Goal: Task Accomplishment & Management: Manage account settings

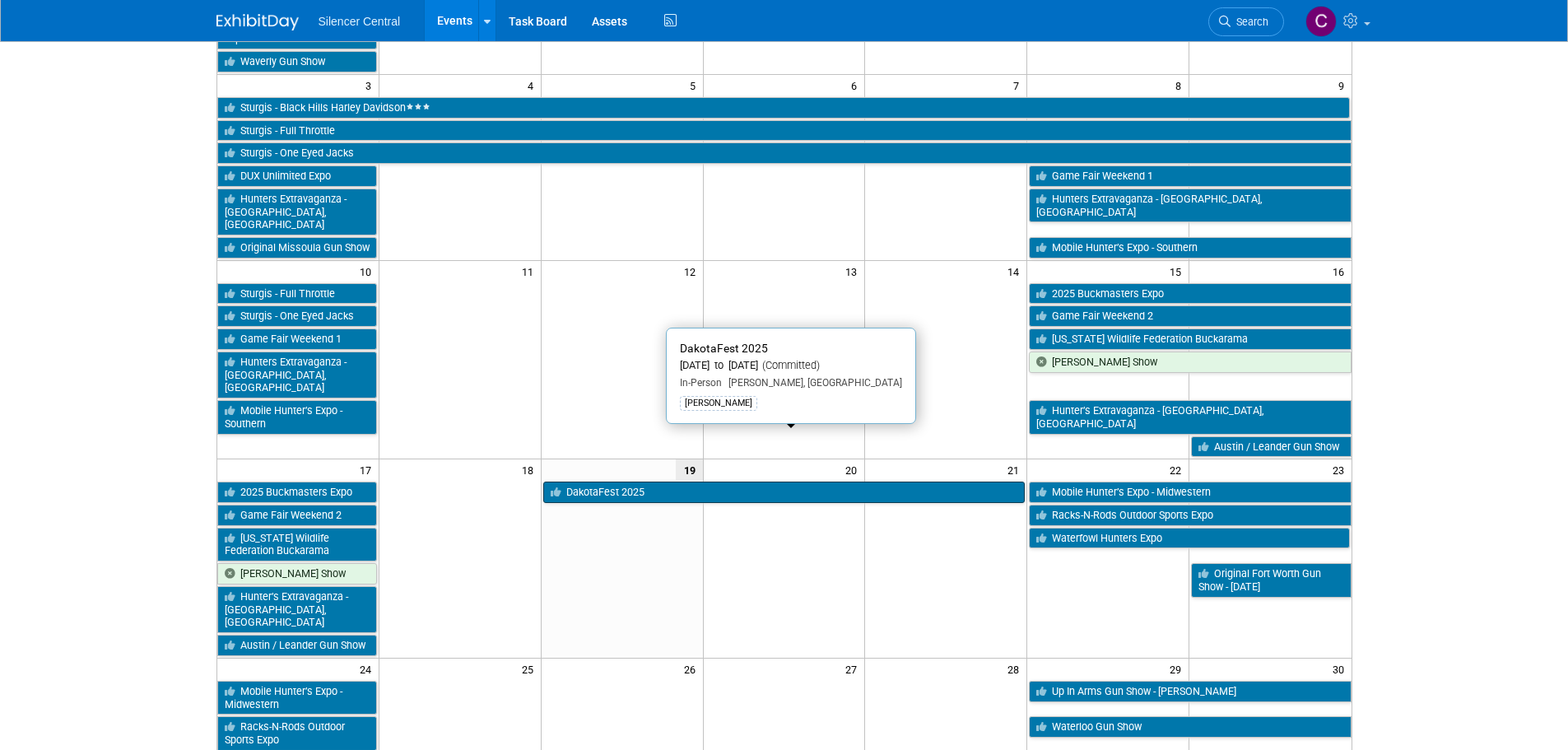
click at [648, 482] on link "DakotaFest 2025" at bounding box center [785, 493] width 483 height 22
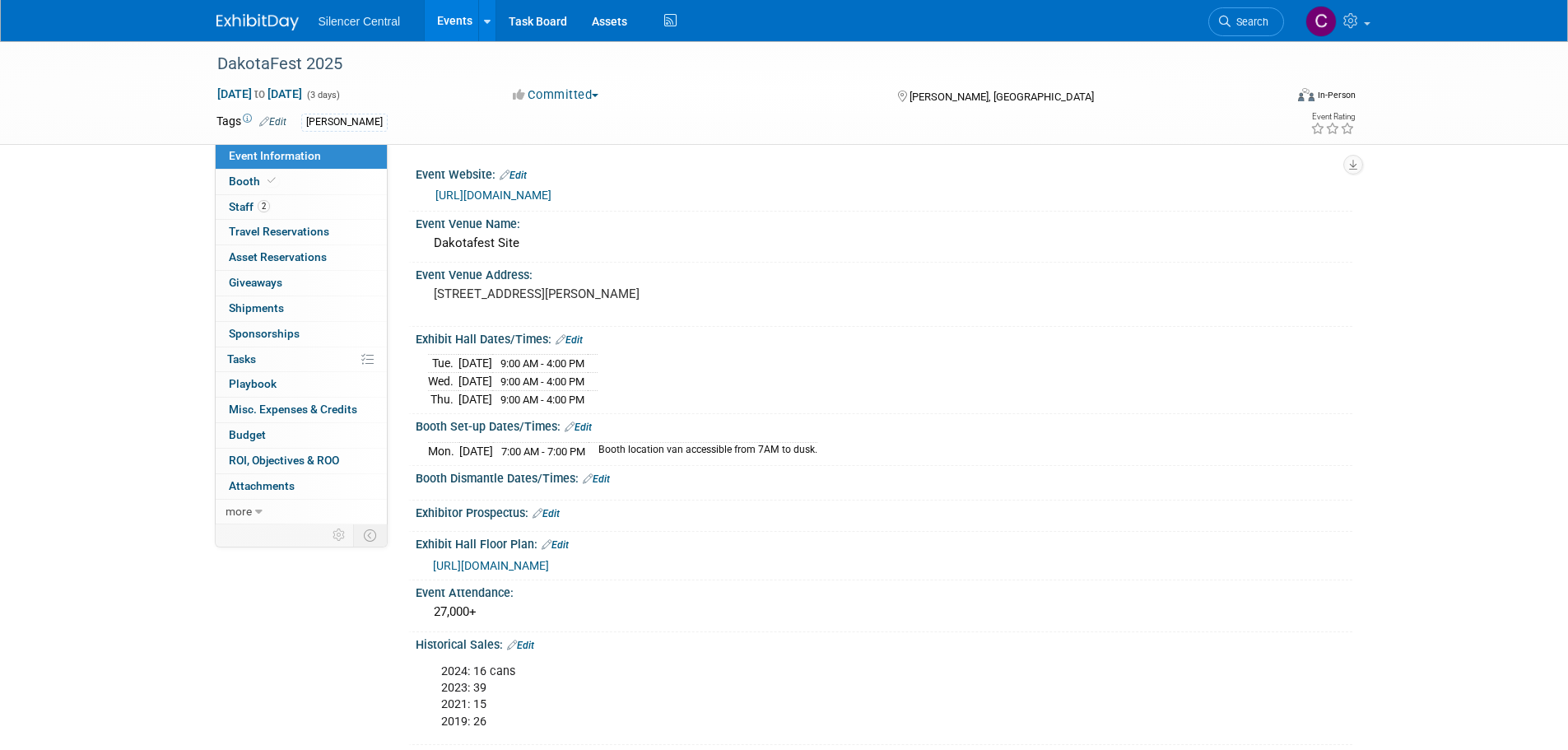
click at [527, 643] on link "Edit" at bounding box center [520, 645] width 27 height 12
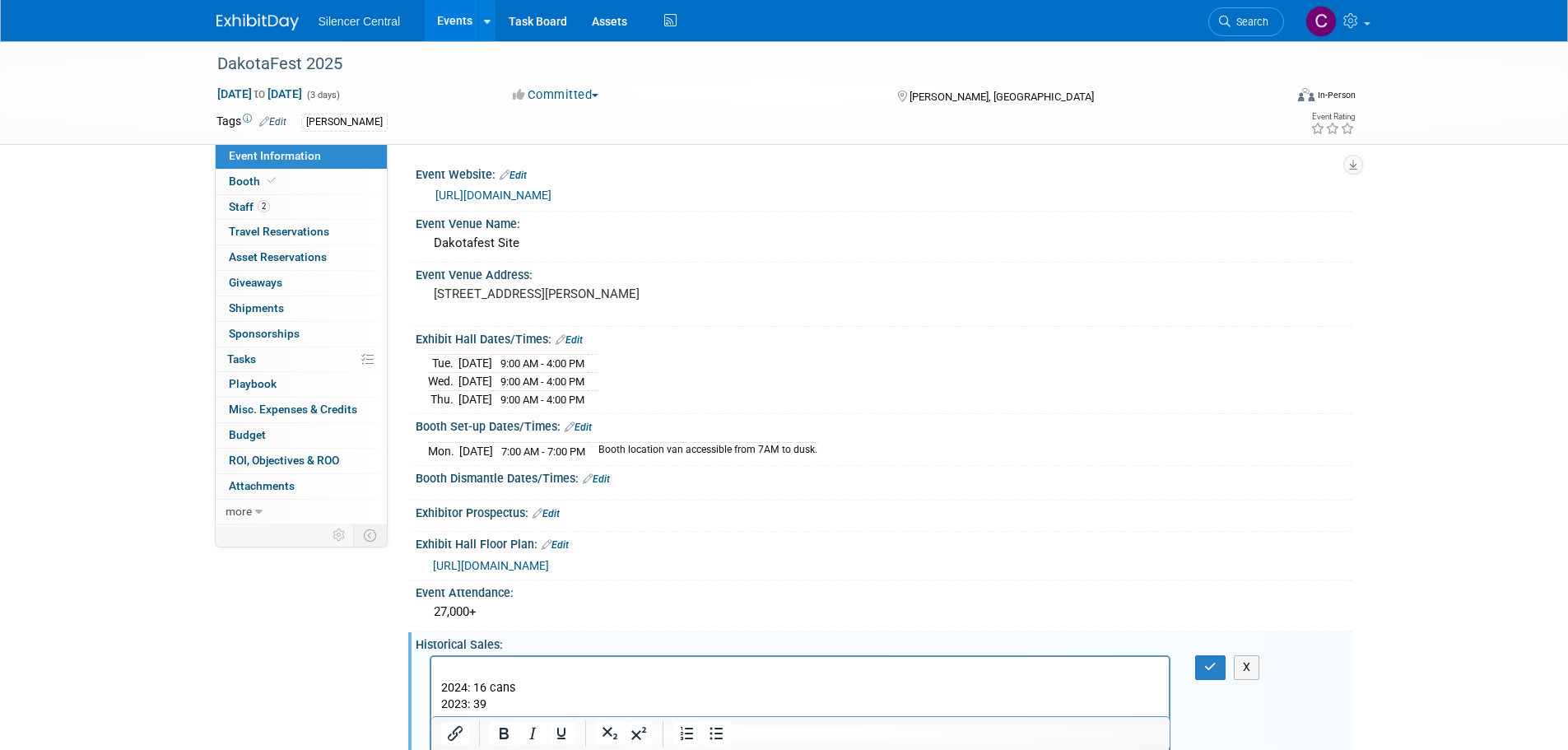
click at [457, 675] on p "Rich Text Area. Press ALT-0 for help." at bounding box center [800, 672] width 719 height 16
click at [1201, 673] on button "button" at bounding box center [1210, 667] width 30 height 24
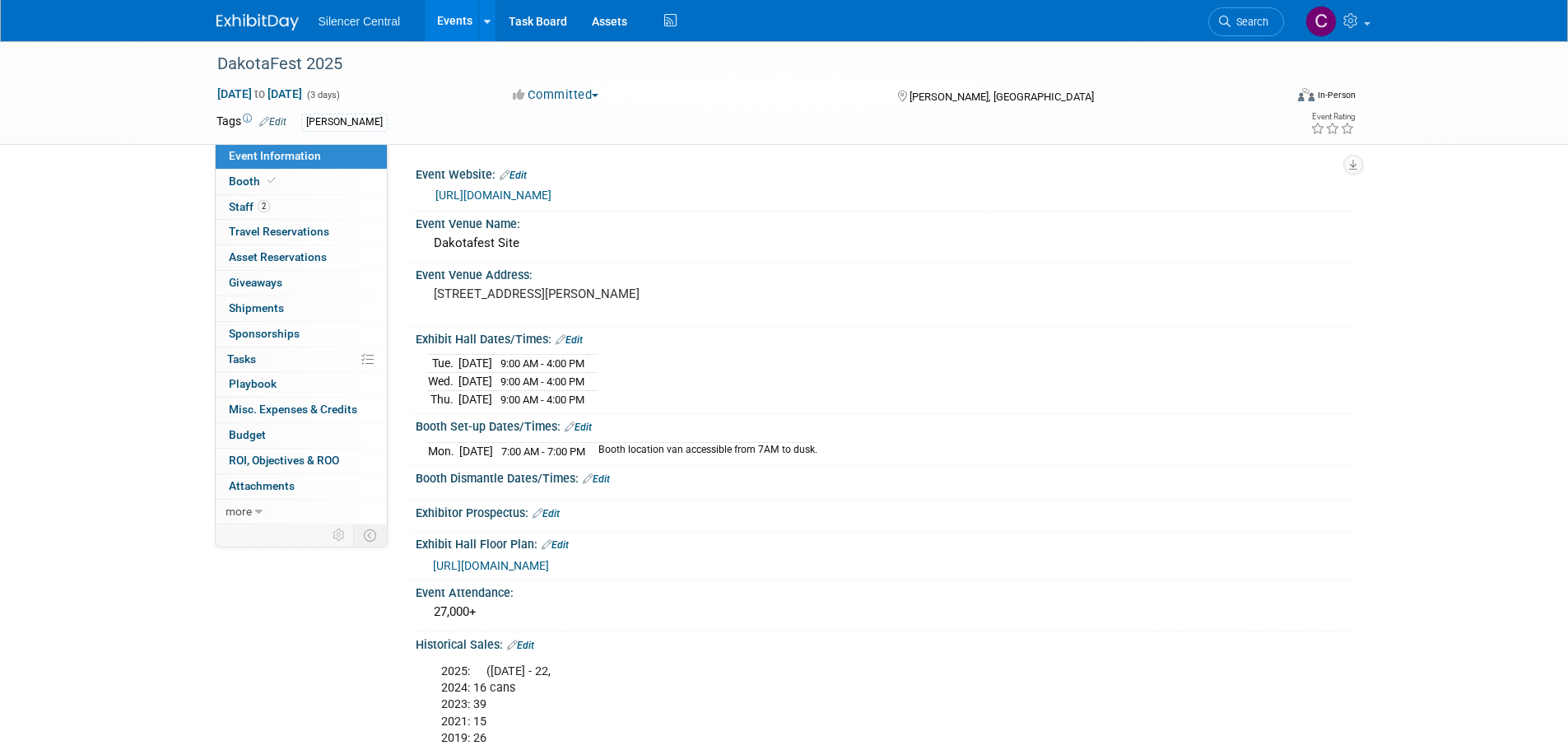
click at [256, 20] on img at bounding box center [257, 22] width 83 height 16
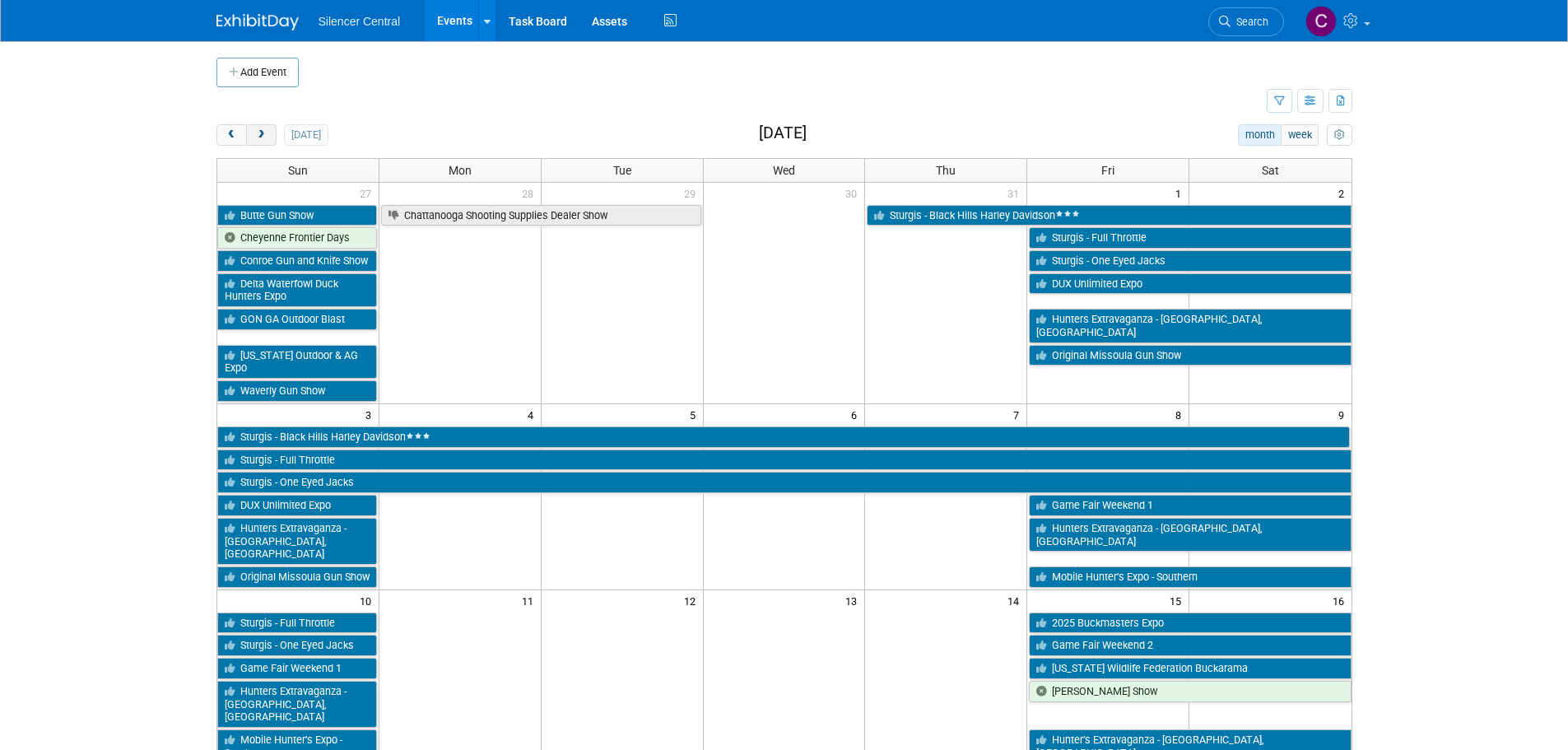
click at [258, 141] on button "next" at bounding box center [261, 135] width 30 height 22
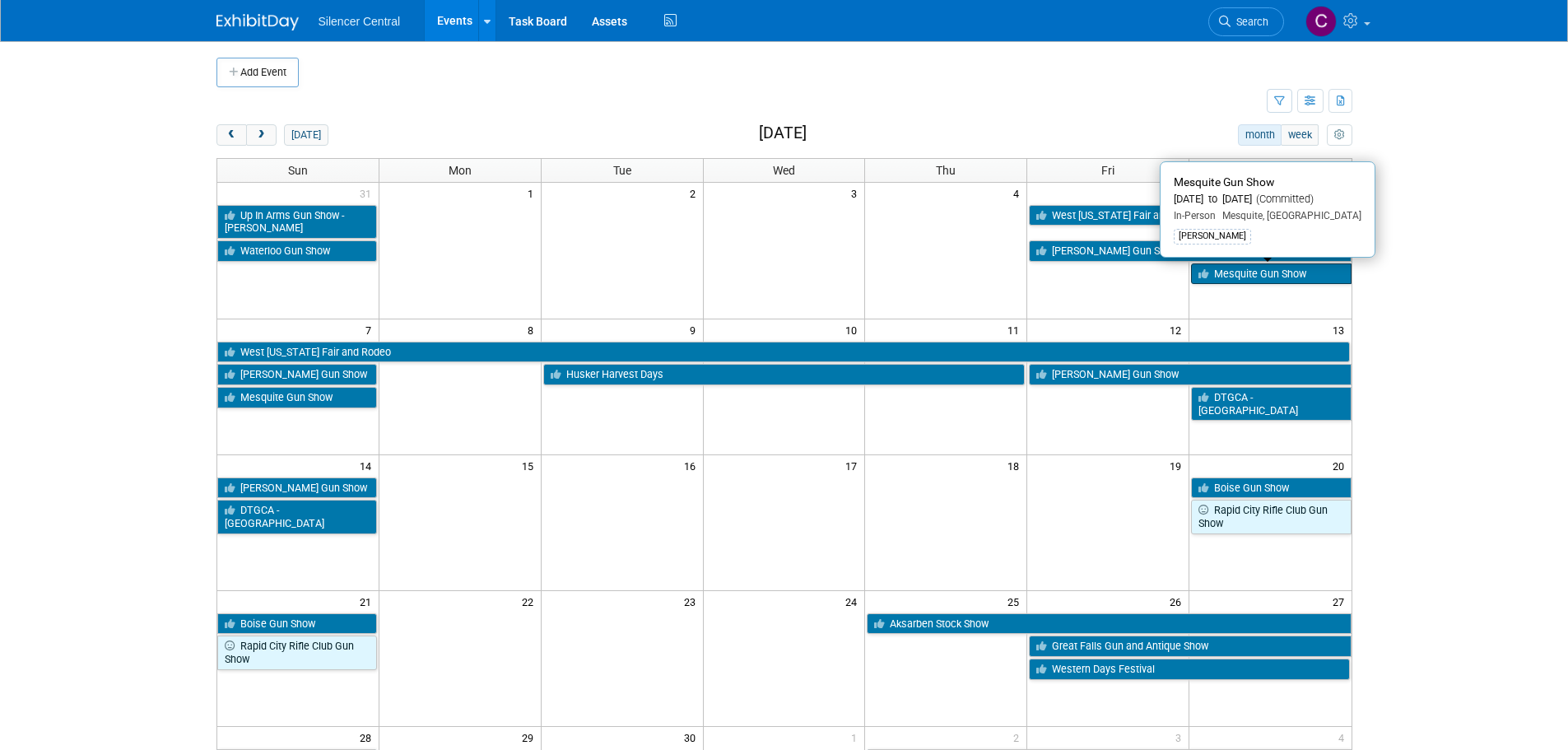
click at [1285, 275] on link "Mesquite Gun Show" at bounding box center [1271, 275] width 160 height 22
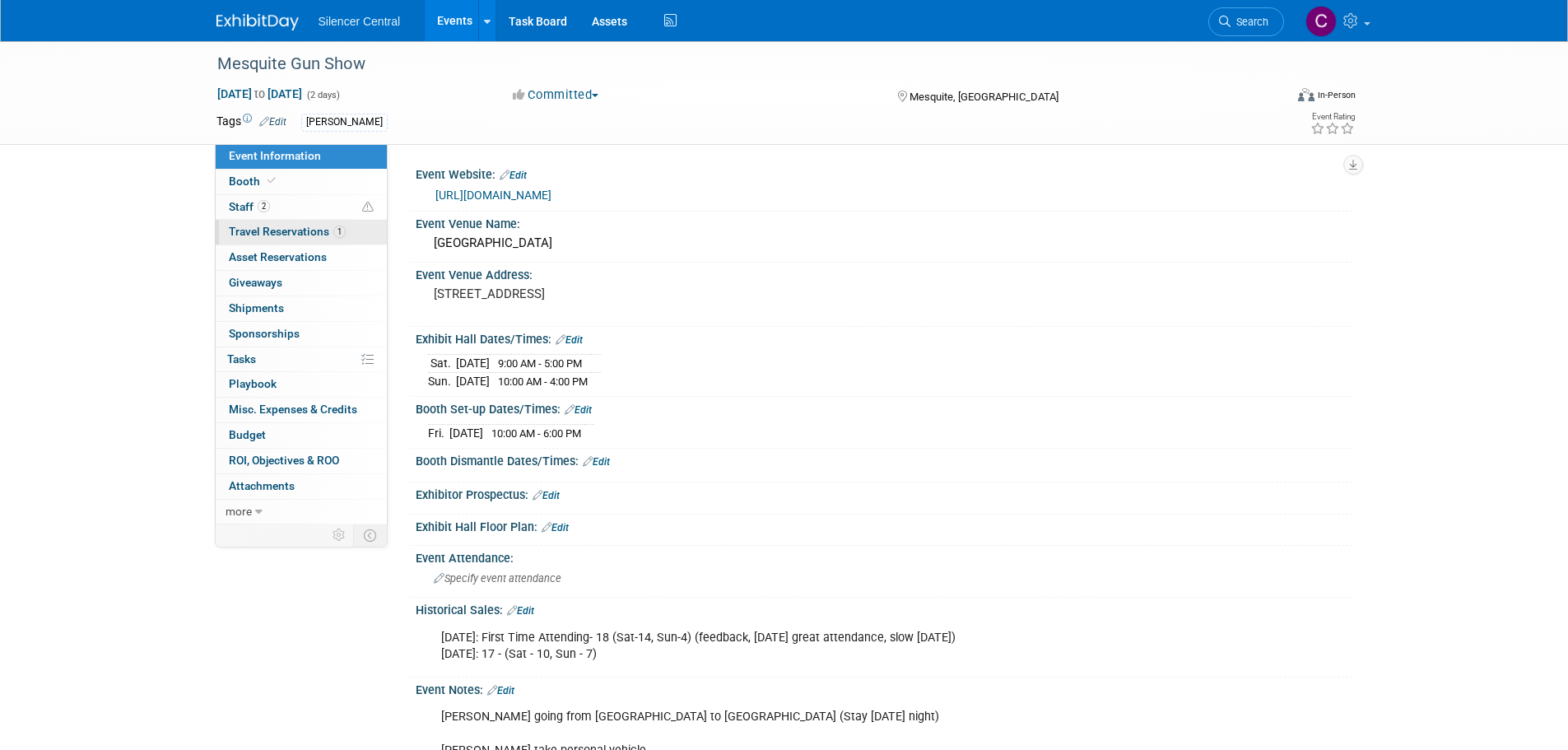
click at [264, 231] on span "Travel Reservations 1" at bounding box center [287, 231] width 117 height 13
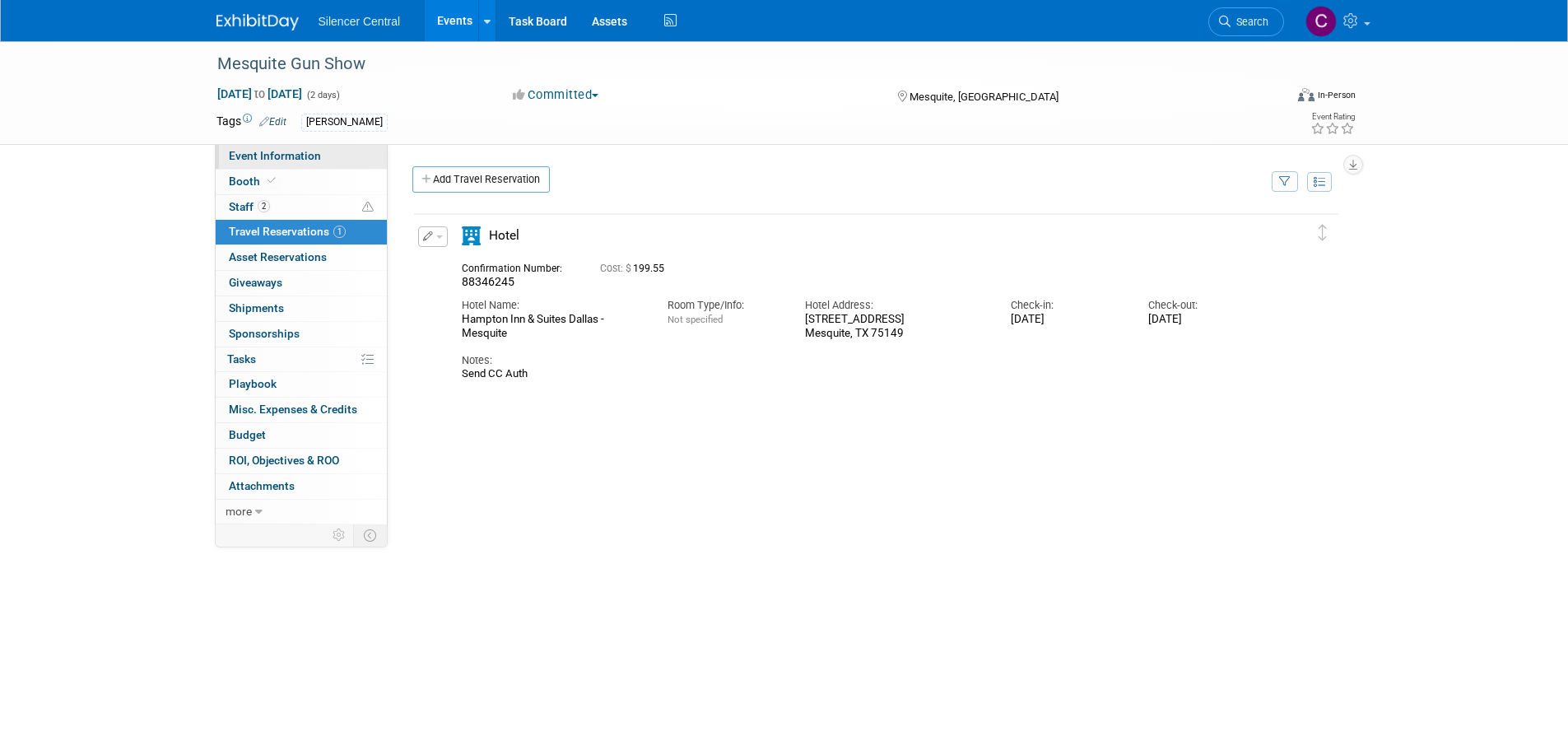
click at [259, 149] on span "Event Information" at bounding box center [274, 155] width 92 height 13
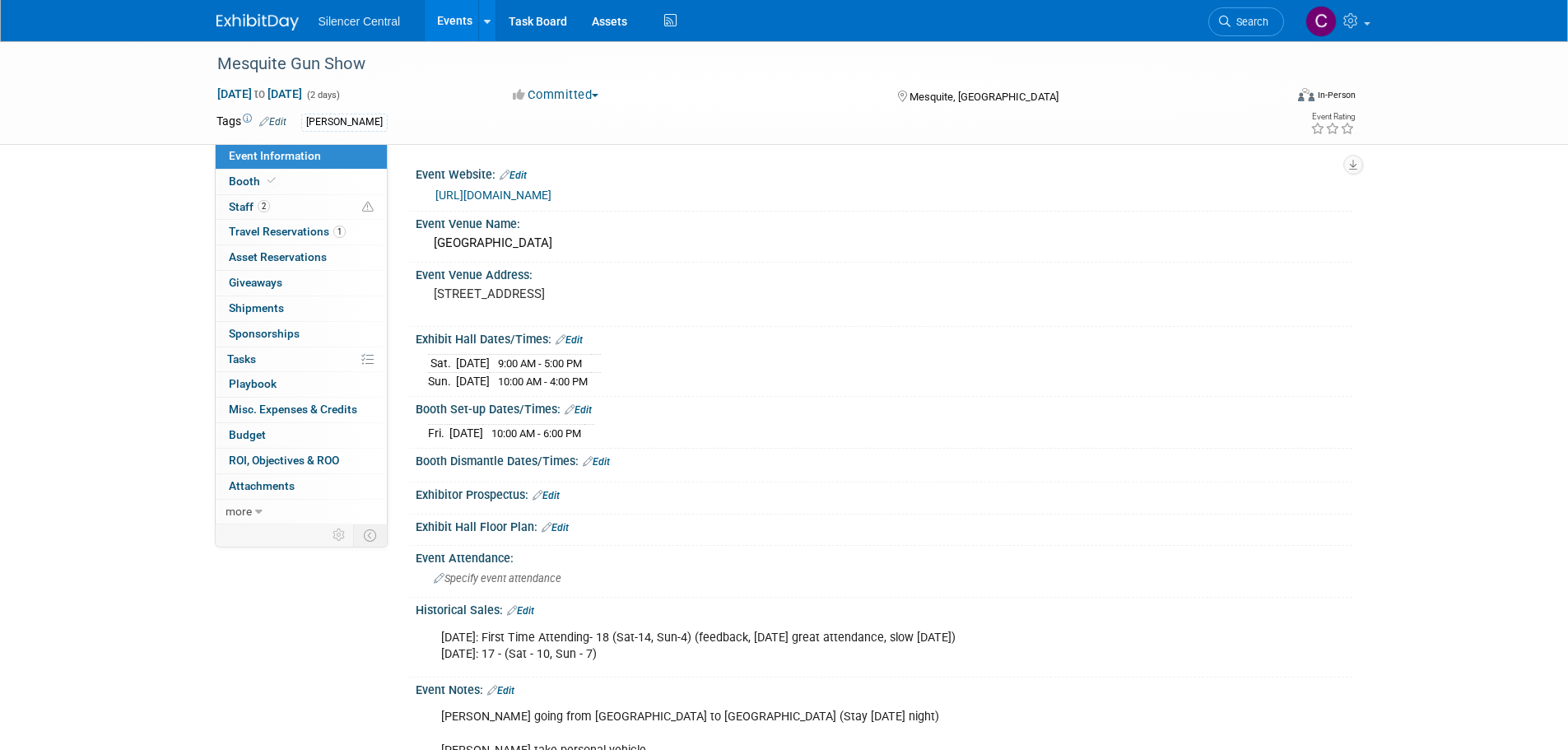
click at [254, 15] on img at bounding box center [257, 22] width 83 height 16
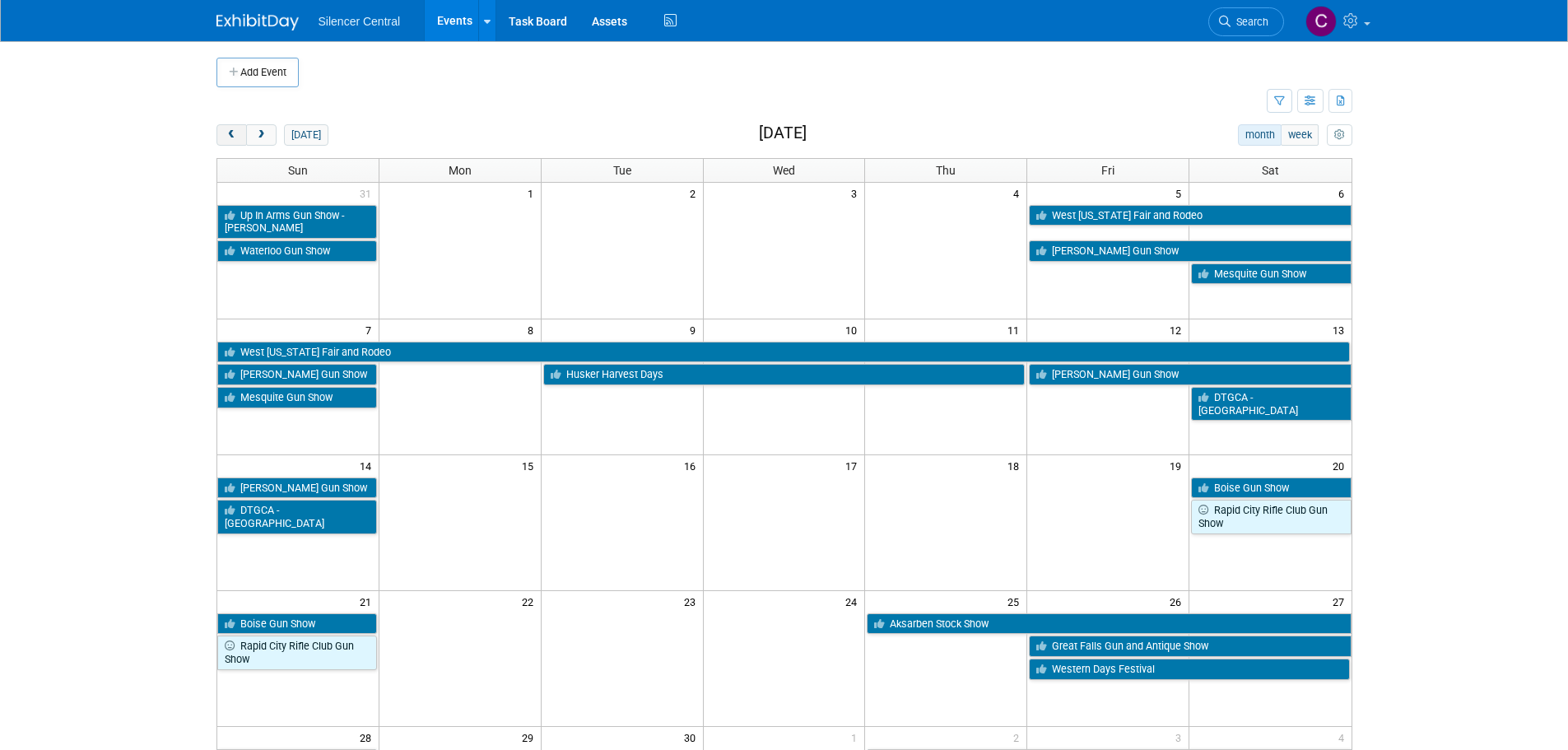
click at [236, 134] on span "prev" at bounding box center [231, 135] width 13 height 11
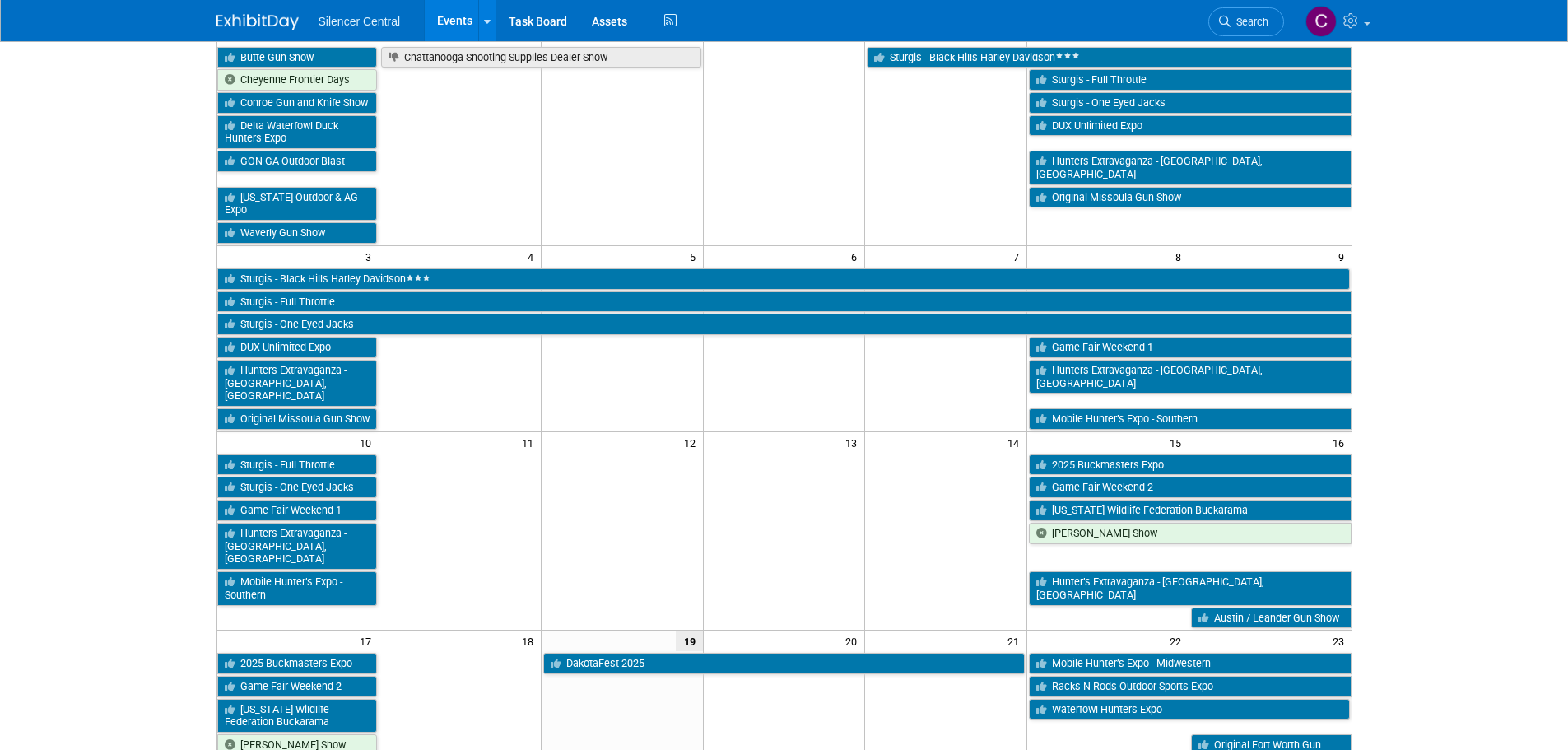
scroll to position [329, 0]
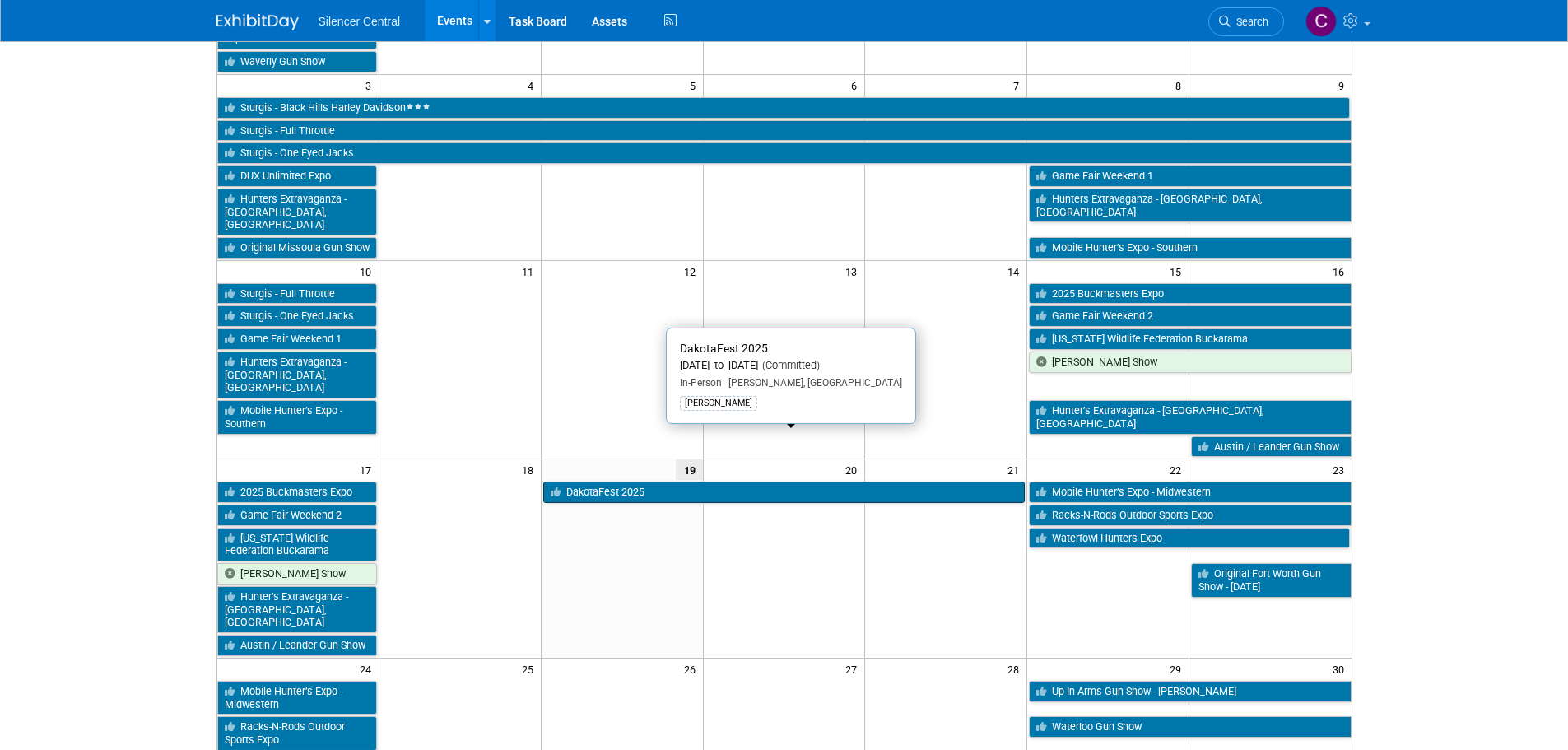
click at [640, 482] on link "DakotaFest 2025" at bounding box center [785, 493] width 483 height 22
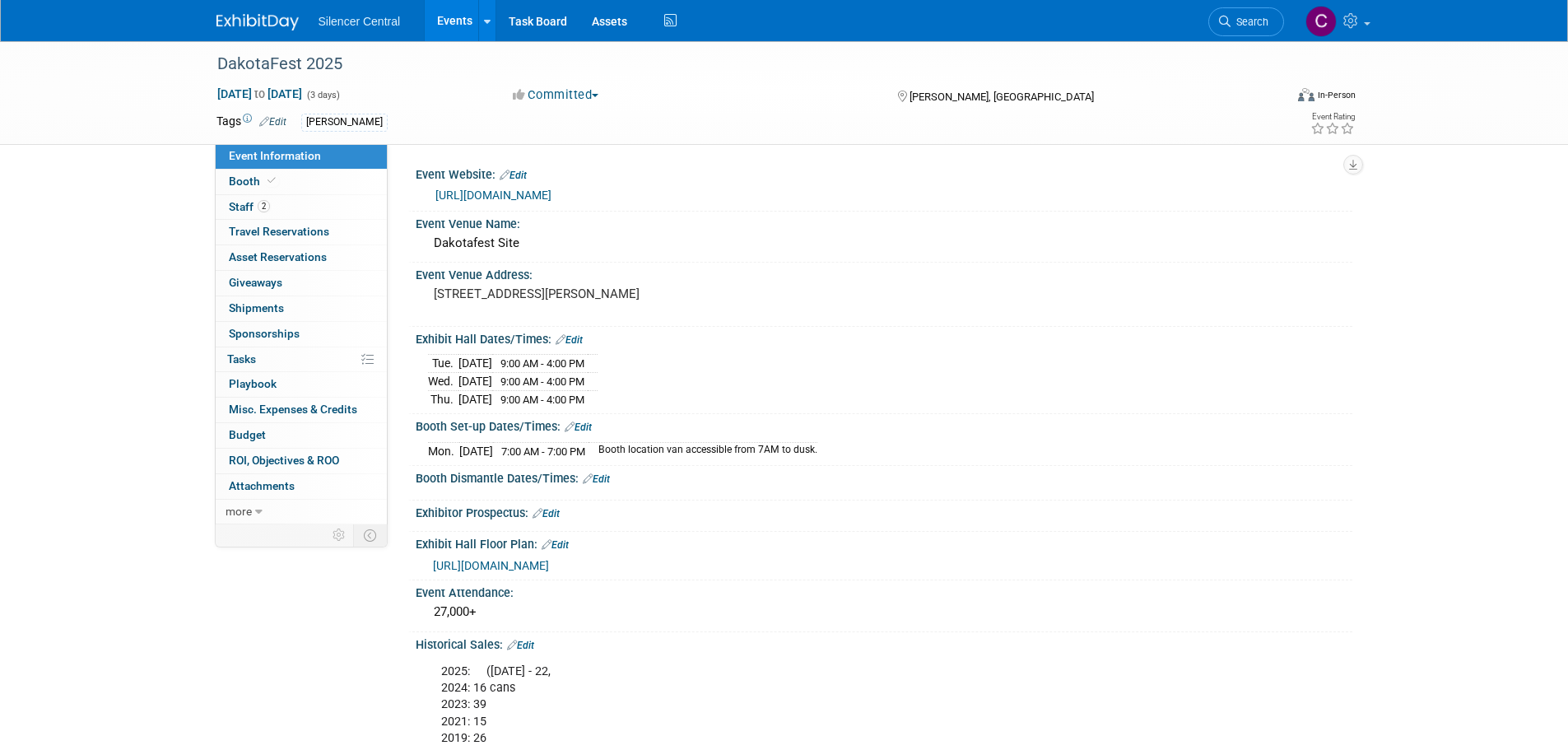
click at [535, 640] on link "Edit" at bounding box center [520, 645] width 27 height 12
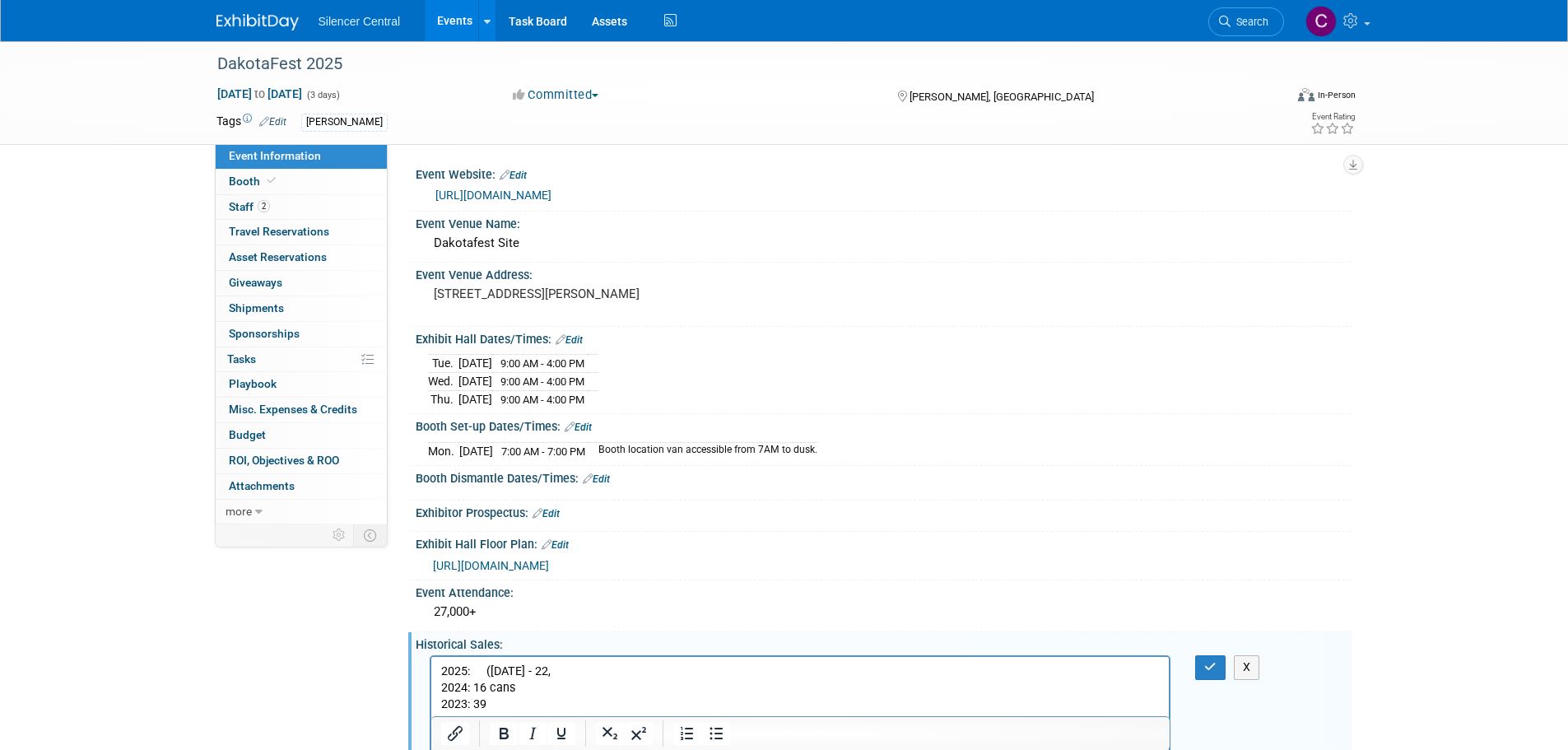
click at [553, 672] on p "2025: (Tuesday - 22, 2024: 16 cans 2023: 39 2021: 15 2019: 26" at bounding box center [800, 705] width 719 height 83
click at [1206, 664] on icon "button" at bounding box center [1210, 667] width 13 height 12
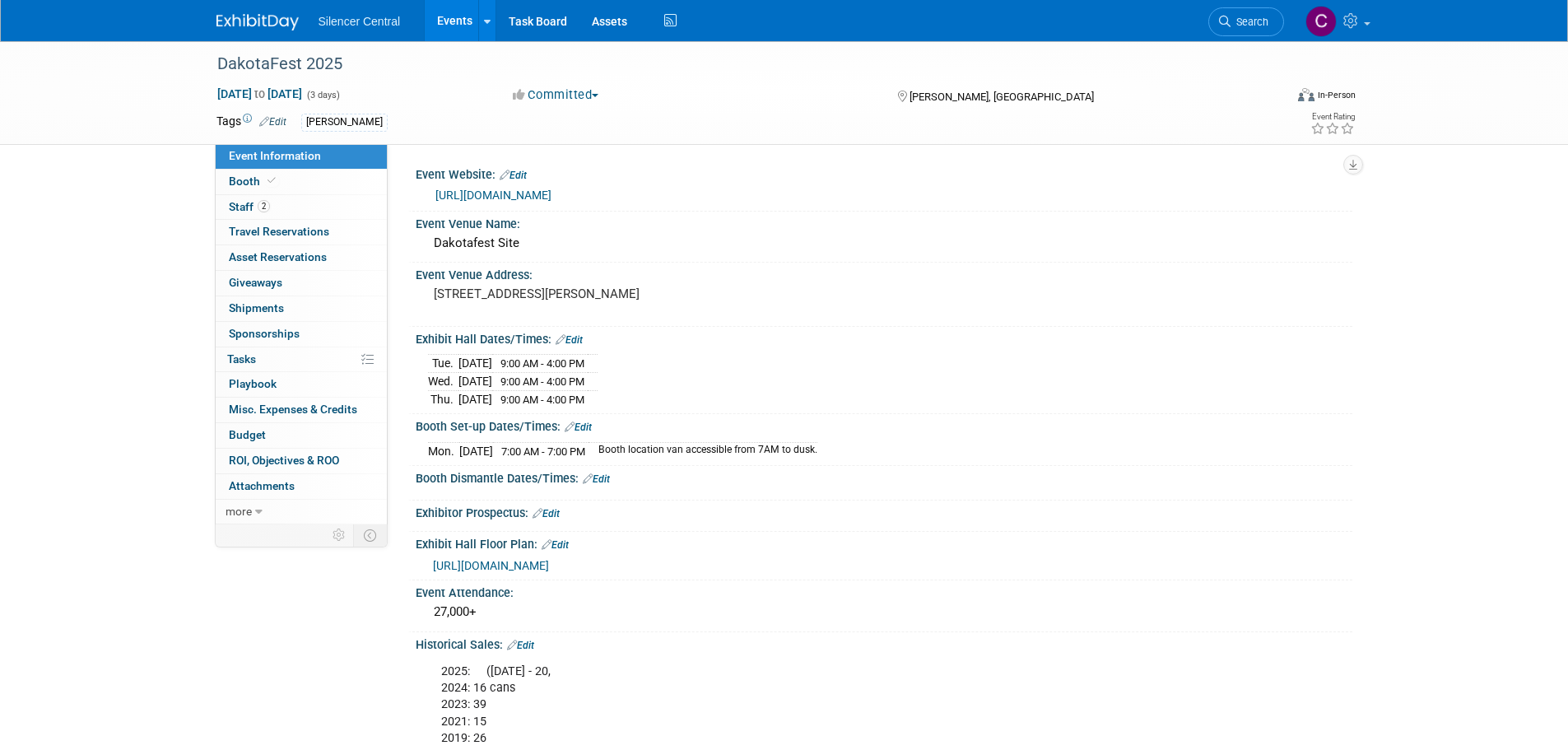
click at [255, 18] on img at bounding box center [257, 22] width 83 height 16
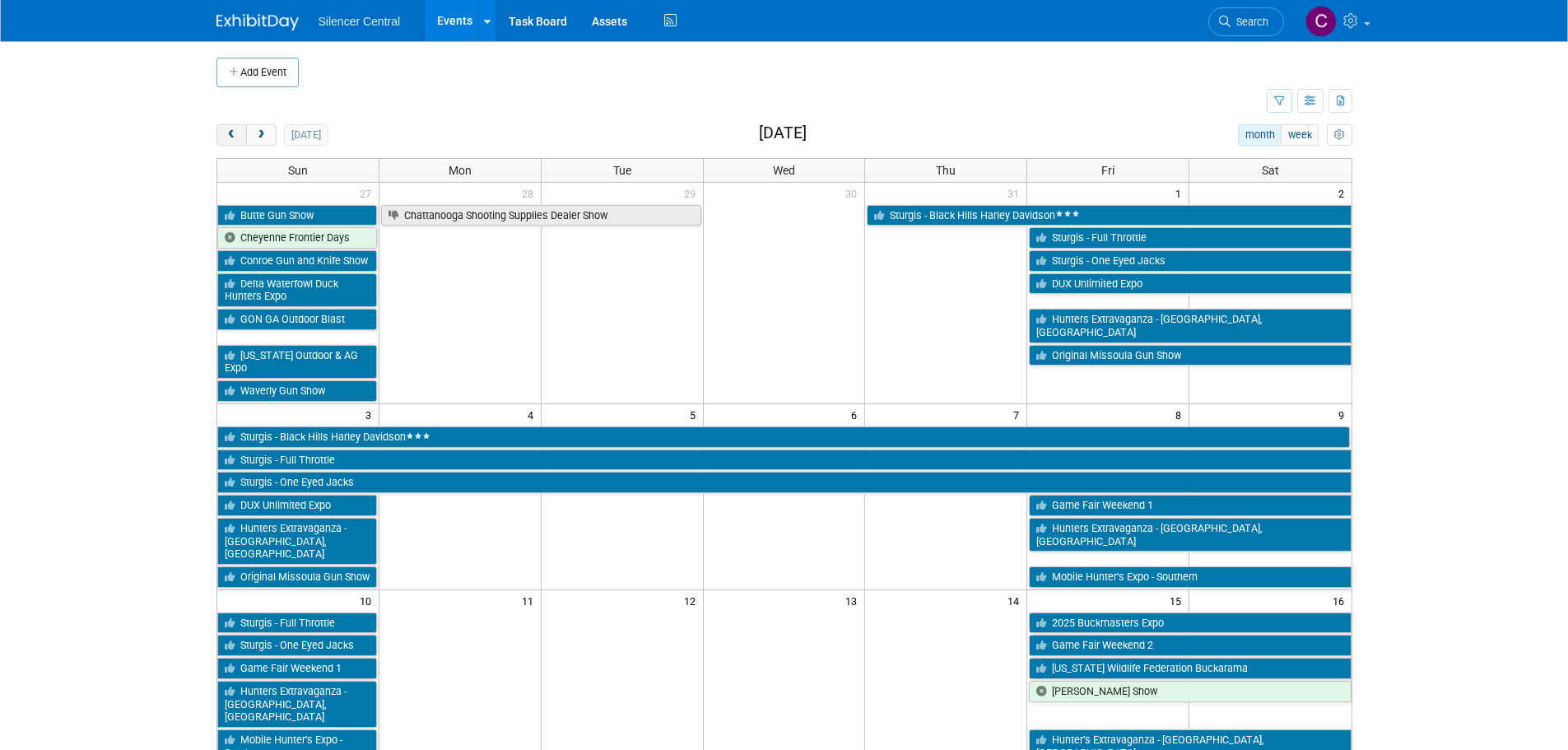
click at [231, 133] on span "prev" at bounding box center [231, 135] width 13 height 11
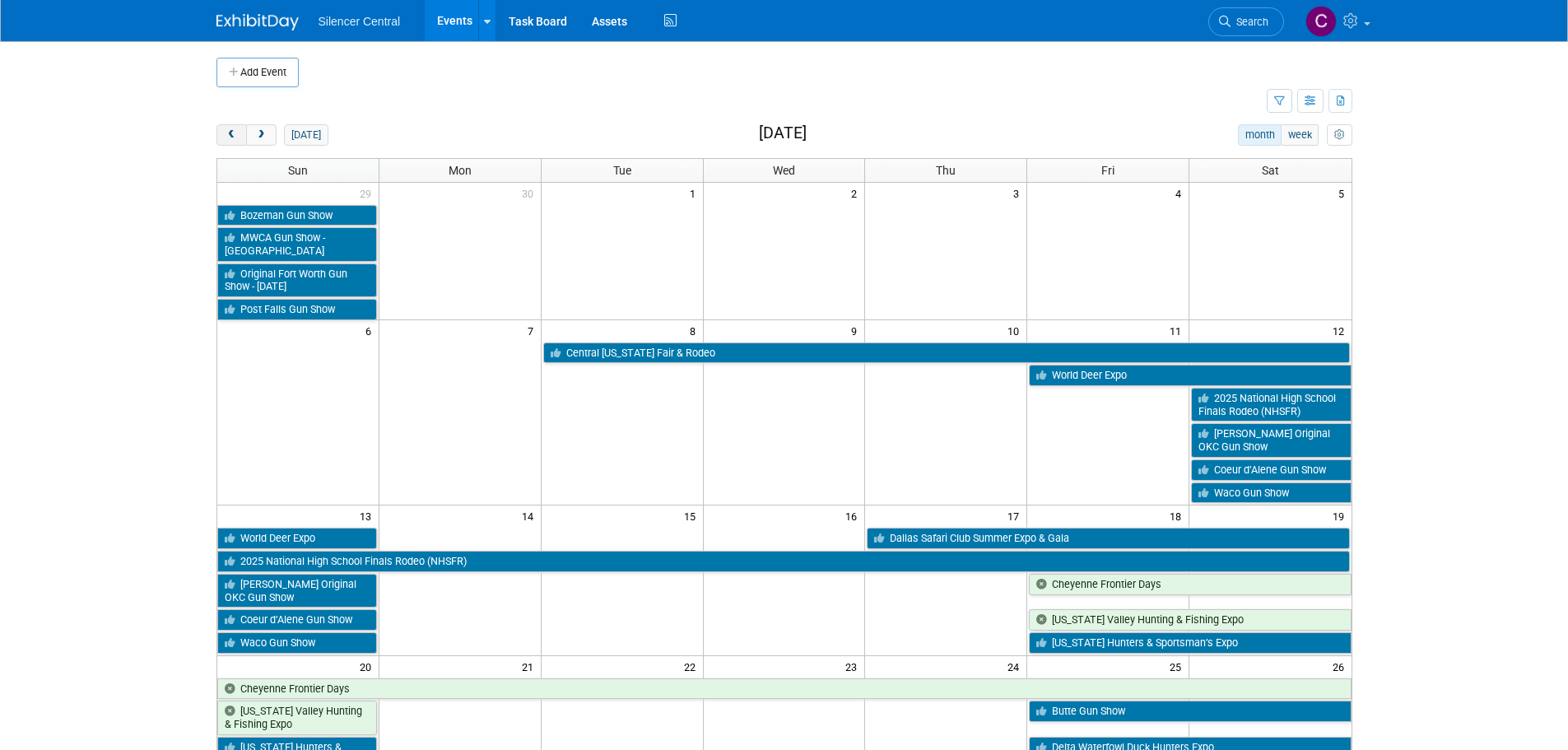
click at [231, 133] on span "prev" at bounding box center [231, 135] width 13 height 11
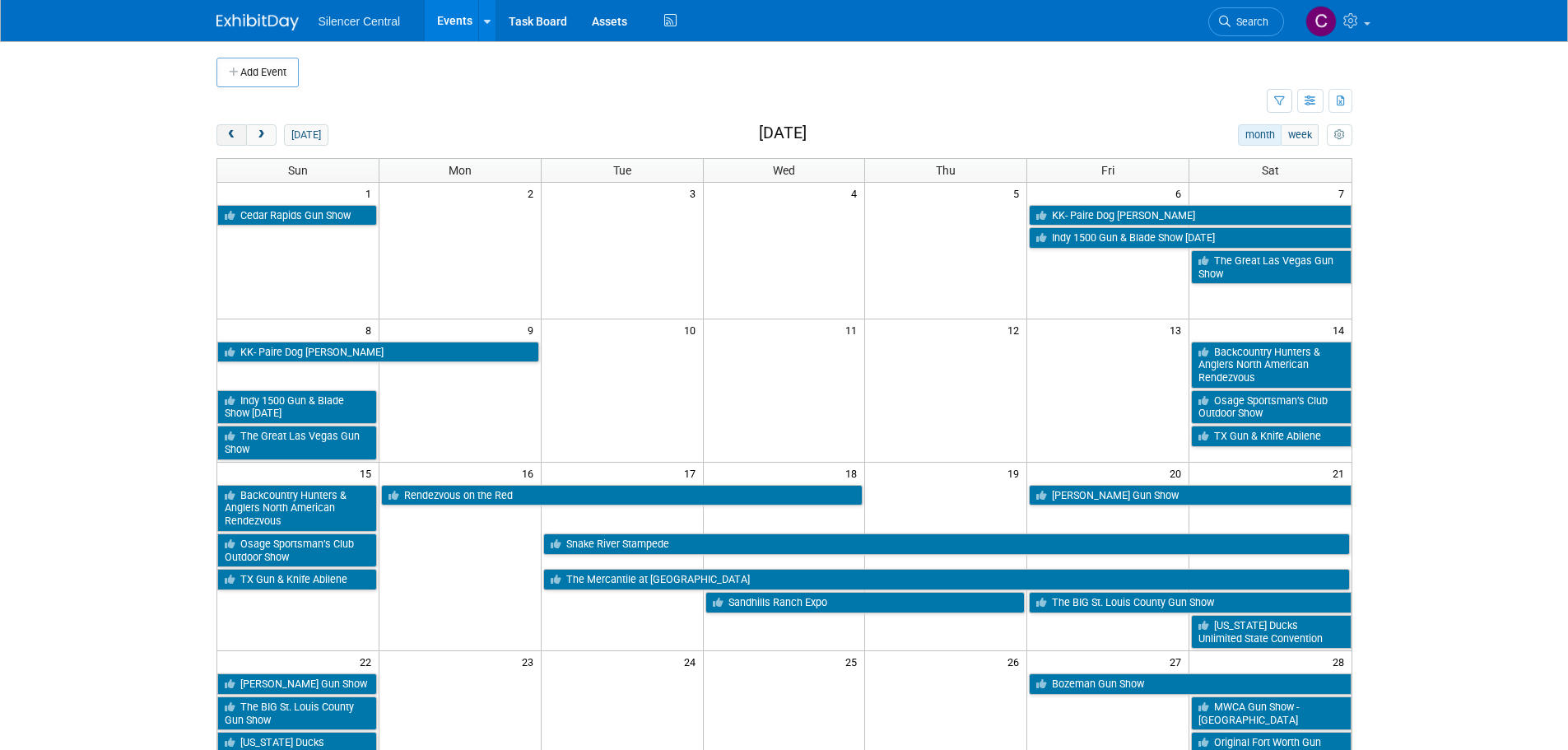
click at [231, 133] on span "prev" at bounding box center [231, 135] width 13 height 11
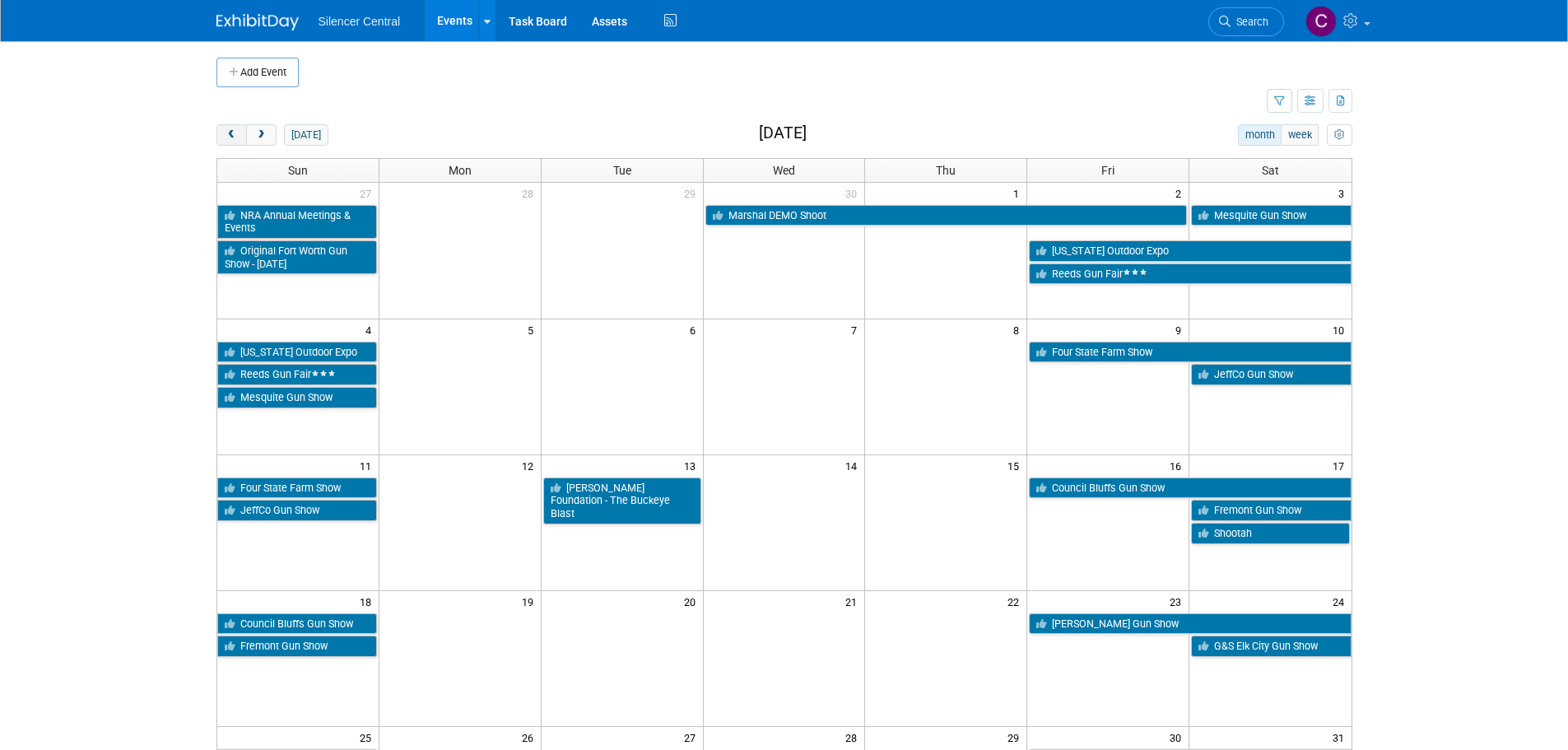
click at [231, 133] on span "prev" at bounding box center [231, 135] width 13 height 11
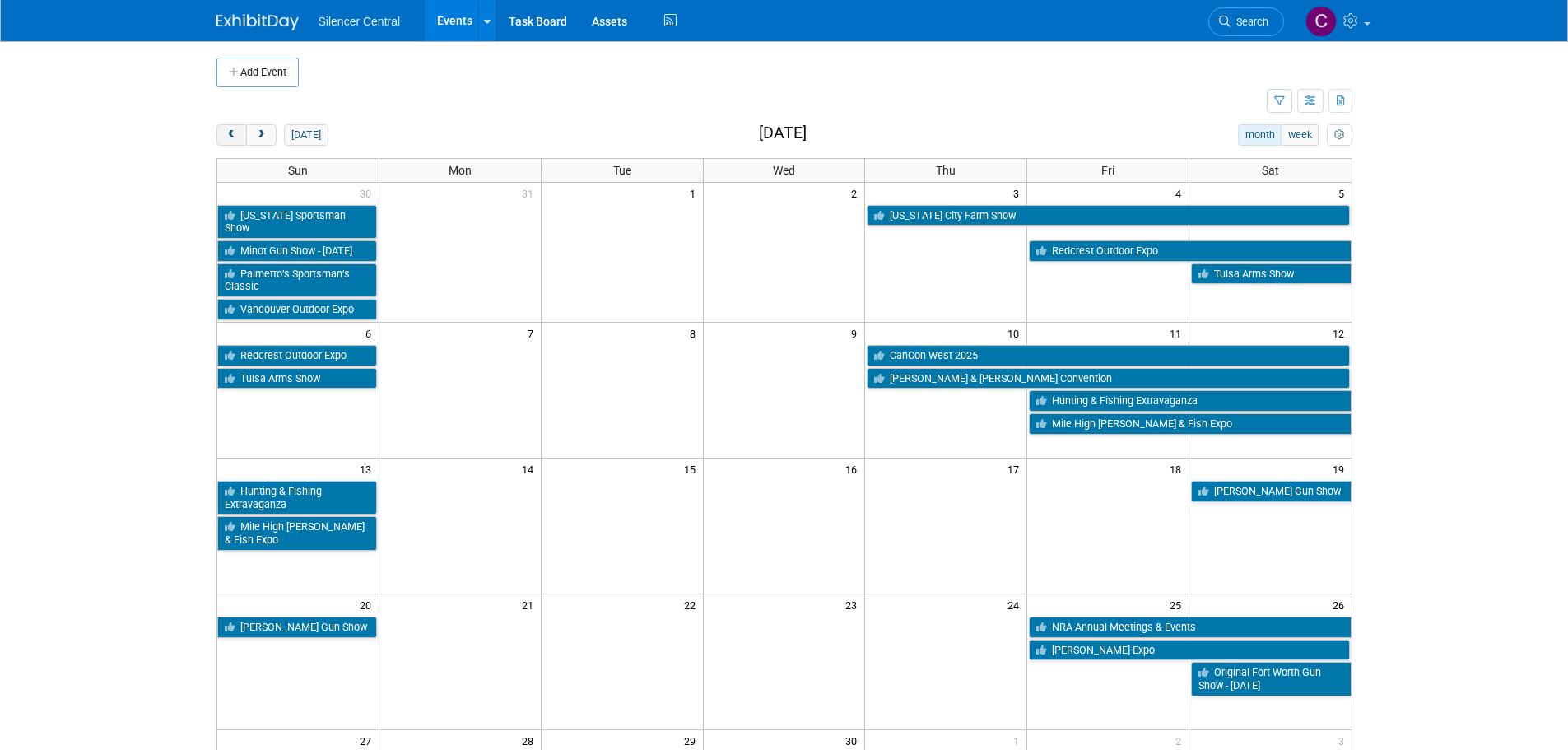
click at [231, 133] on span "prev" at bounding box center [231, 135] width 13 height 11
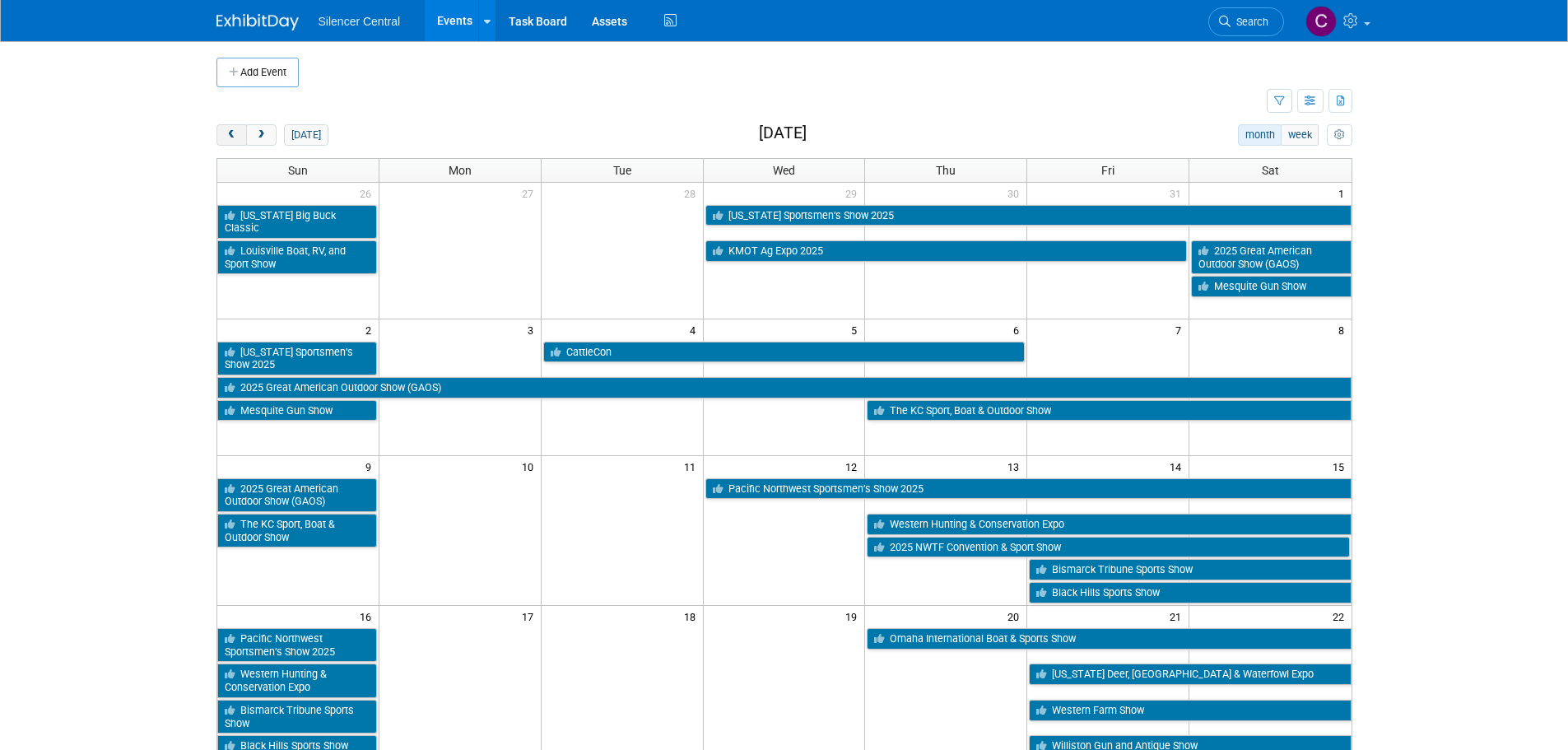
click at [231, 133] on span "prev" at bounding box center [231, 135] width 13 height 11
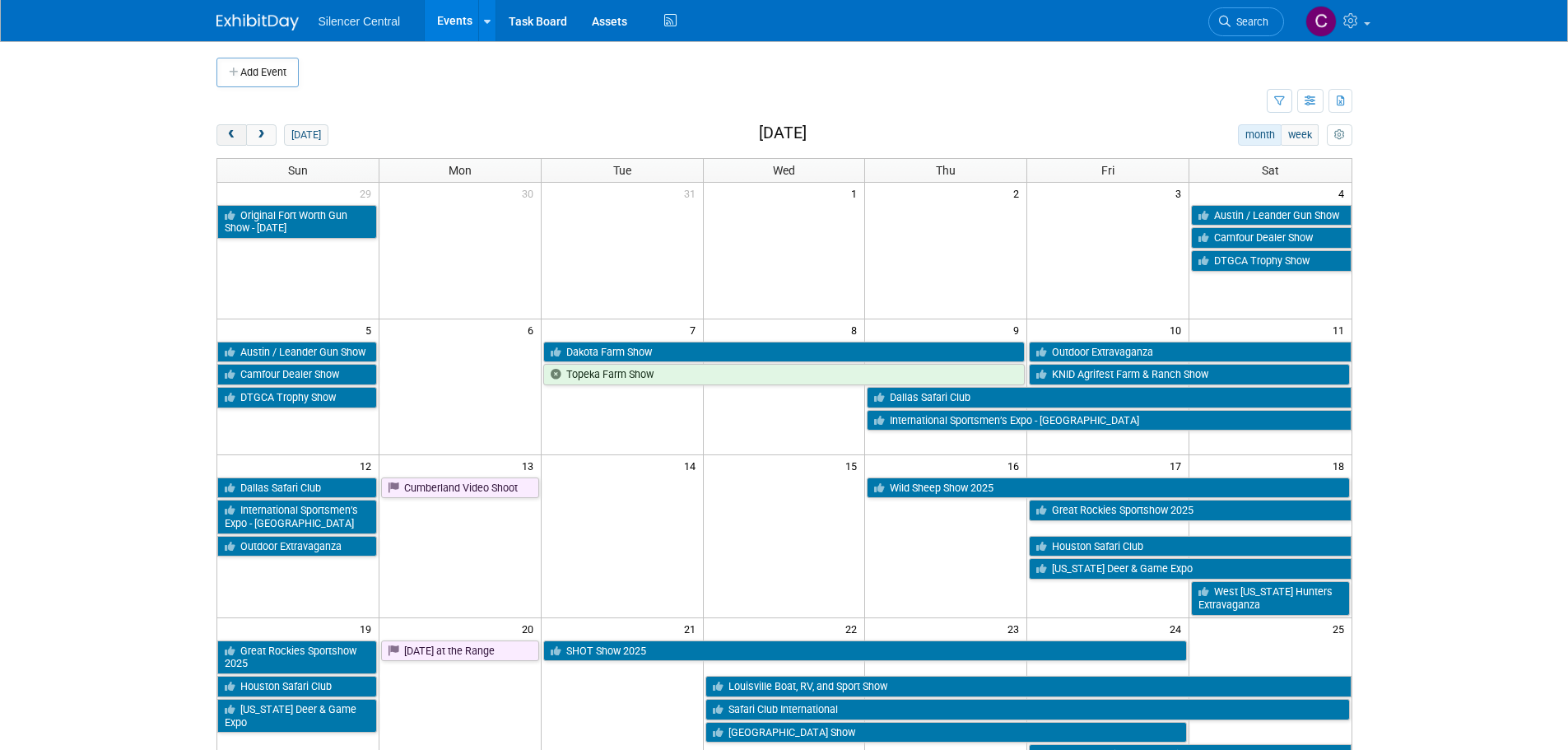
click at [231, 133] on span "prev" at bounding box center [231, 135] width 13 height 11
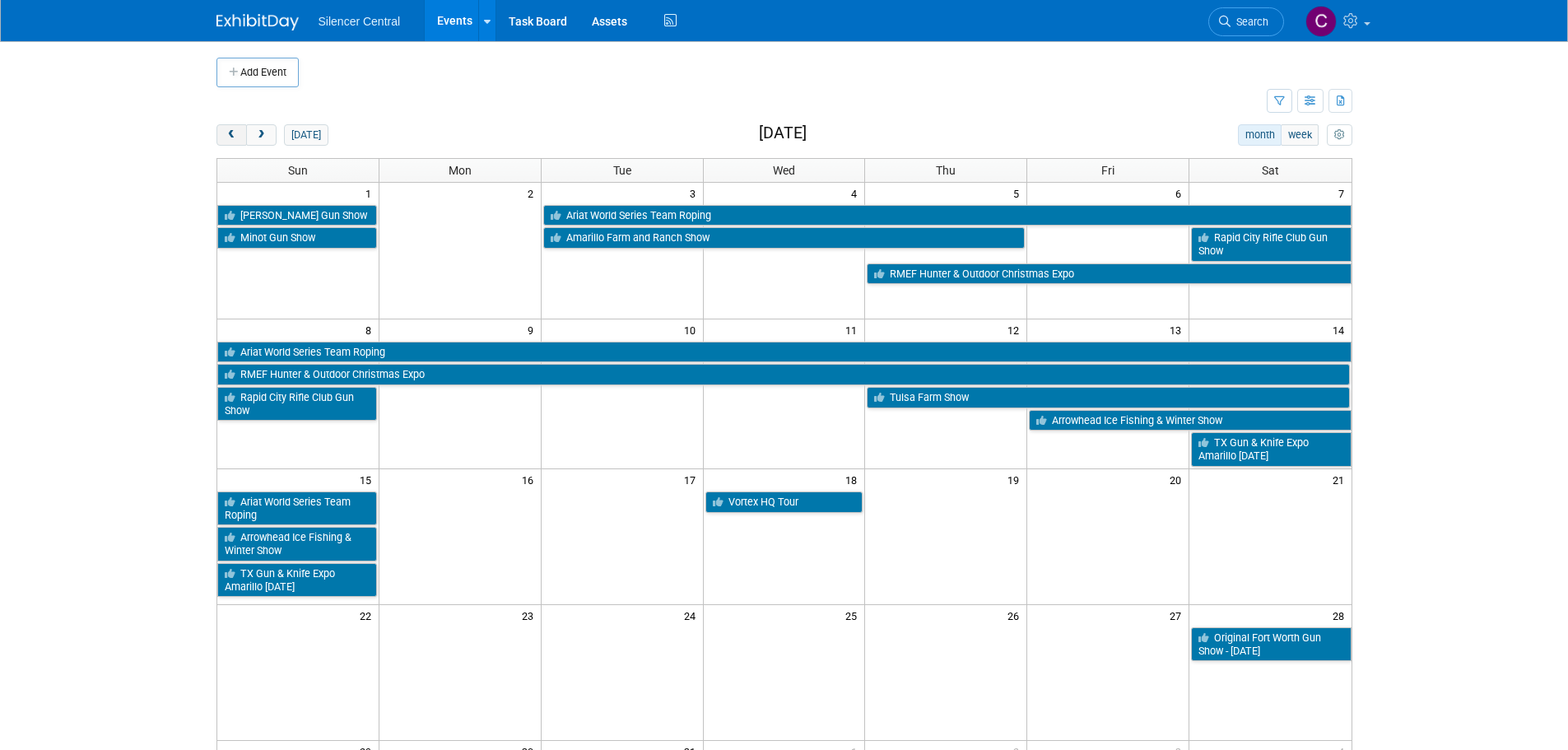
click at [231, 133] on span "prev" at bounding box center [231, 135] width 13 height 11
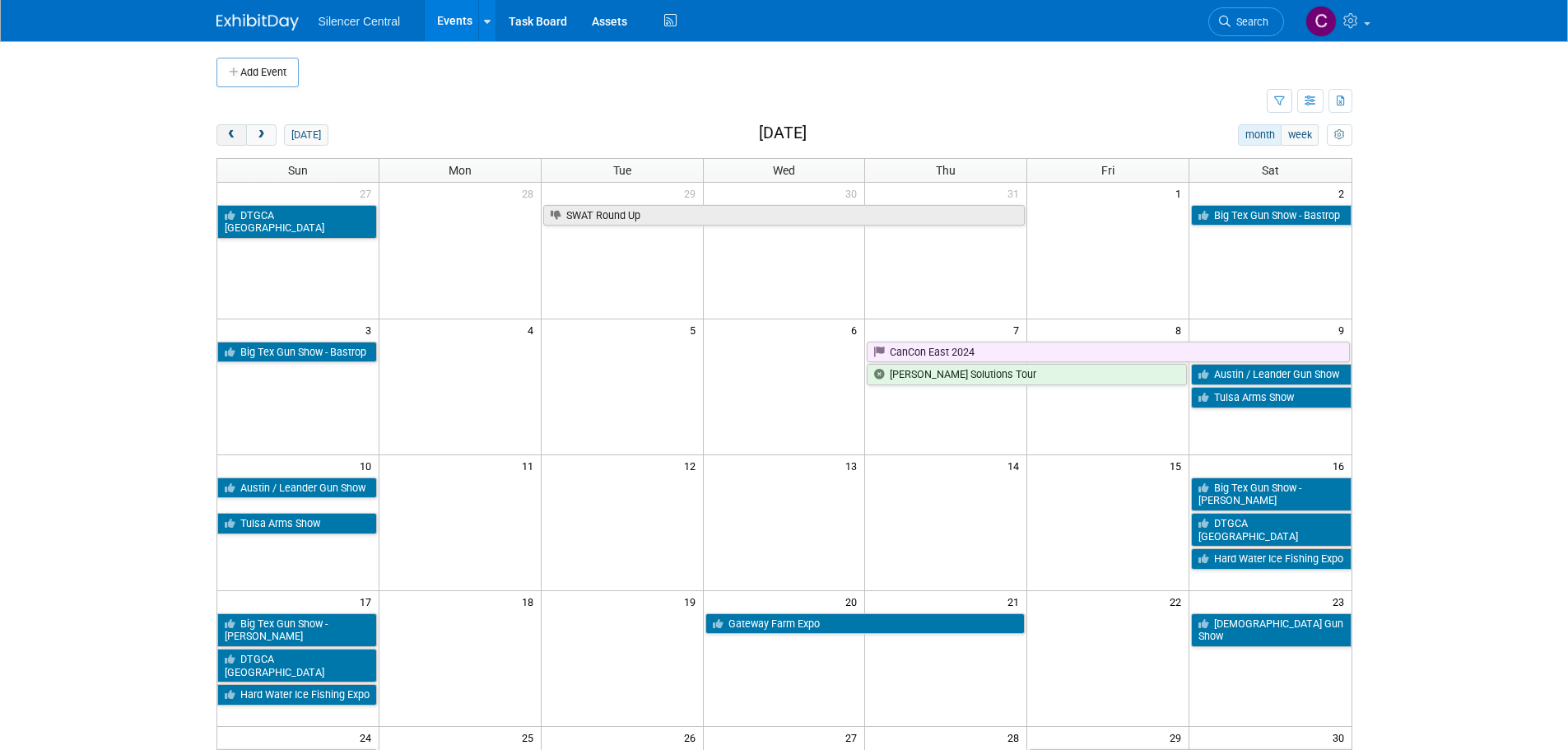
click at [231, 133] on span "prev" at bounding box center [231, 135] width 13 height 11
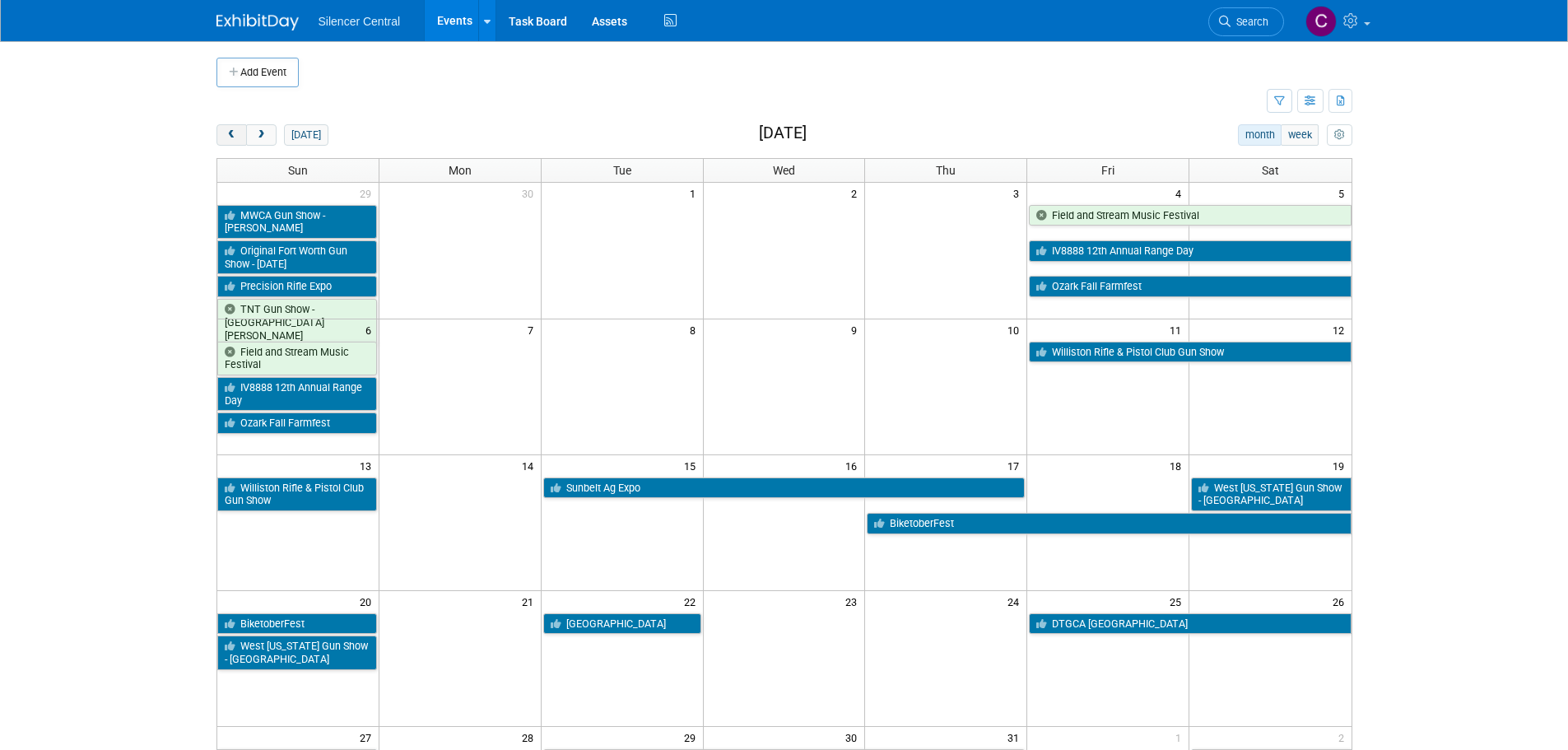
click at [231, 133] on span "prev" at bounding box center [231, 135] width 13 height 11
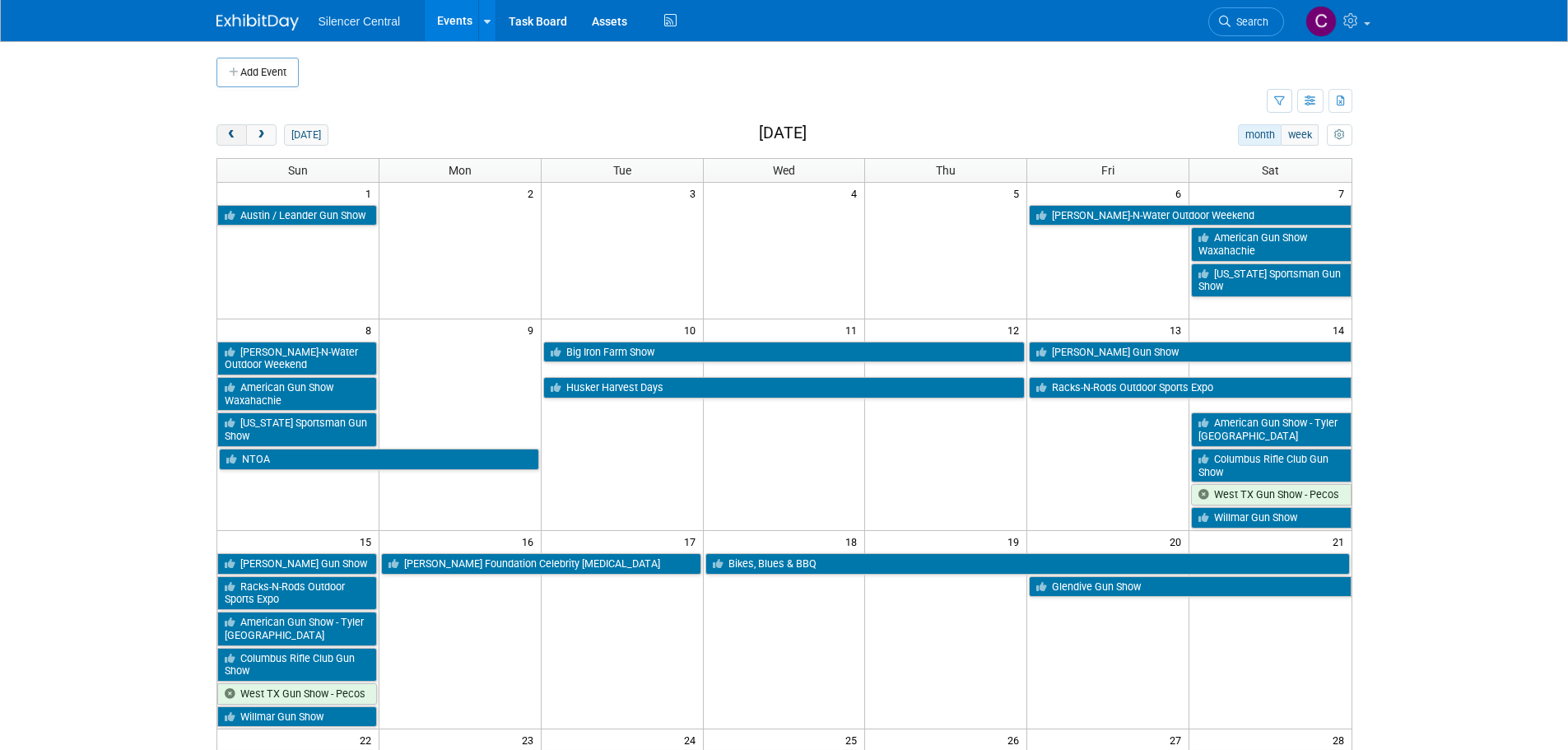
click at [231, 133] on span "prev" at bounding box center [231, 135] width 13 height 11
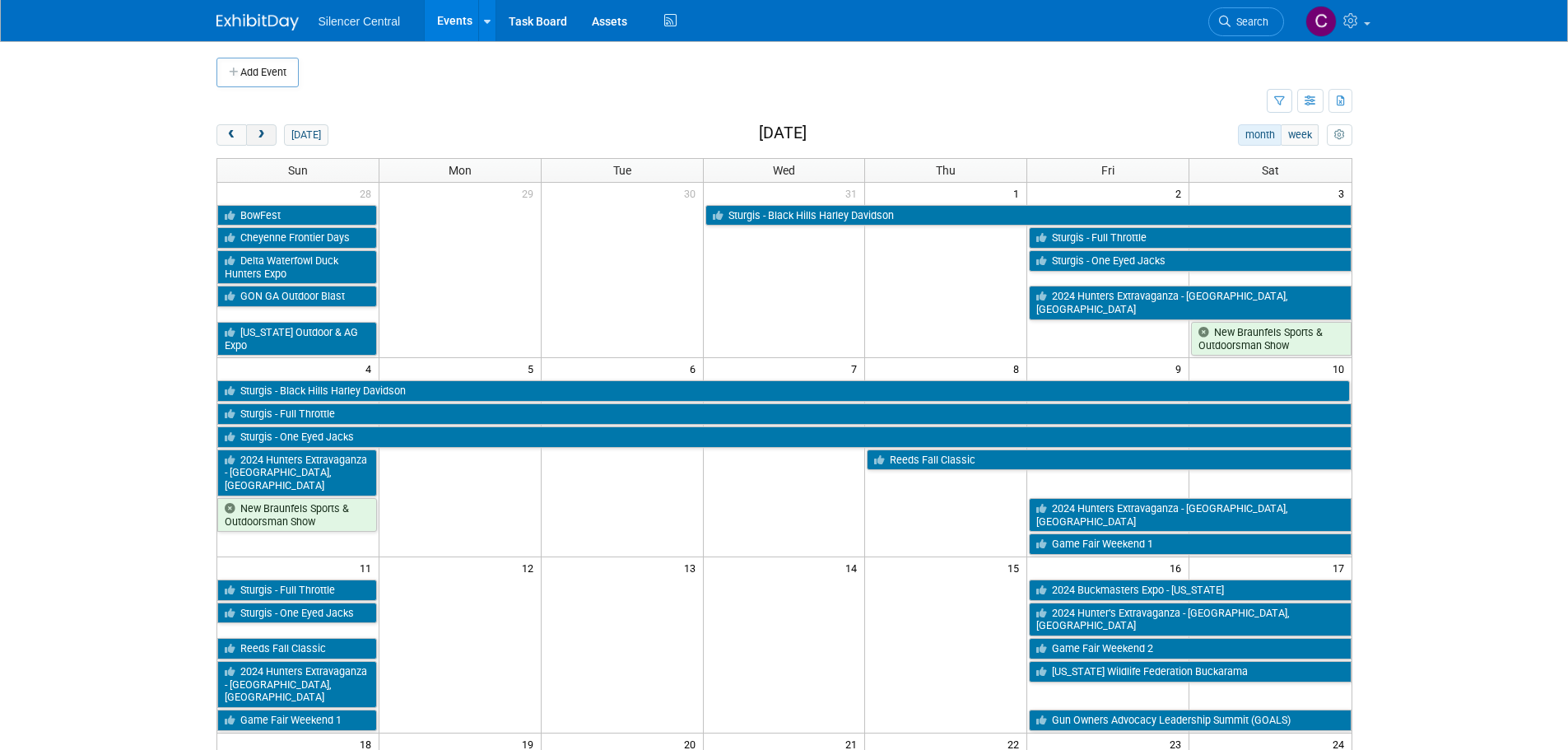
click at [257, 139] on span "next" at bounding box center [261, 135] width 13 height 11
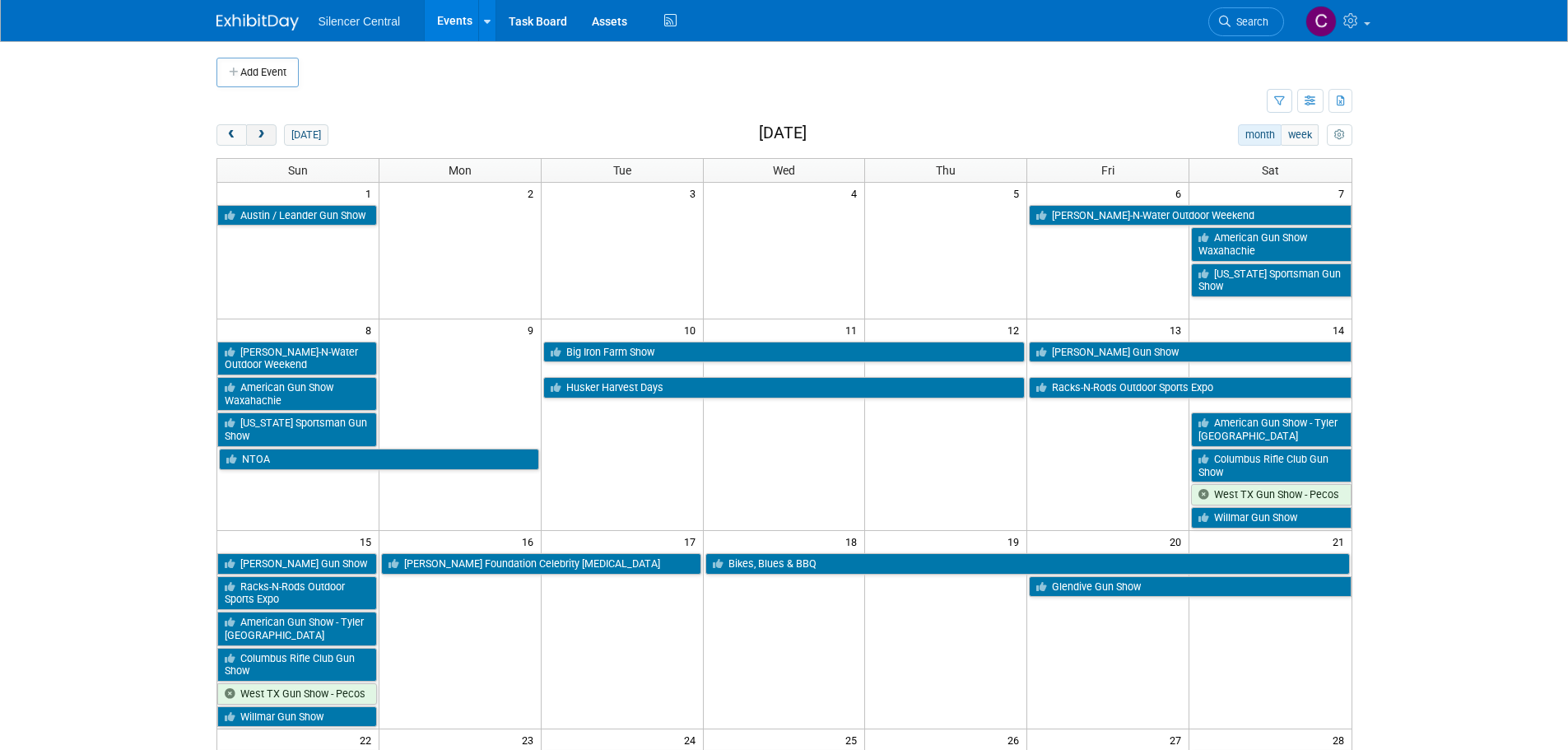
click at [257, 139] on span "next" at bounding box center [261, 135] width 13 height 11
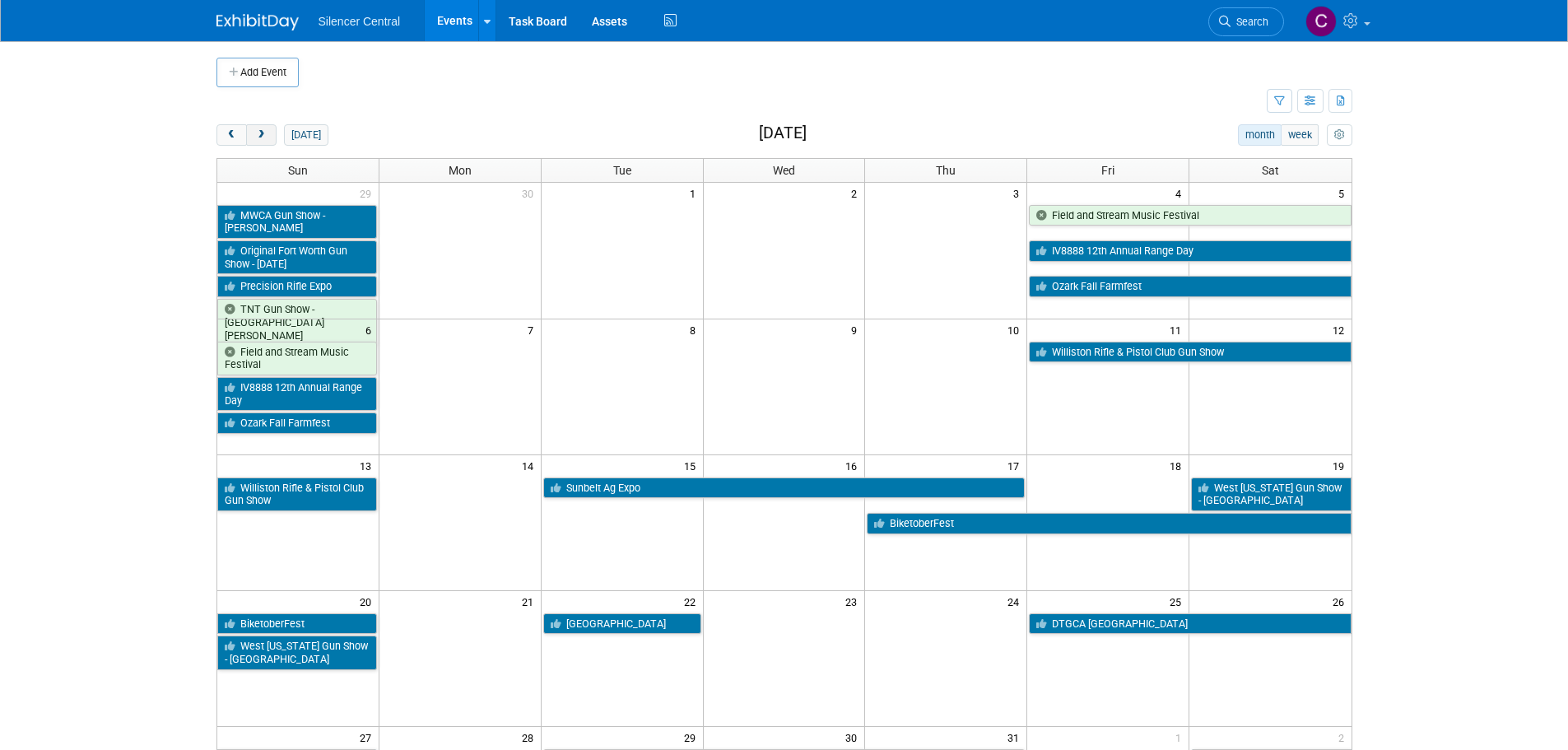
click at [257, 139] on span "next" at bounding box center [261, 135] width 13 height 11
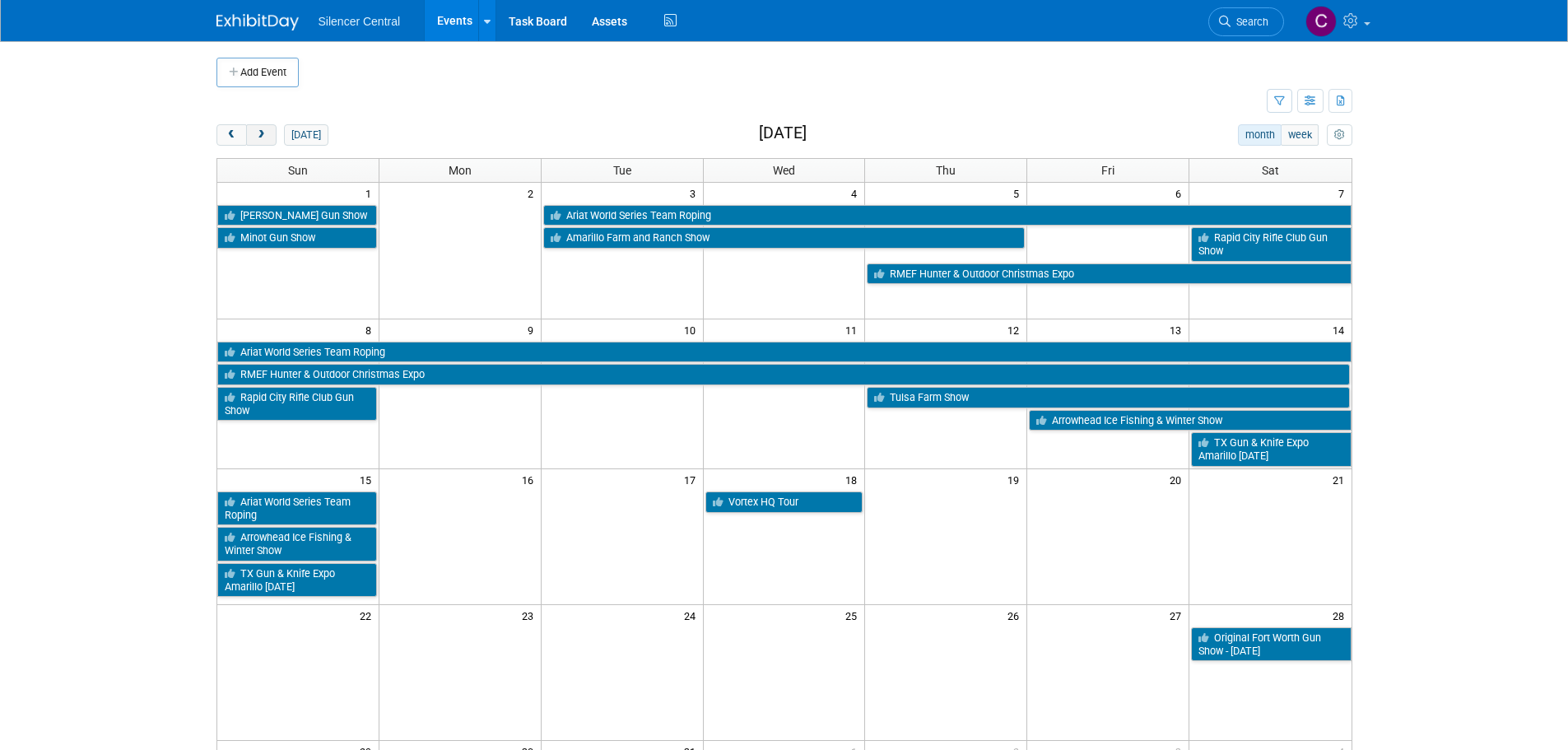
click at [257, 139] on span "next" at bounding box center [261, 135] width 13 height 11
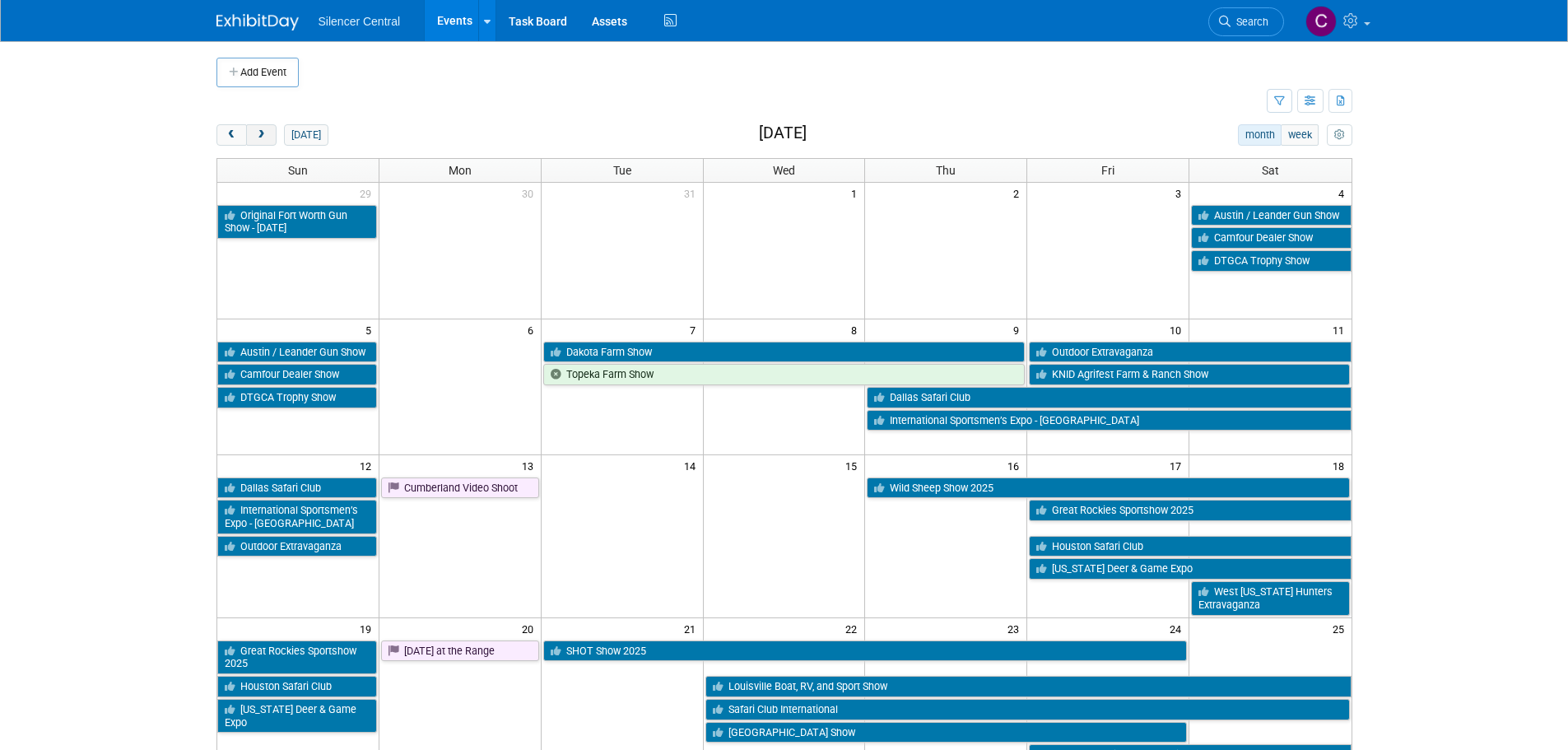
click at [257, 139] on span "next" at bounding box center [261, 135] width 13 height 11
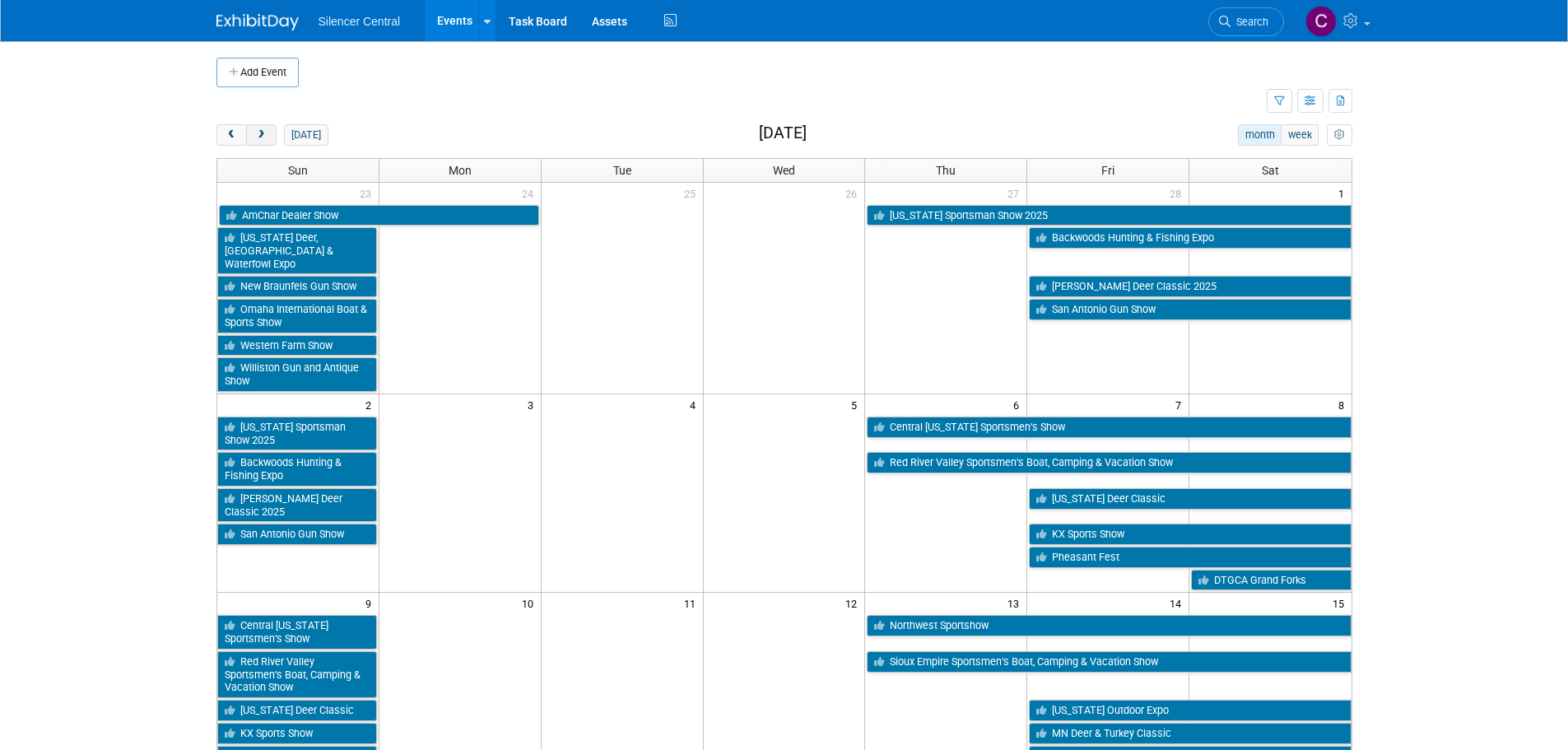
click at [257, 139] on span "next" at bounding box center [261, 135] width 13 height 11
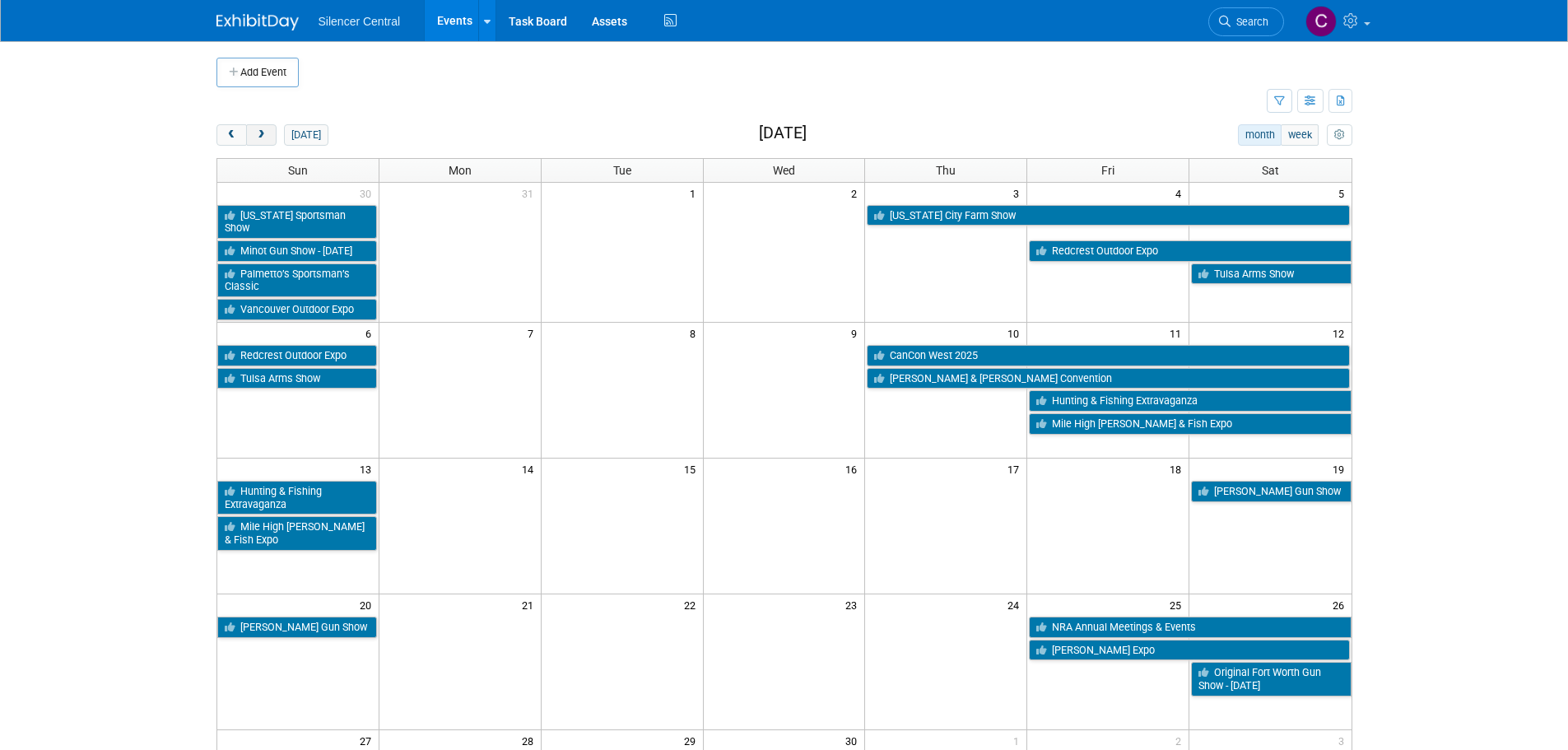
click at [257, 139] on span "next" at bounding box center [261, 135] width 13 height 11
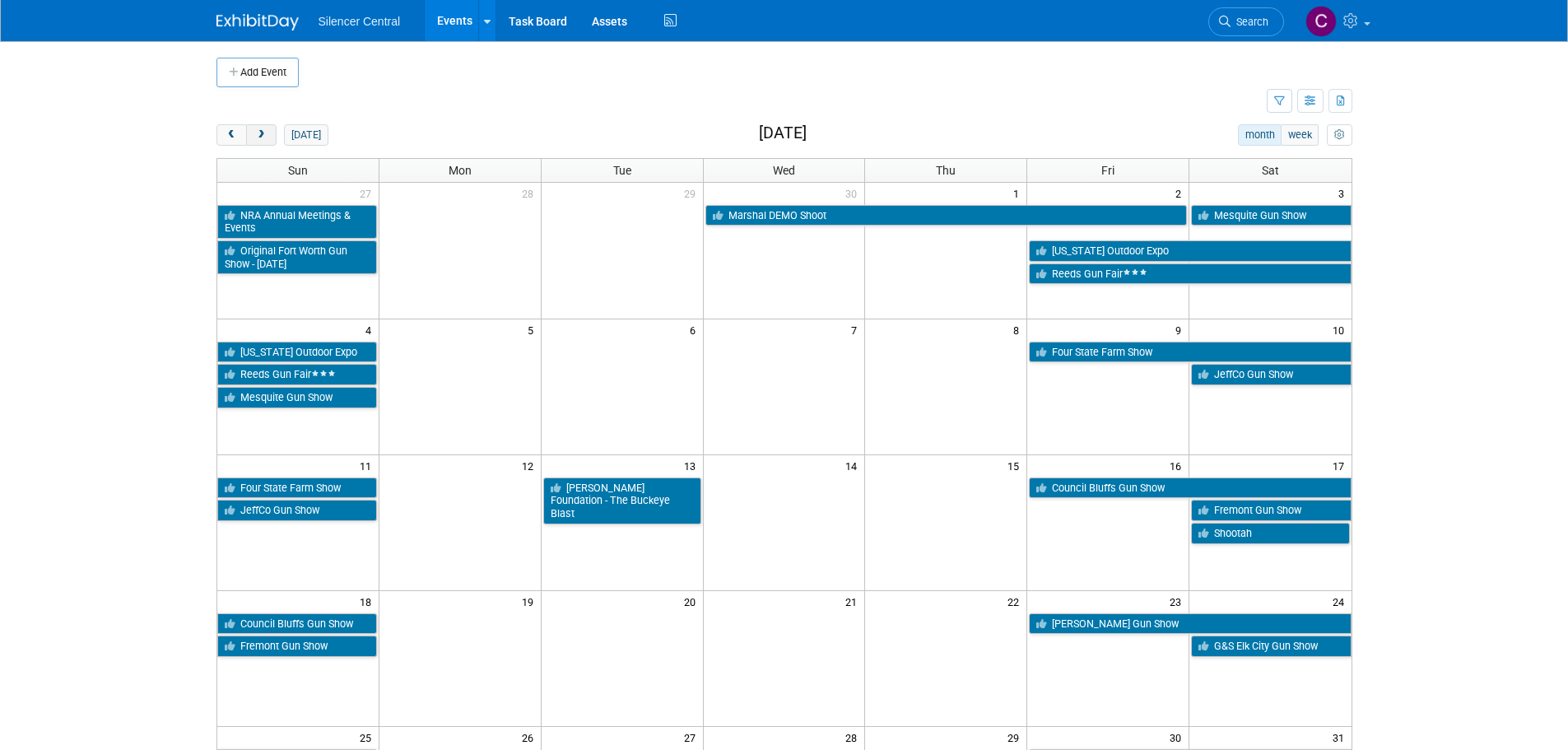
click at [257, 139] on span "next" at bounding box center [261, 135] width 13 height 11
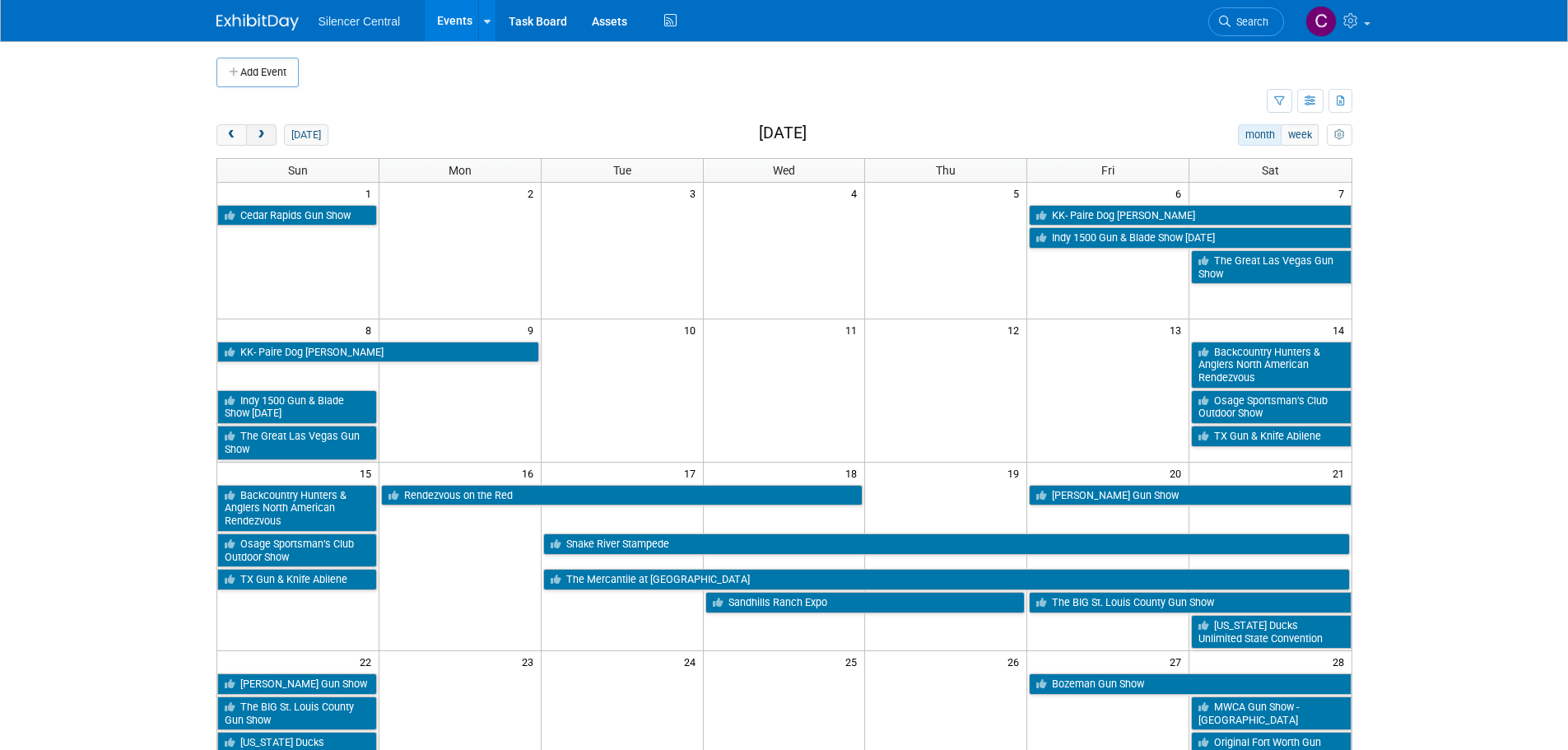
click at [257, 139] on span "next" at bounding box center [261, 135] width 13 height 11
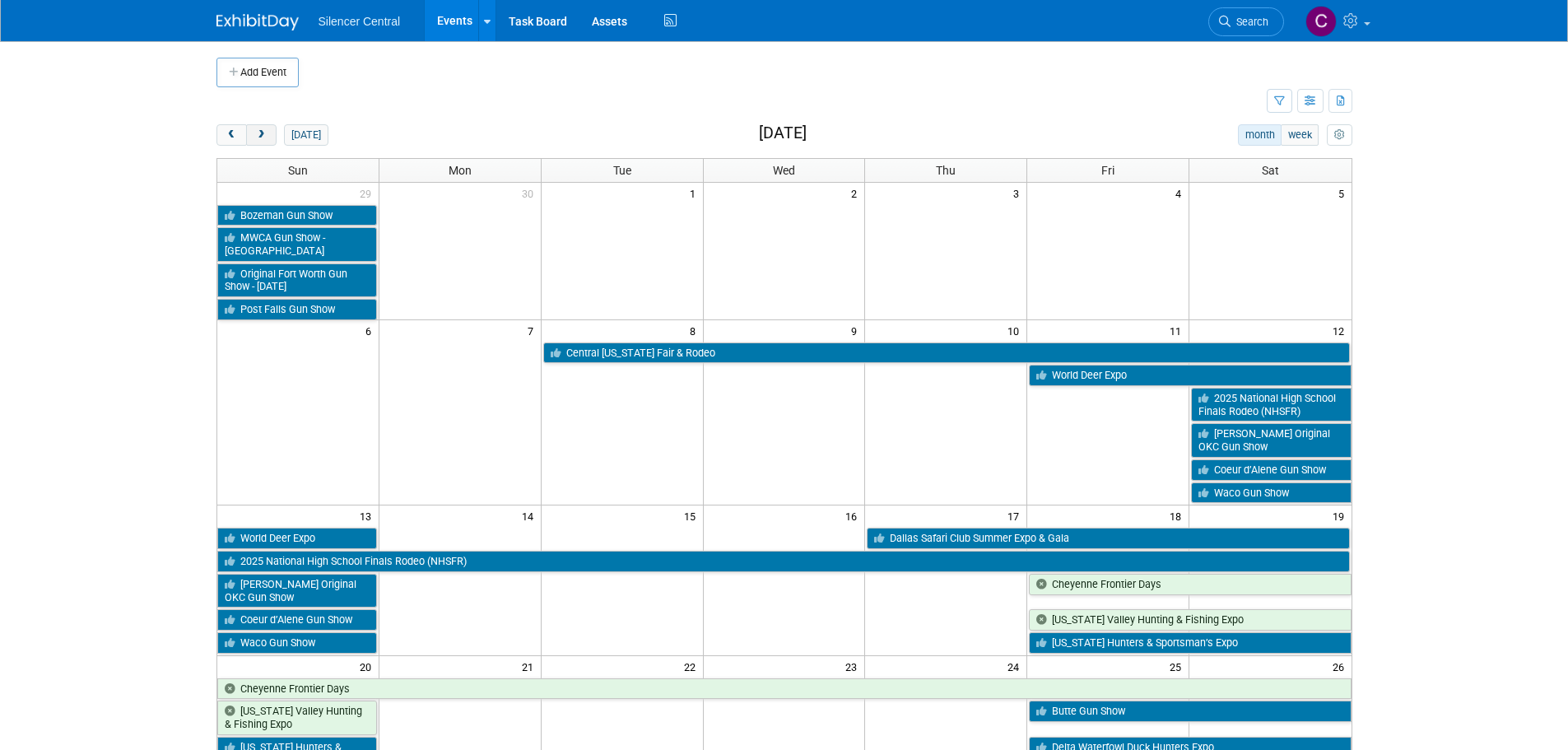
click at [257, 139] on span "next" at bounding box center [261, 135] width 13 height 11
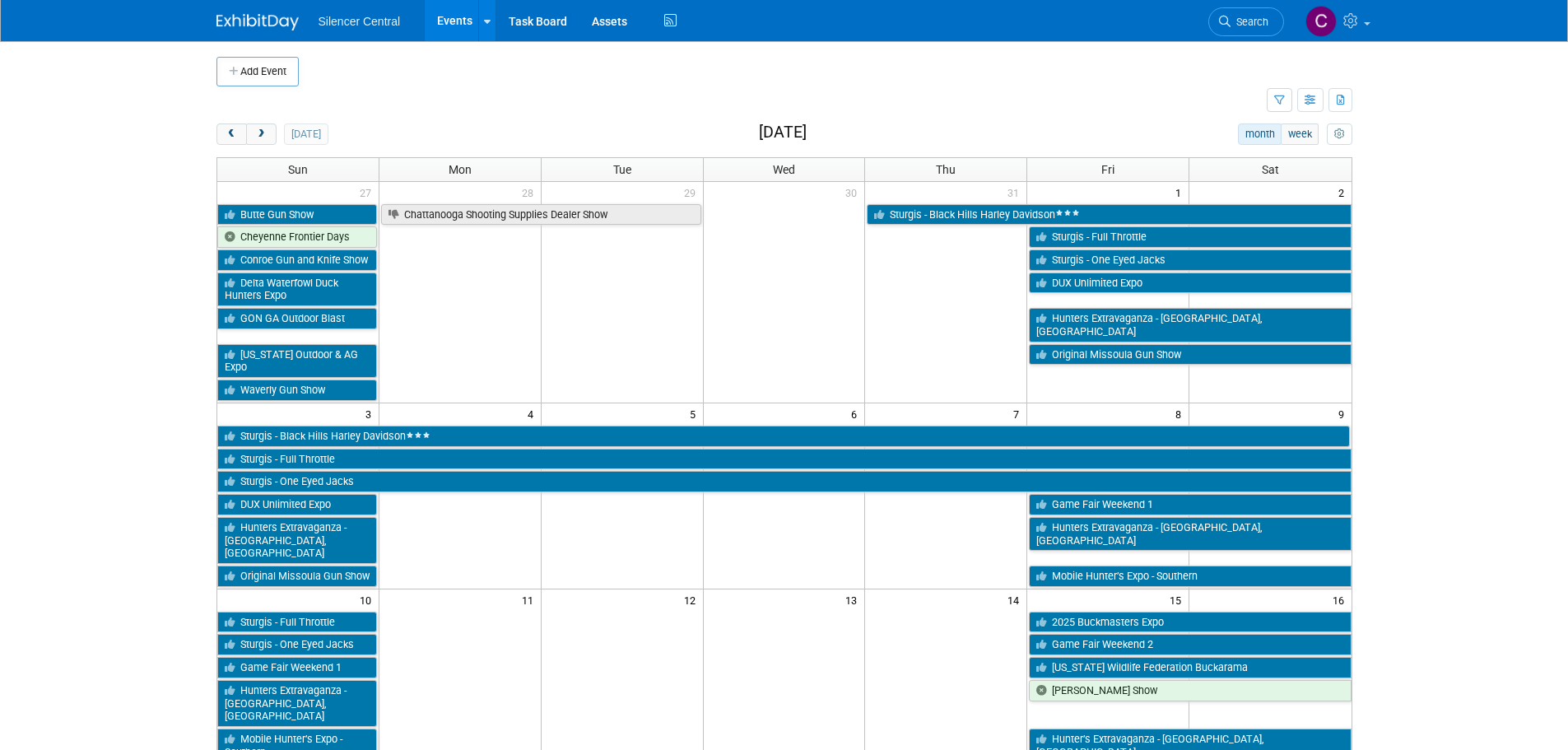
scroll to position [247, 0]
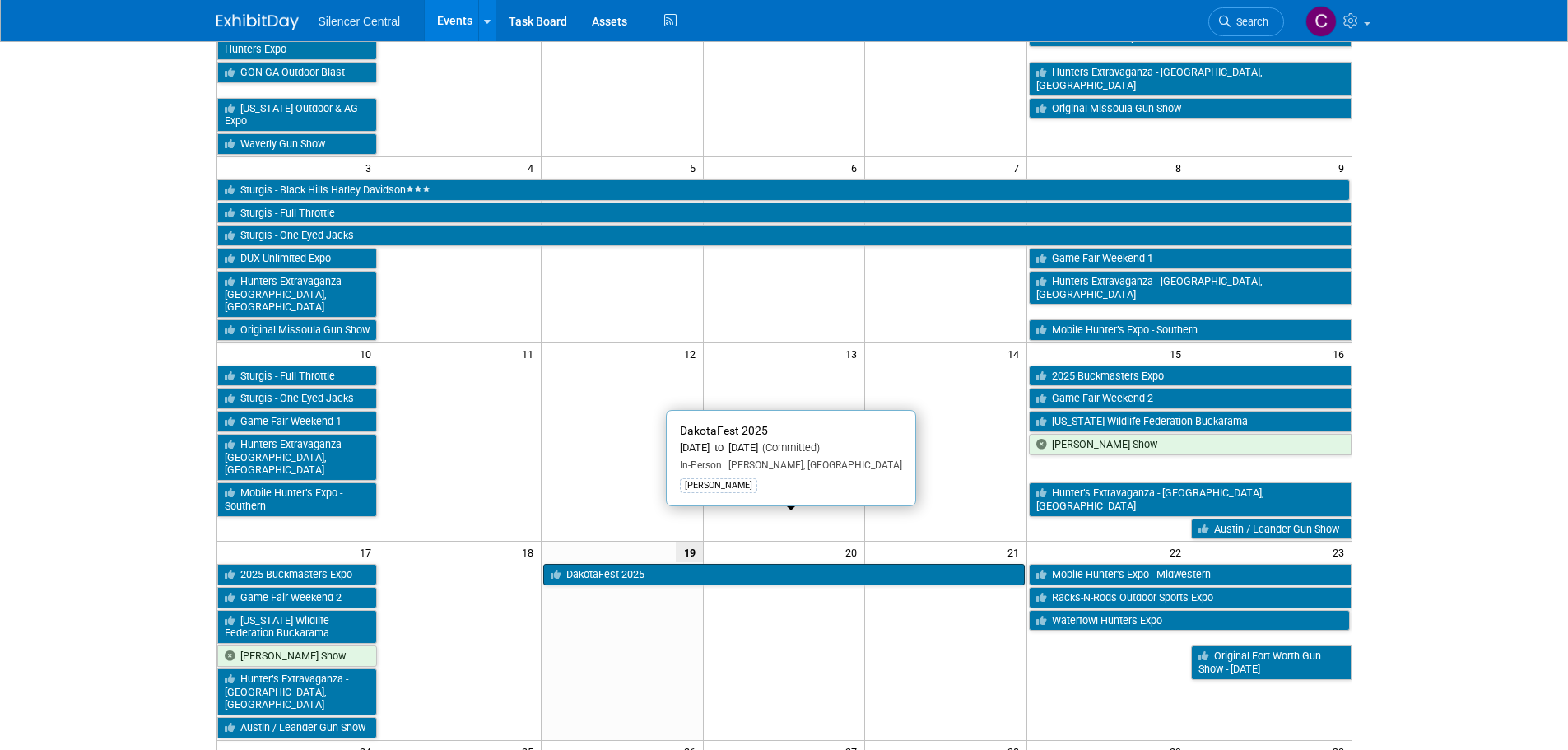
click at [840, 564] on link "DakotaFest 2025" at bounding box center [785, 575] width 483 height 22
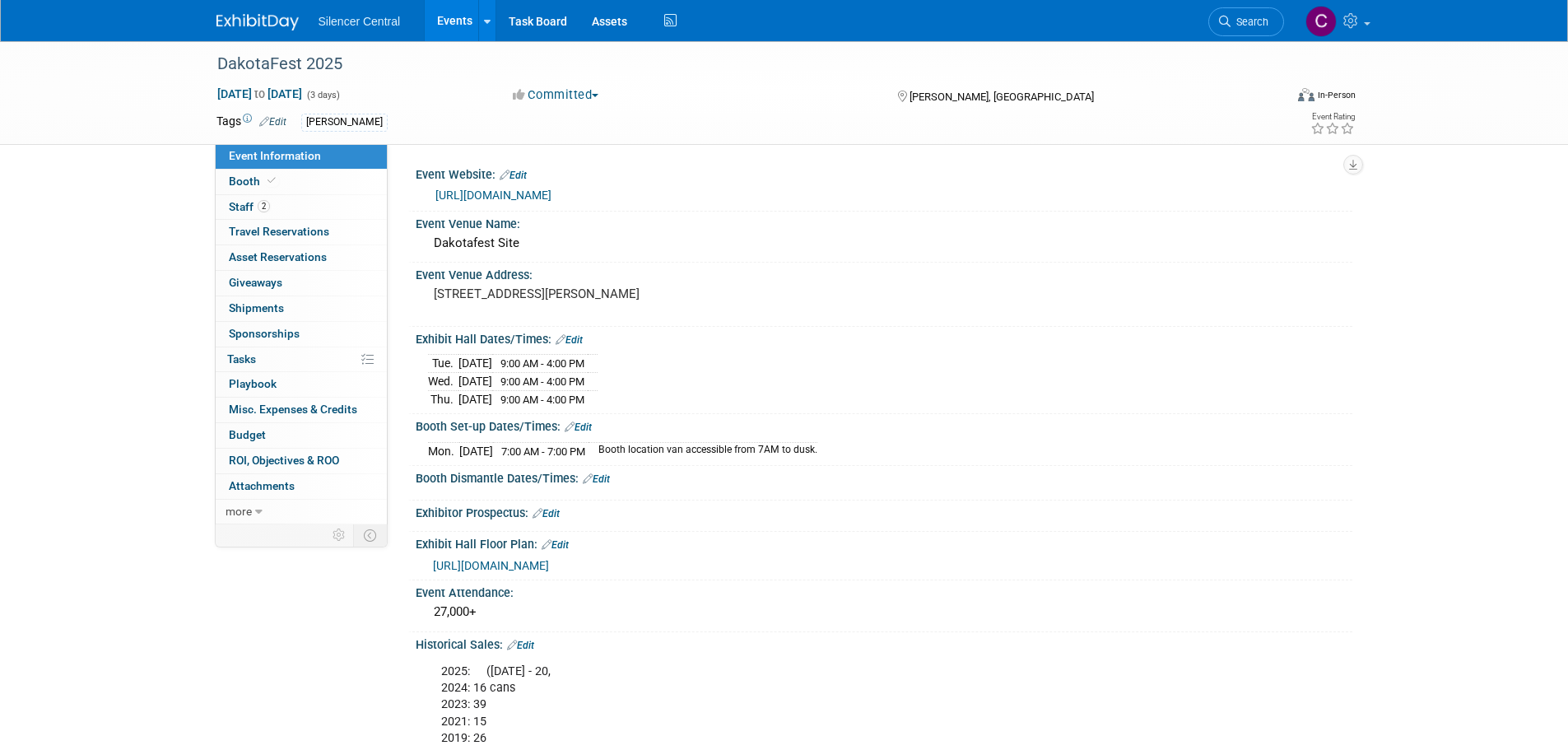
click at [255, 21] on img at bounding box center [257, 22] width 83 height 16
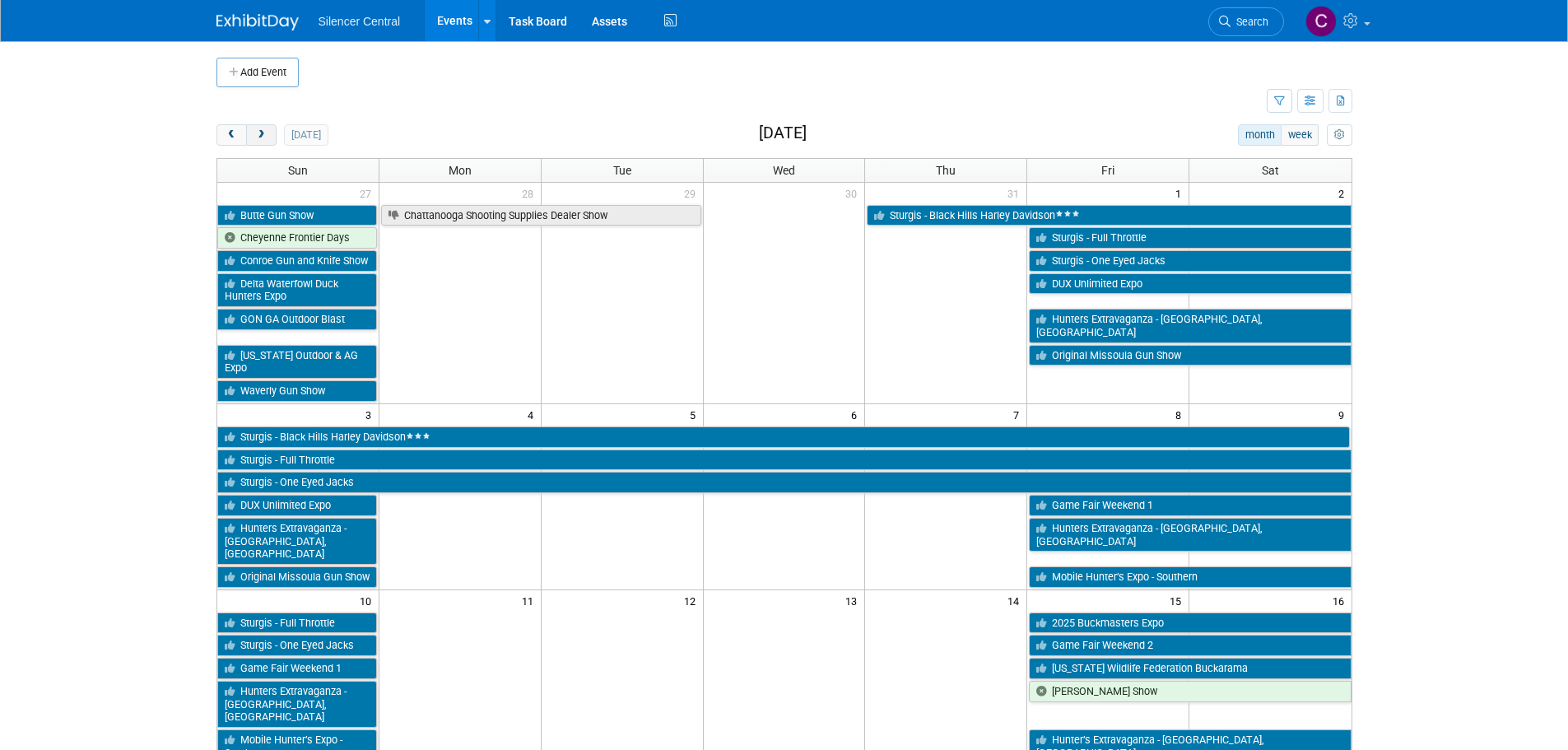
click at [266, 135] on span "next" at bounding box center [261, 135] width 13 height 11
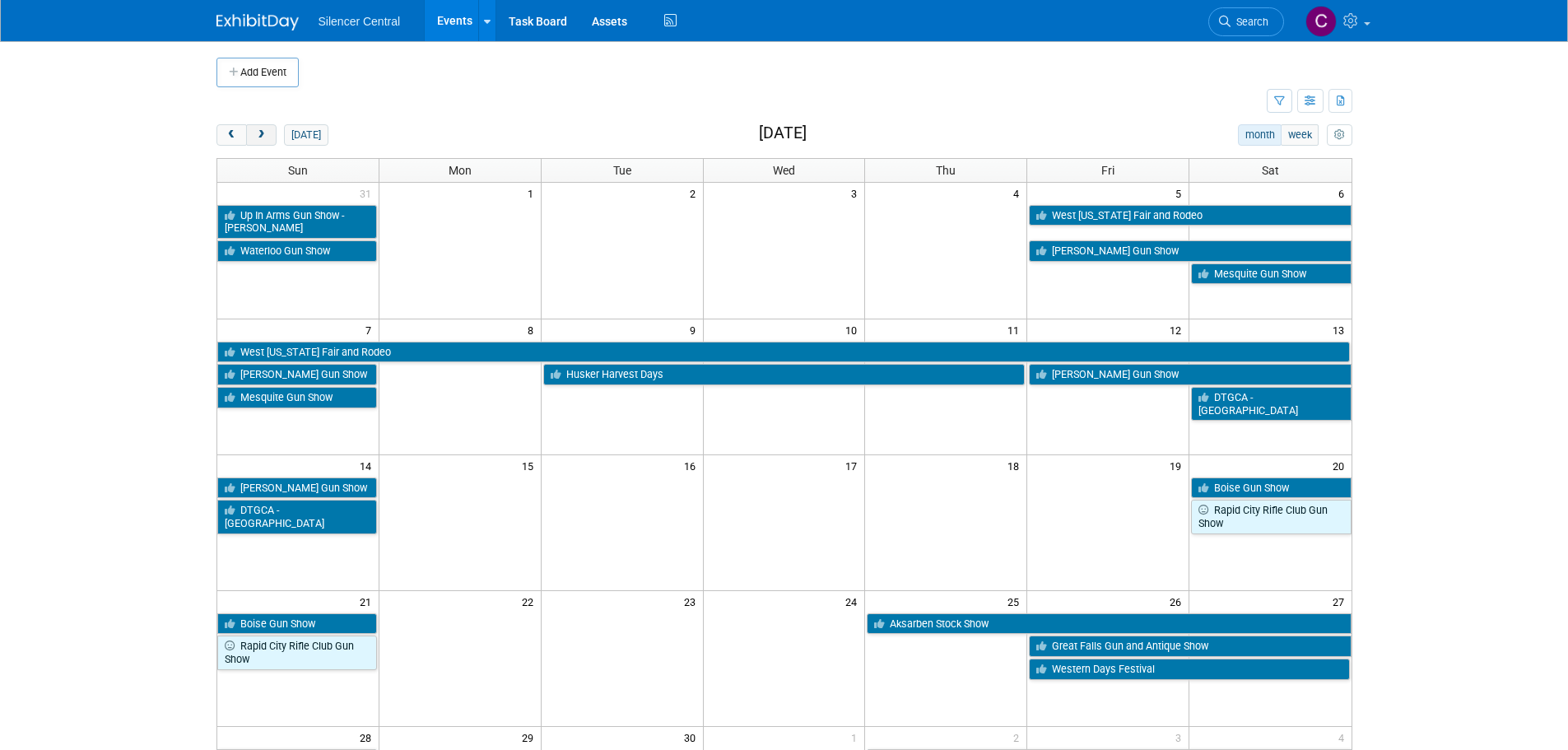
click at [267, 135] on button "next" at bounding box center [261, 135] width 30 height 22
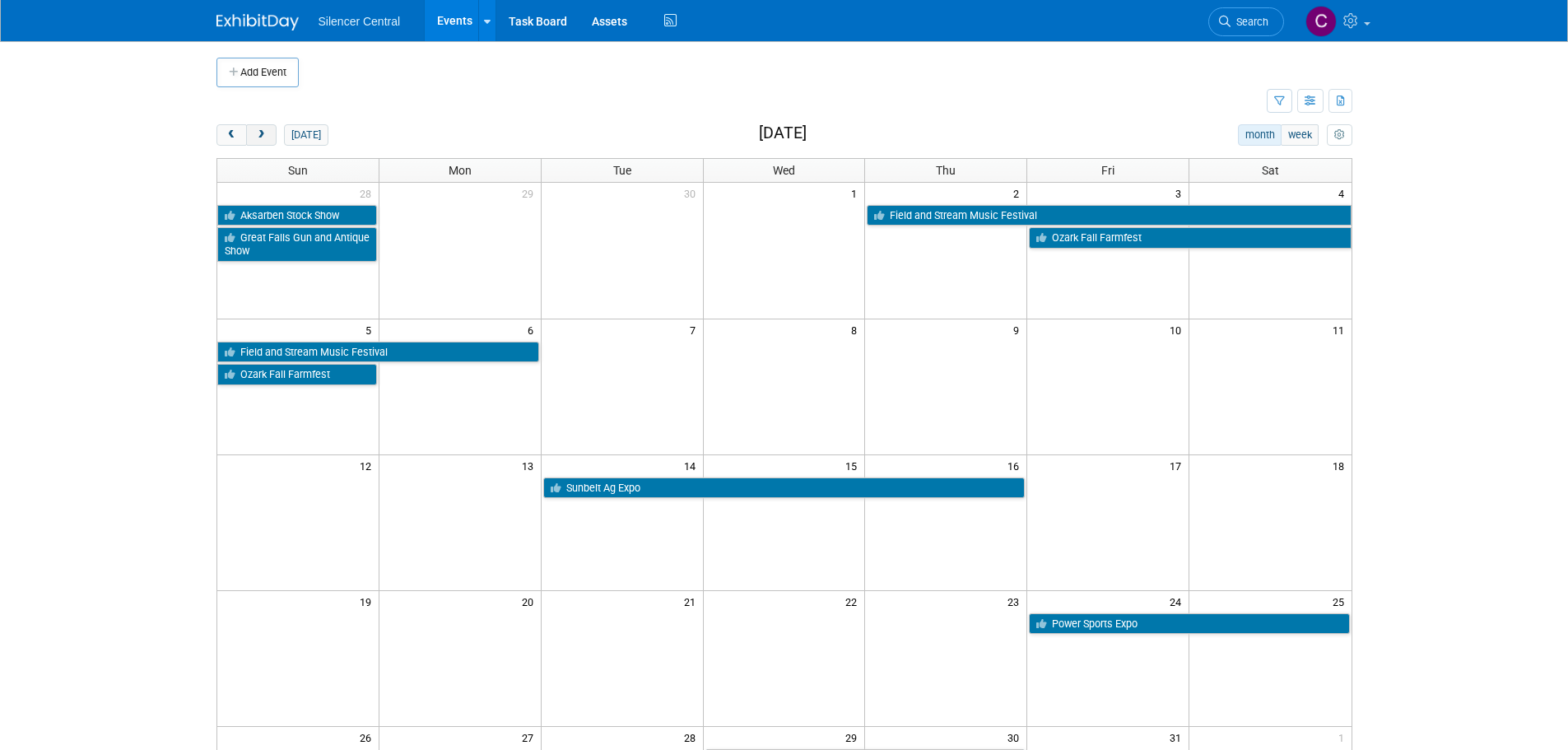
click at [267, 135] on button "next" at bounding box center [261, 135] width 30 height 22
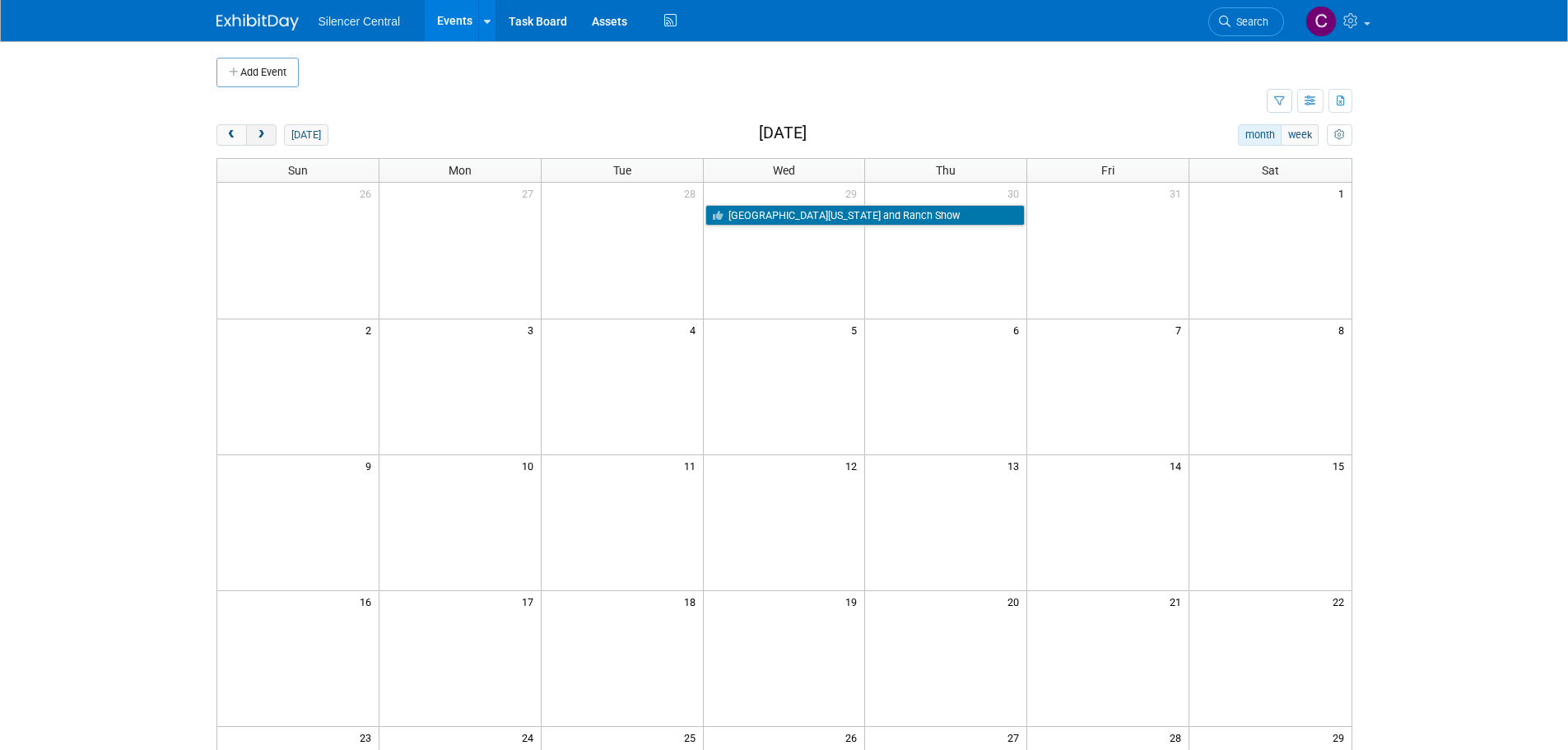
click at [269, 135] on button "next" at bounding box center [261, 135] width 30 height 22
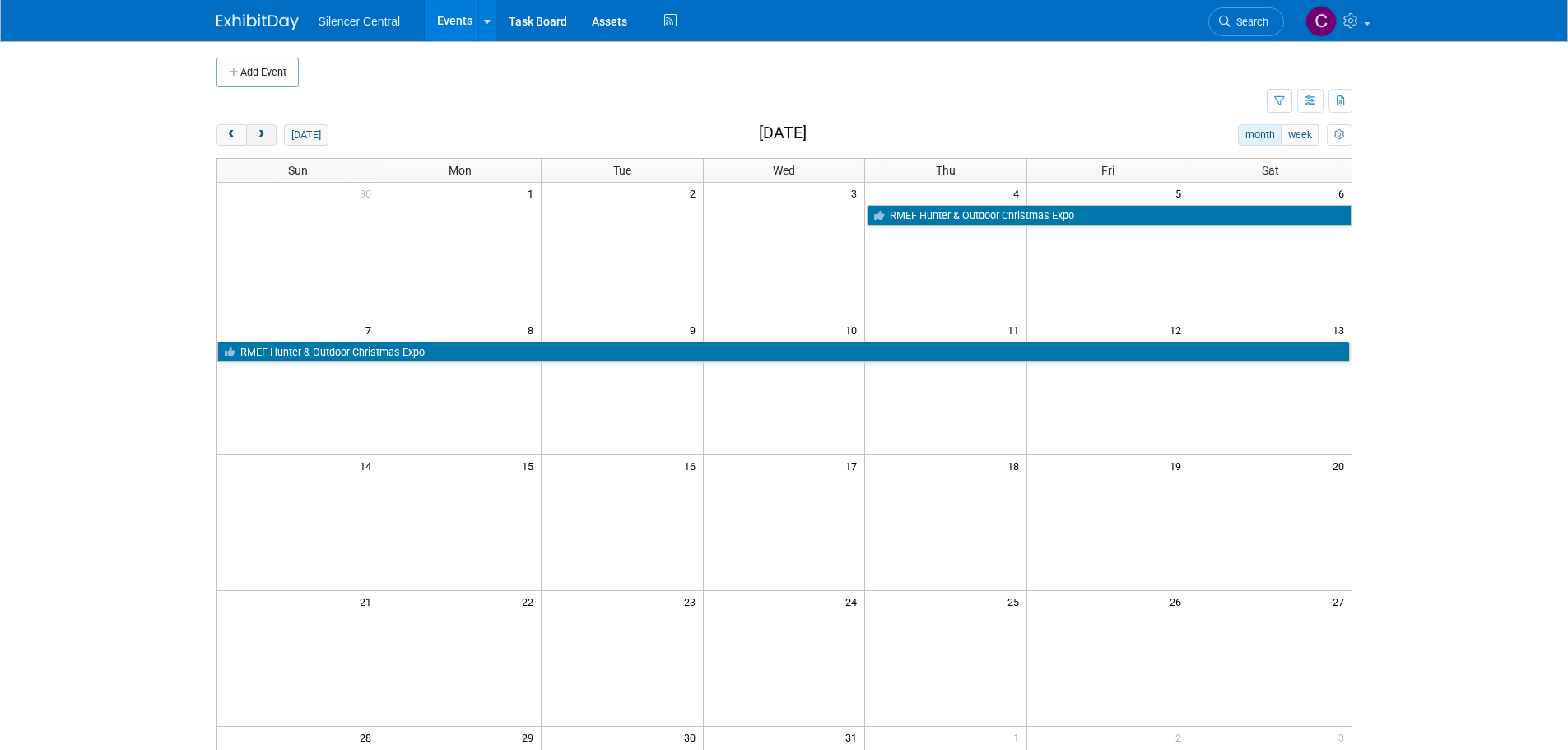
click at [272, 139] on button "next" at bounding box center [261, 135] width 30 height 22
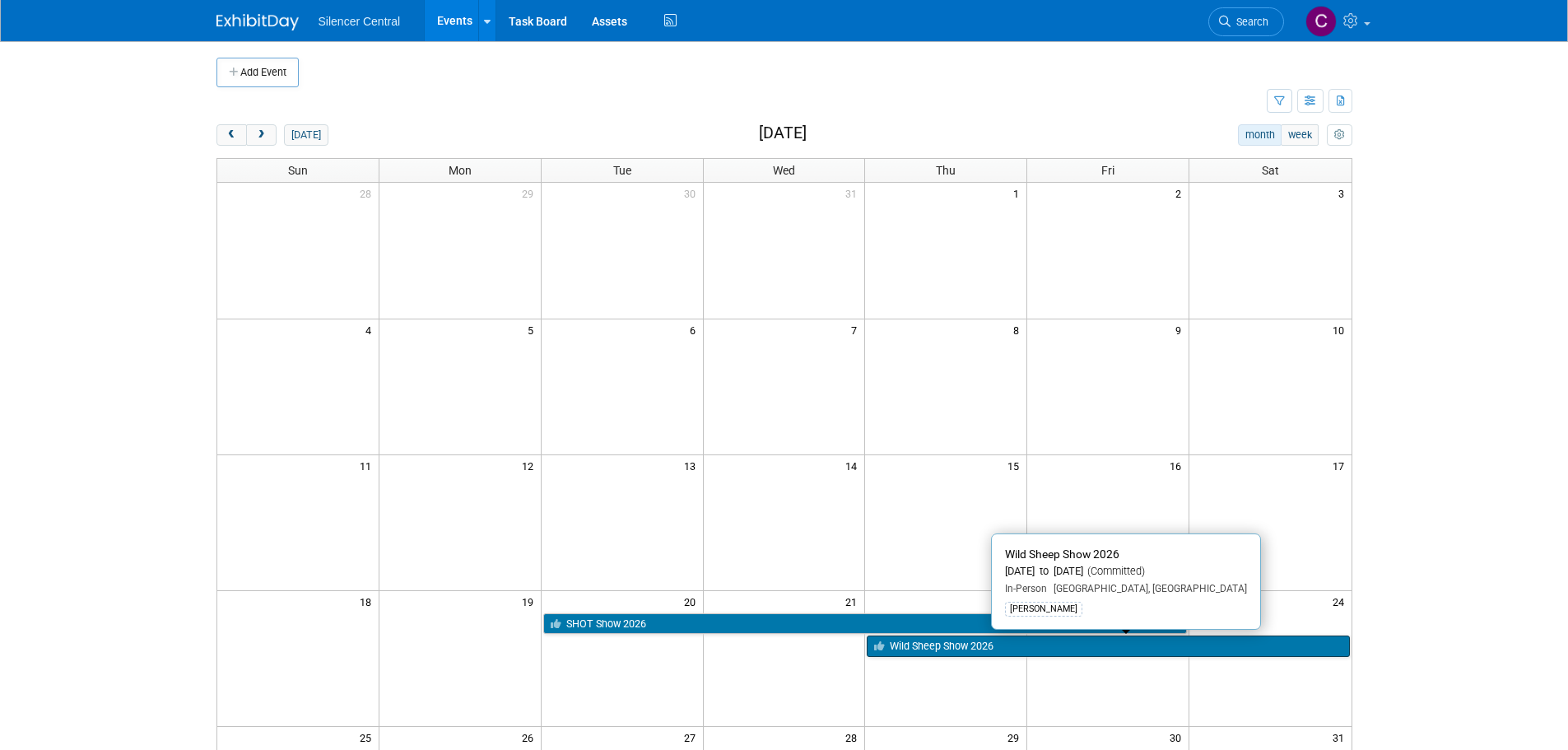
click at [949, 654] on link "Wild Sheep Show 2026" at bounding box center [1108, 646] width 483 height 22
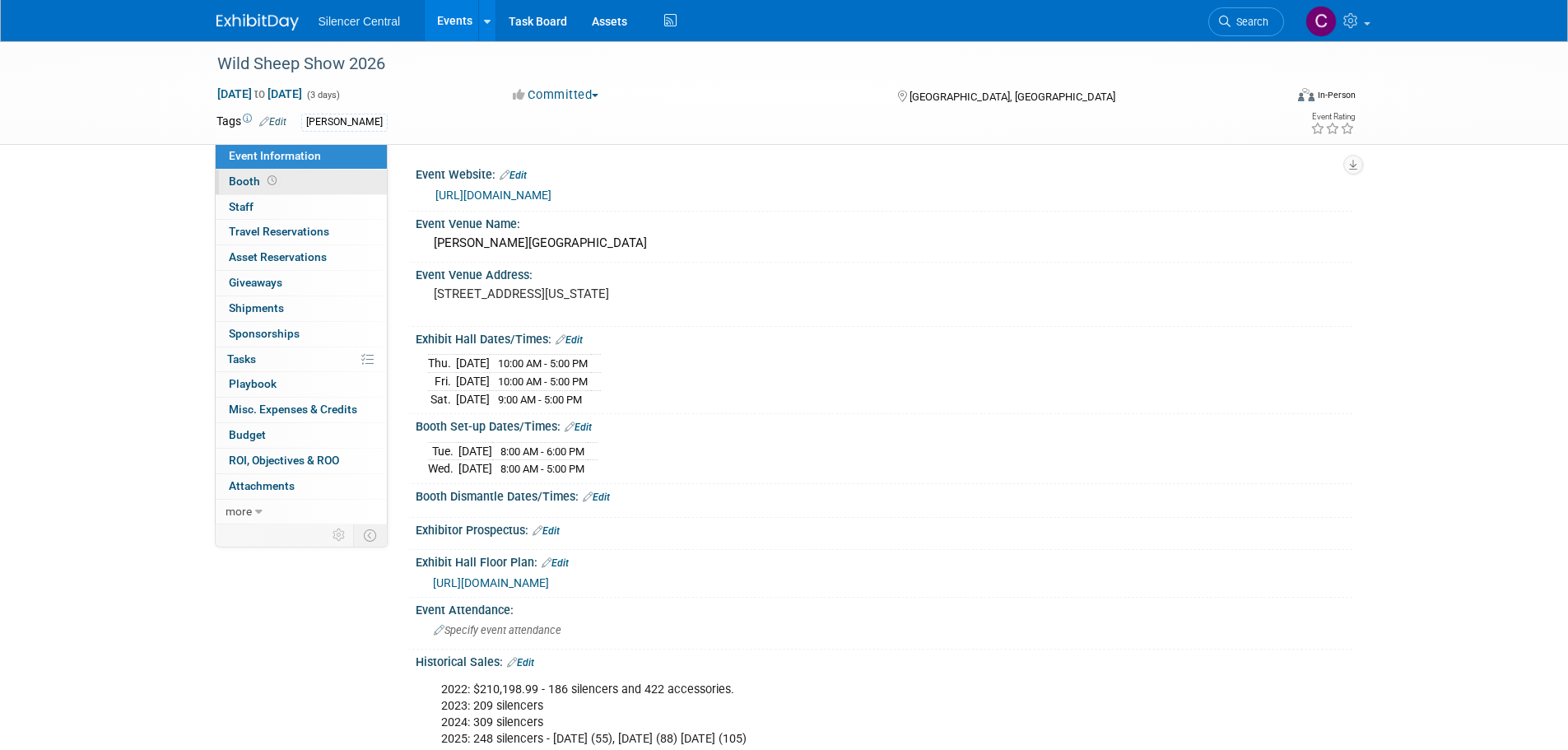
click at [317, 192] on link "Booth" at bounding box center [301, 182] width 171 height 25
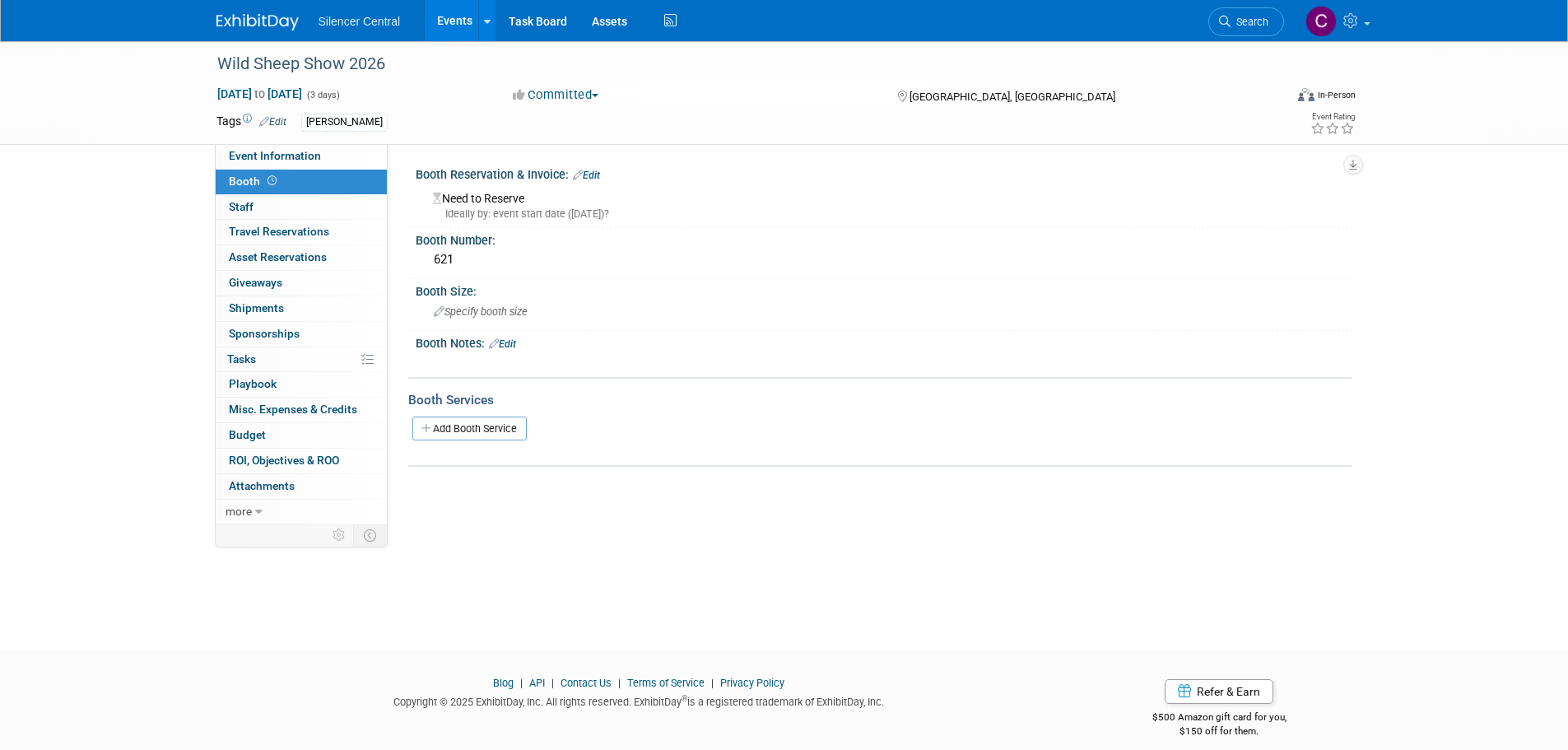
click at [262, 23] on img at bounding box center [257, 22] width 83 height 16
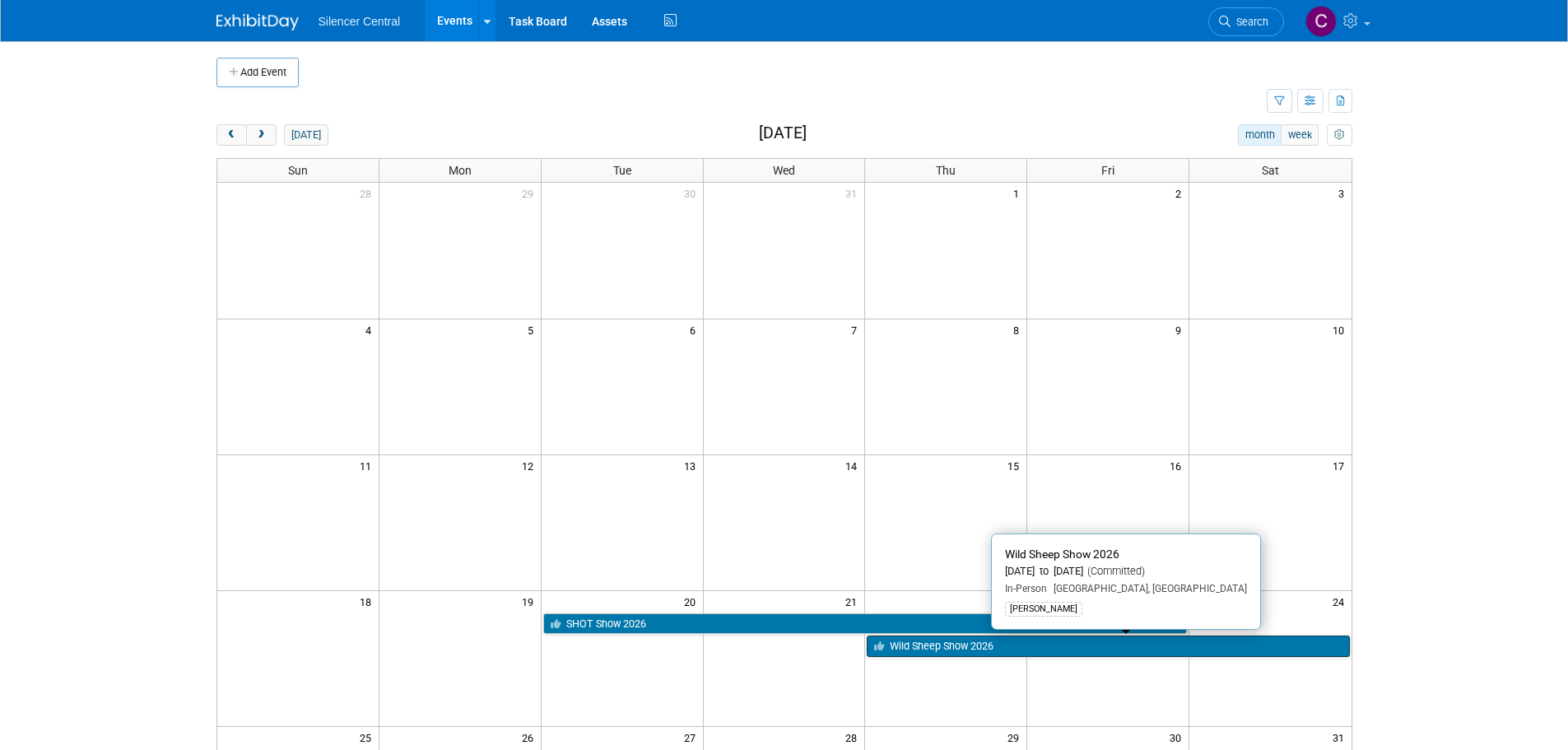
click at [926, 640] on link "Wild Sheep Show 2026" at bounding box center [1108, 646] width 483 height 22
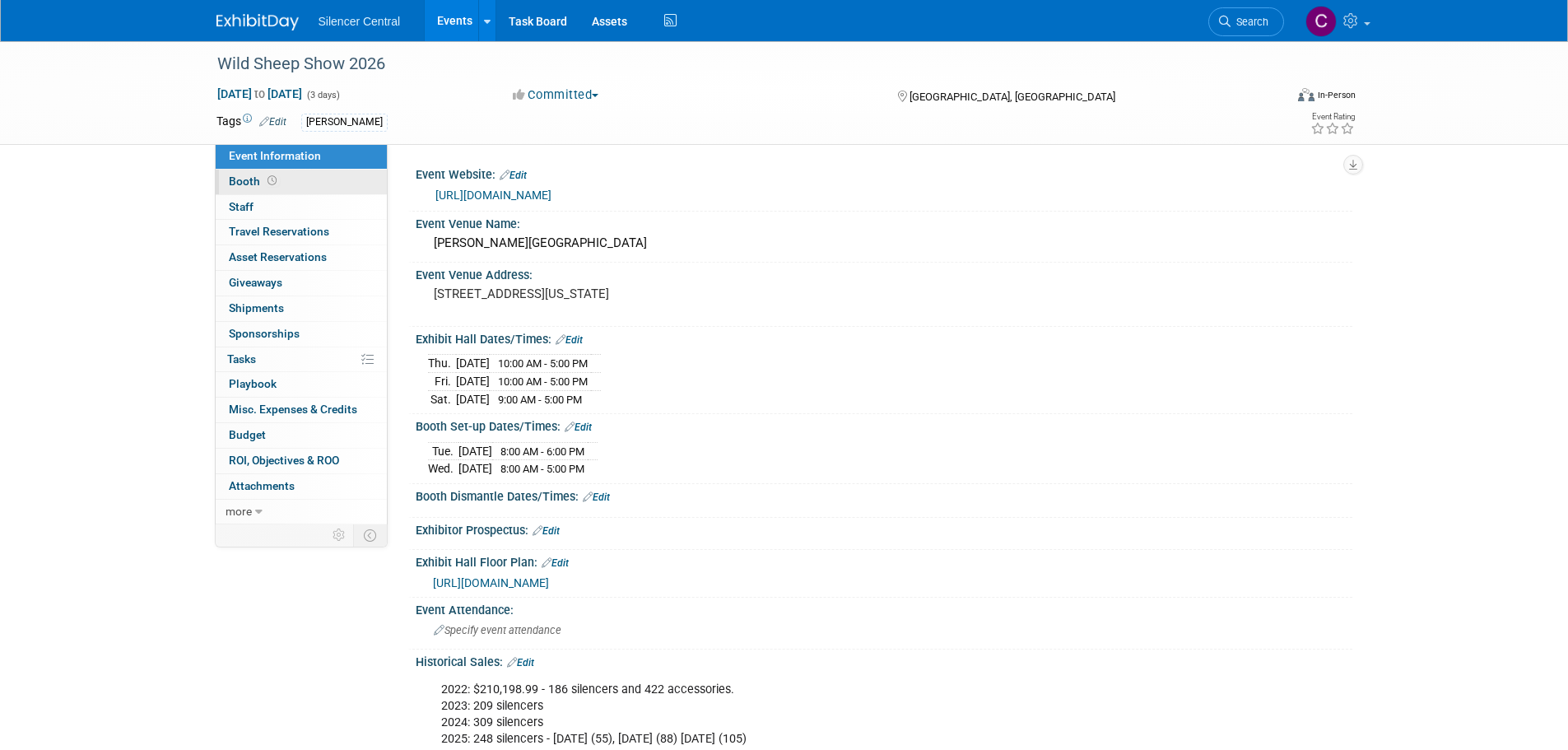
click at [318, 175] on link "Booth" at bounding box center [301, 182] width 171 height 25
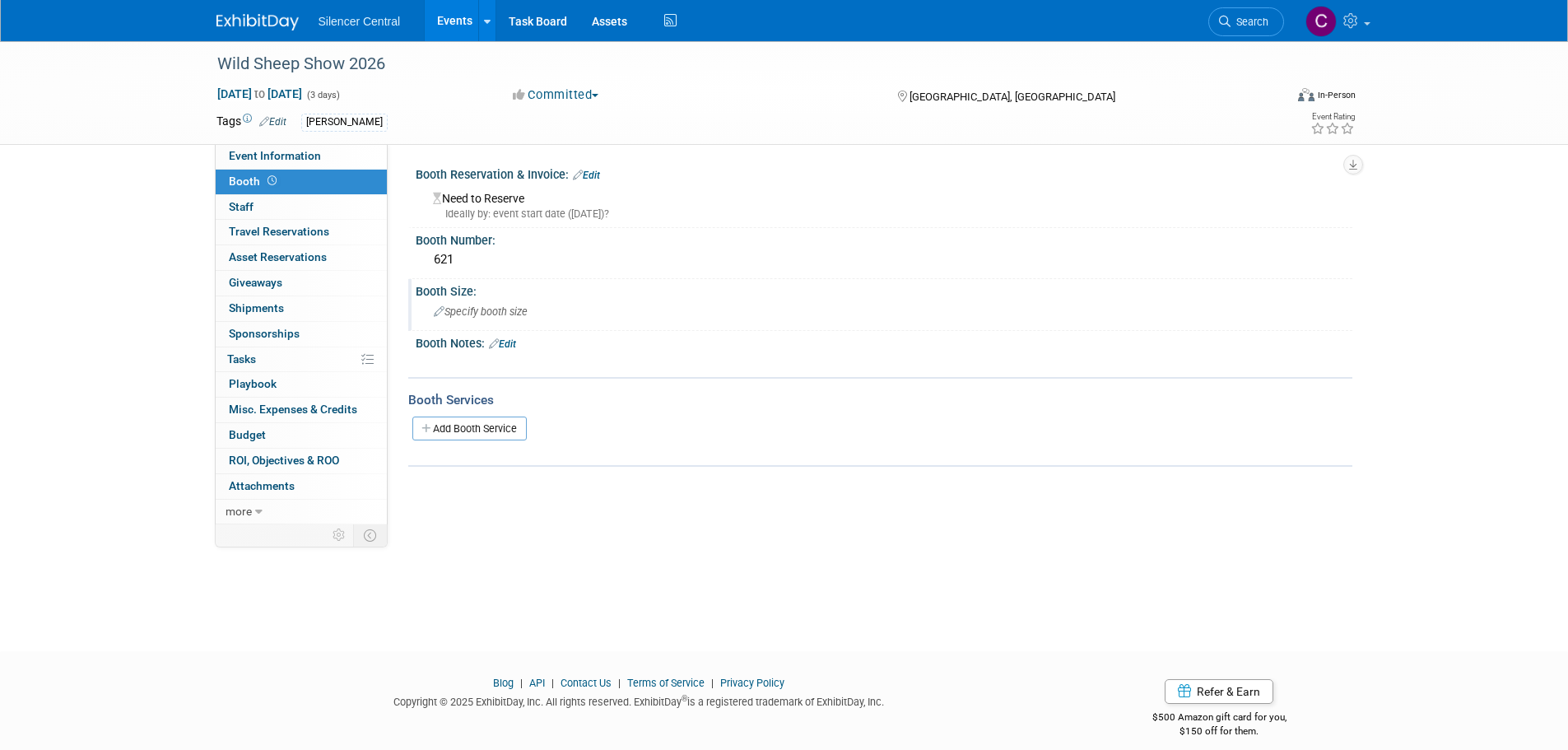
click at [494, 316] on span "Specify booth size" at bounding box center [481, 311] width 94 height 13
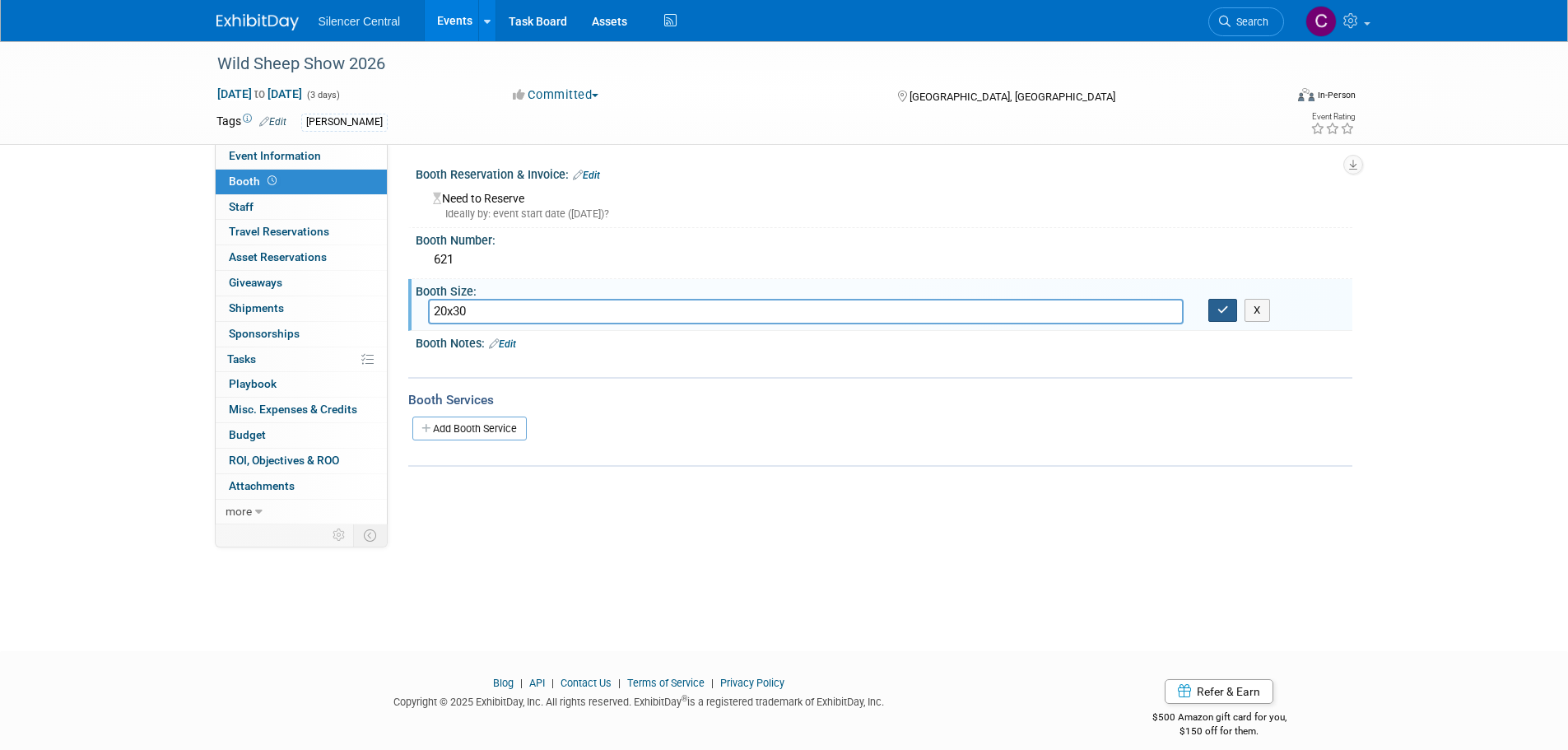
type input "20x30"
click at [1224, 315] on icon "button" at bounding box center [1223, 310] width 12 height 11
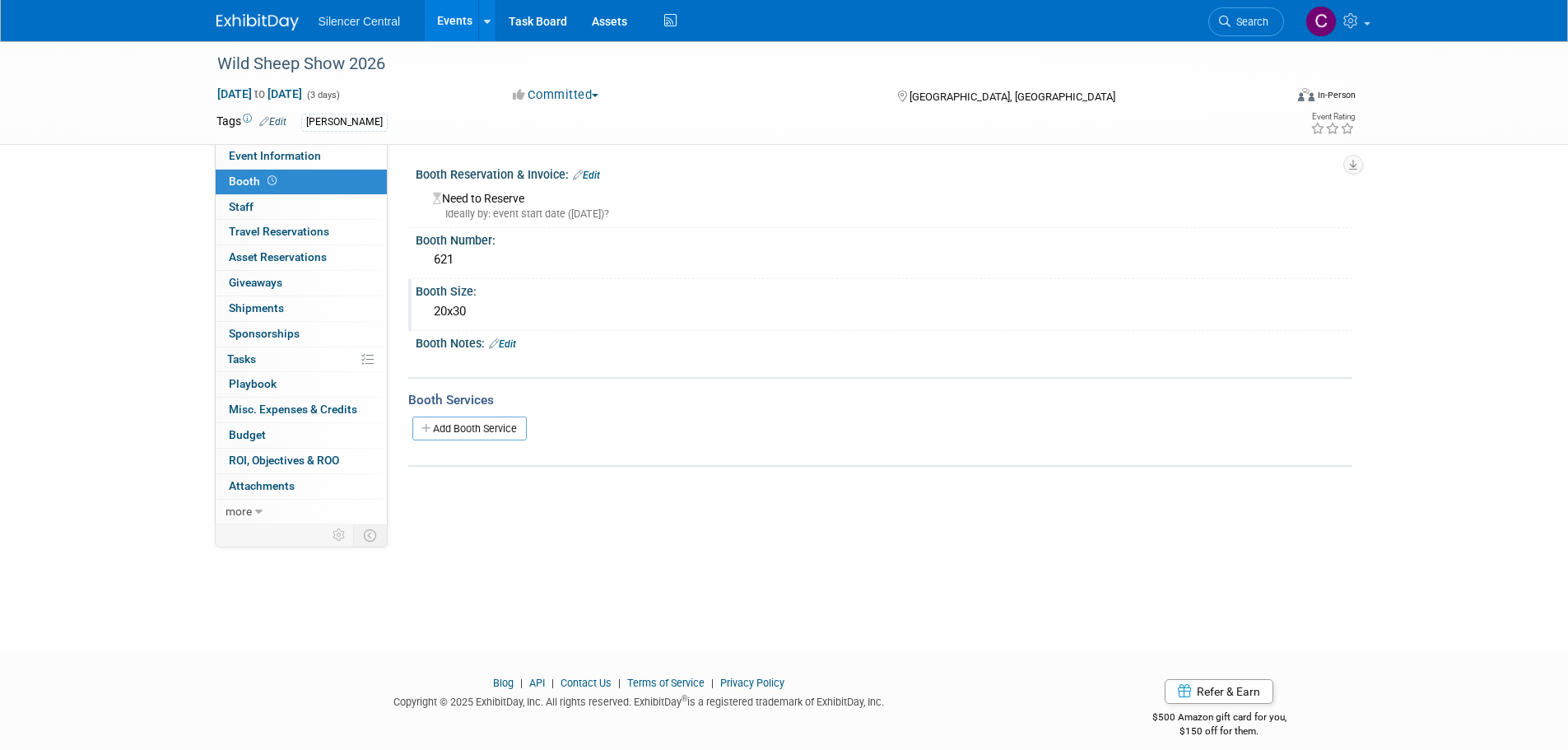
click at [258, 26] on img at bounding box center [257, 22] width 83 height 16
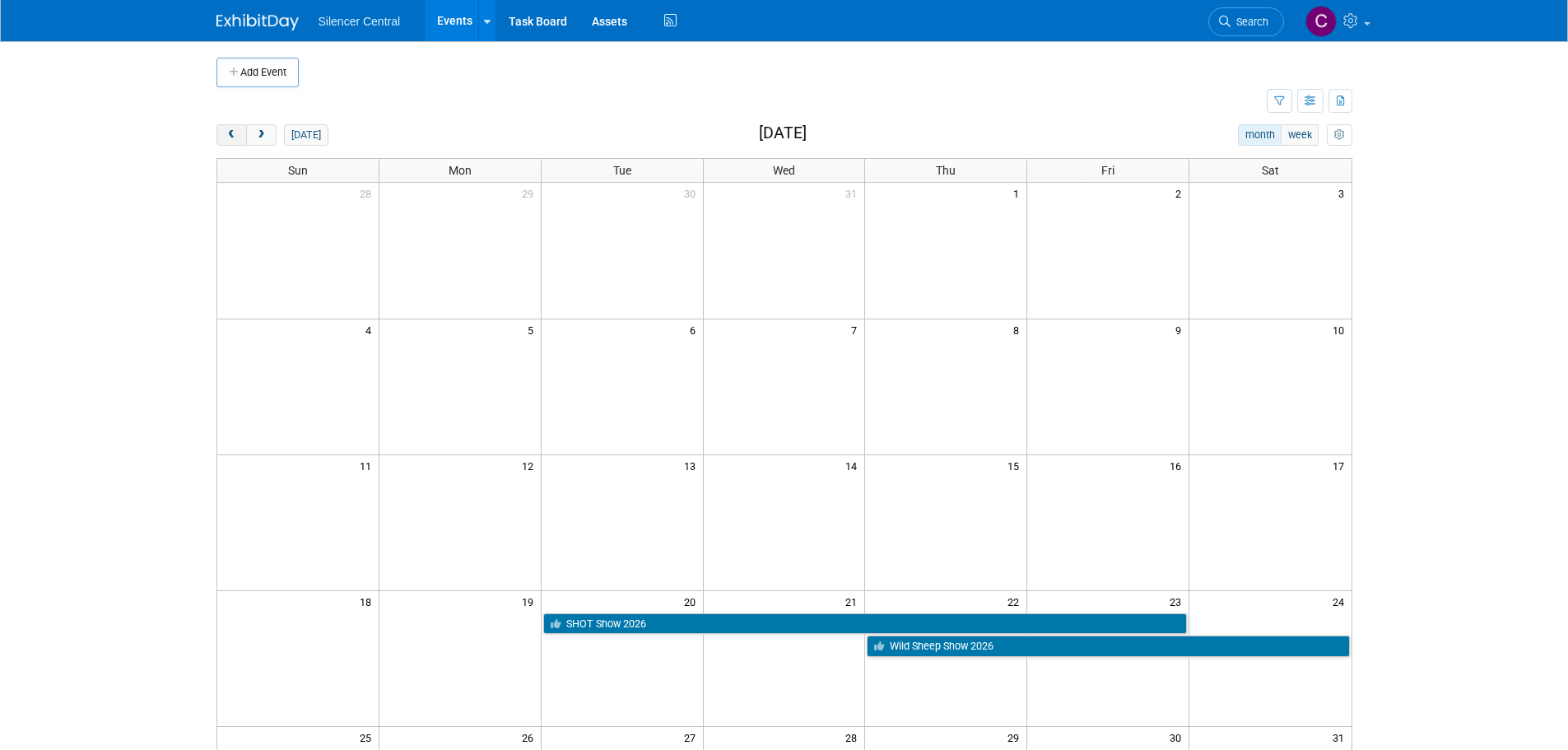
click at [225, 136] on span "prev" at bounding box center [231, 135] width 13 height 11
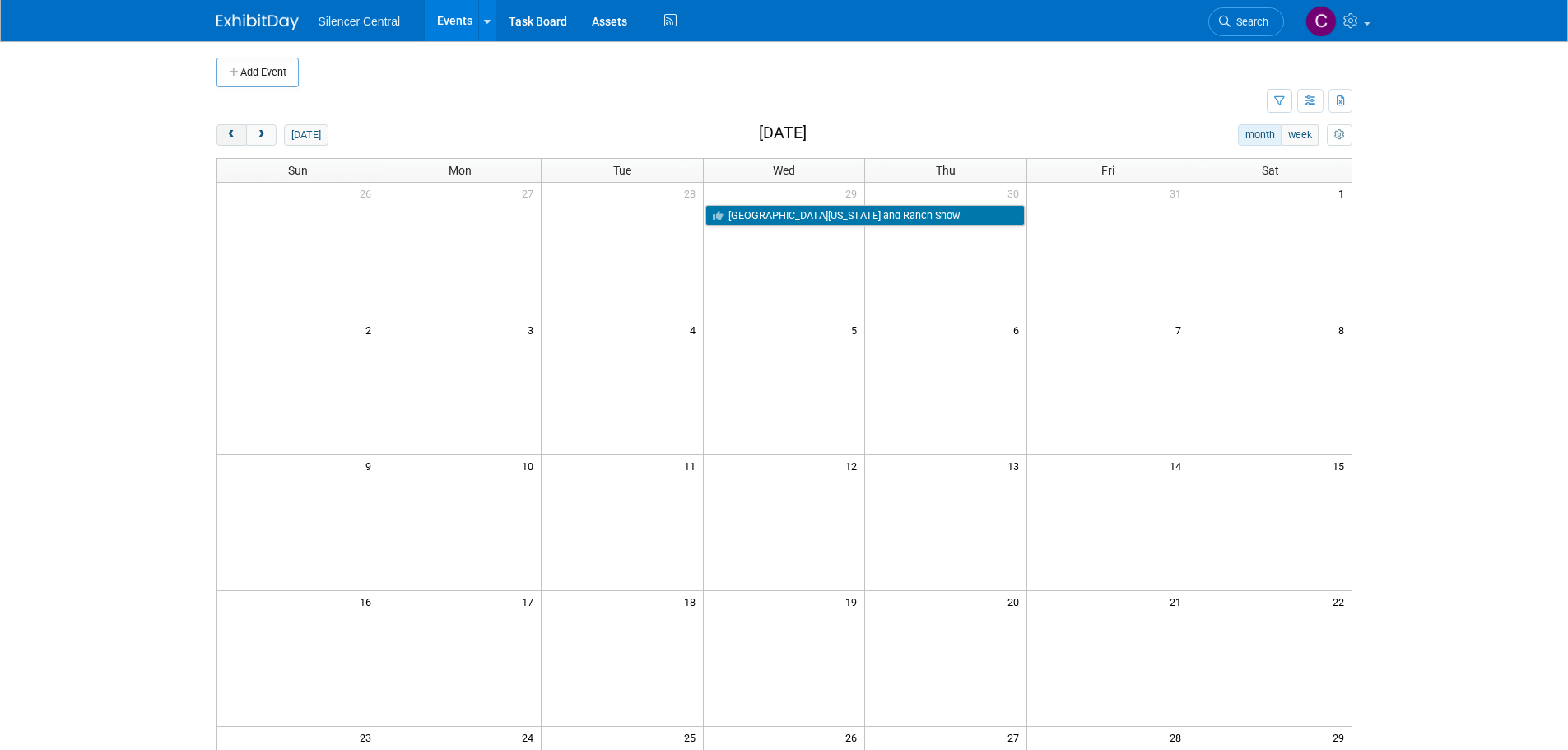
click at [225, 136] on span "prev" at bounding box center [231, 135] width 13 height 11
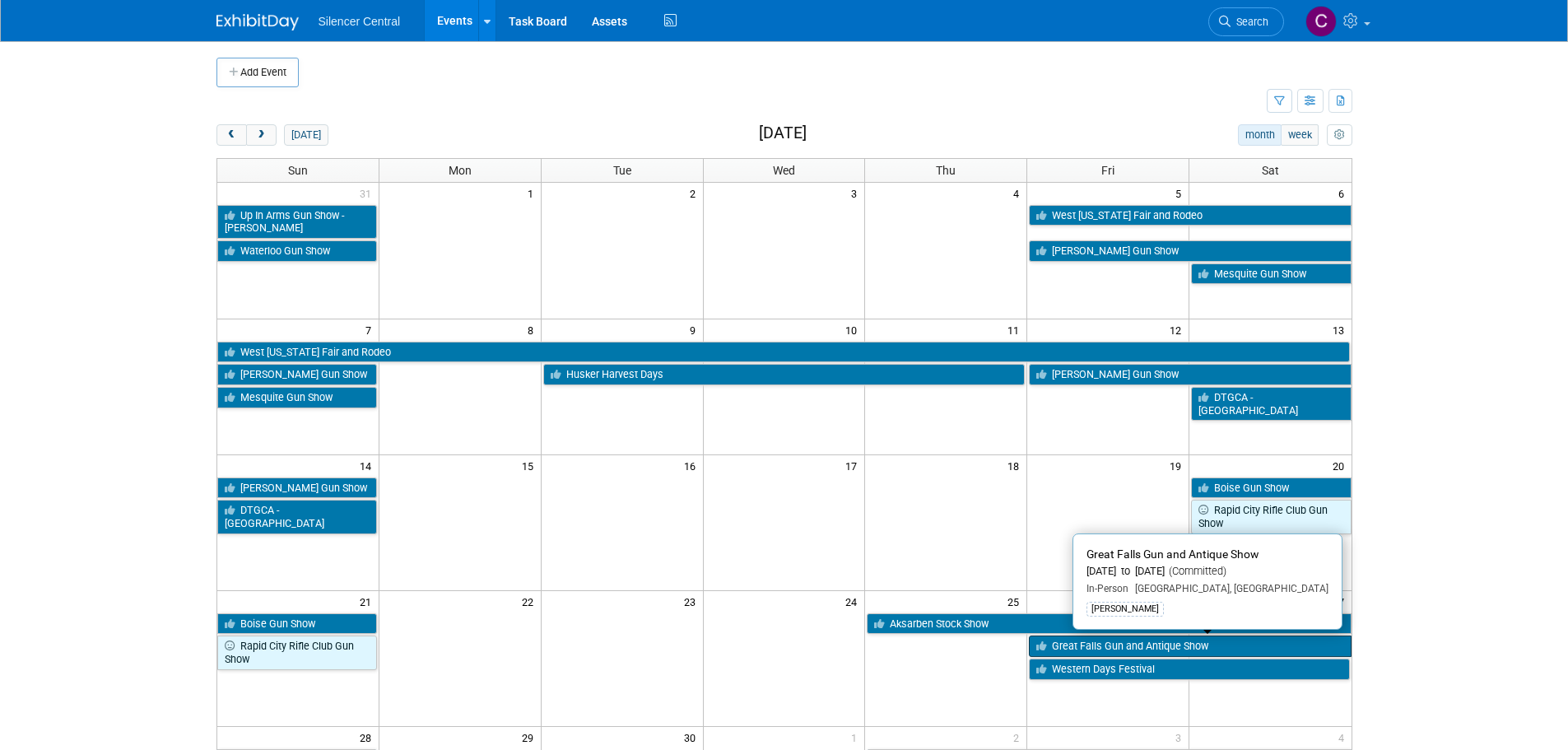
click at [1081, 641] on link "Great Falls Gun and Antique Show" at bounding box center [1189, 646] width 322 height 22
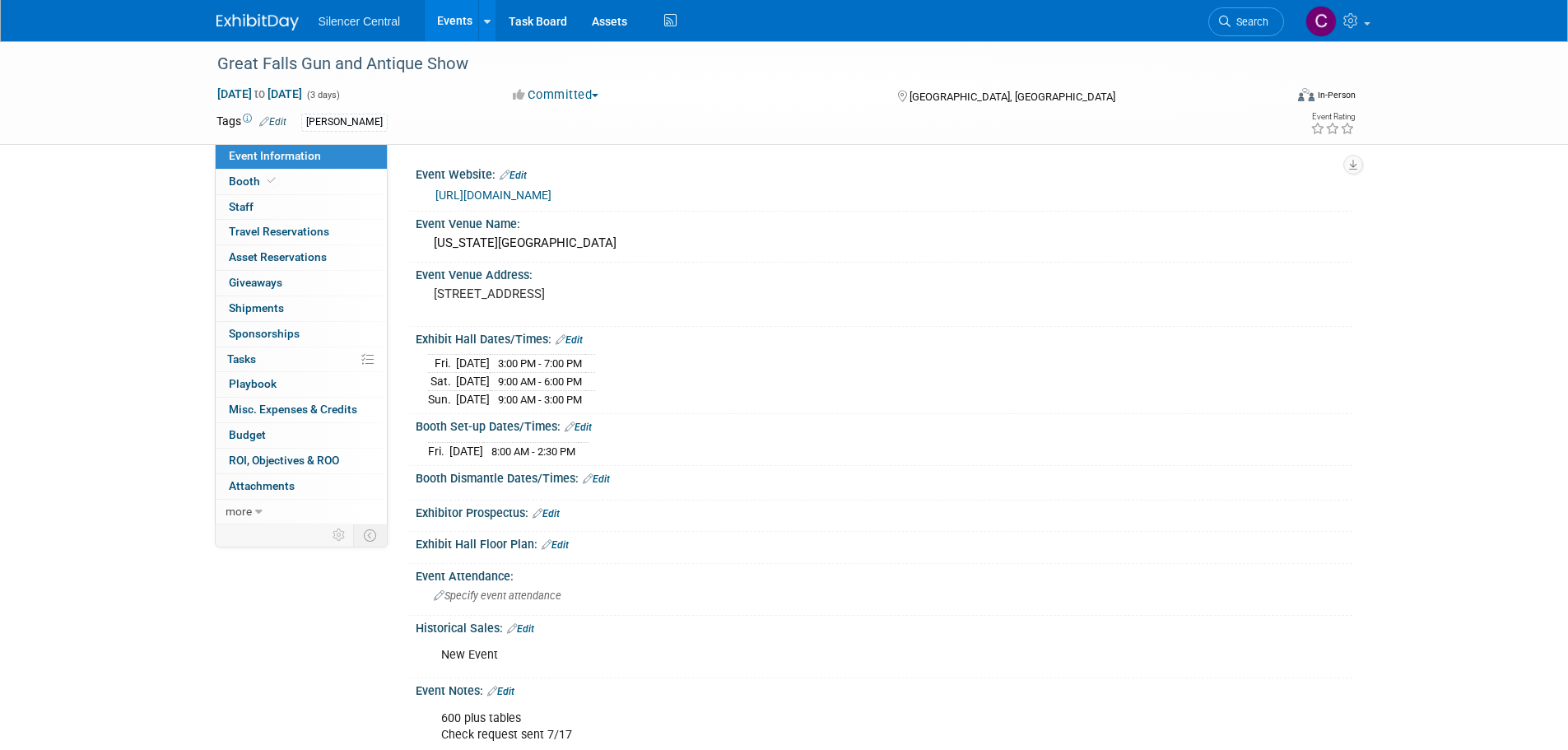
click at [260, 25] on img at bounding box center [257, 22] width 83 height 16
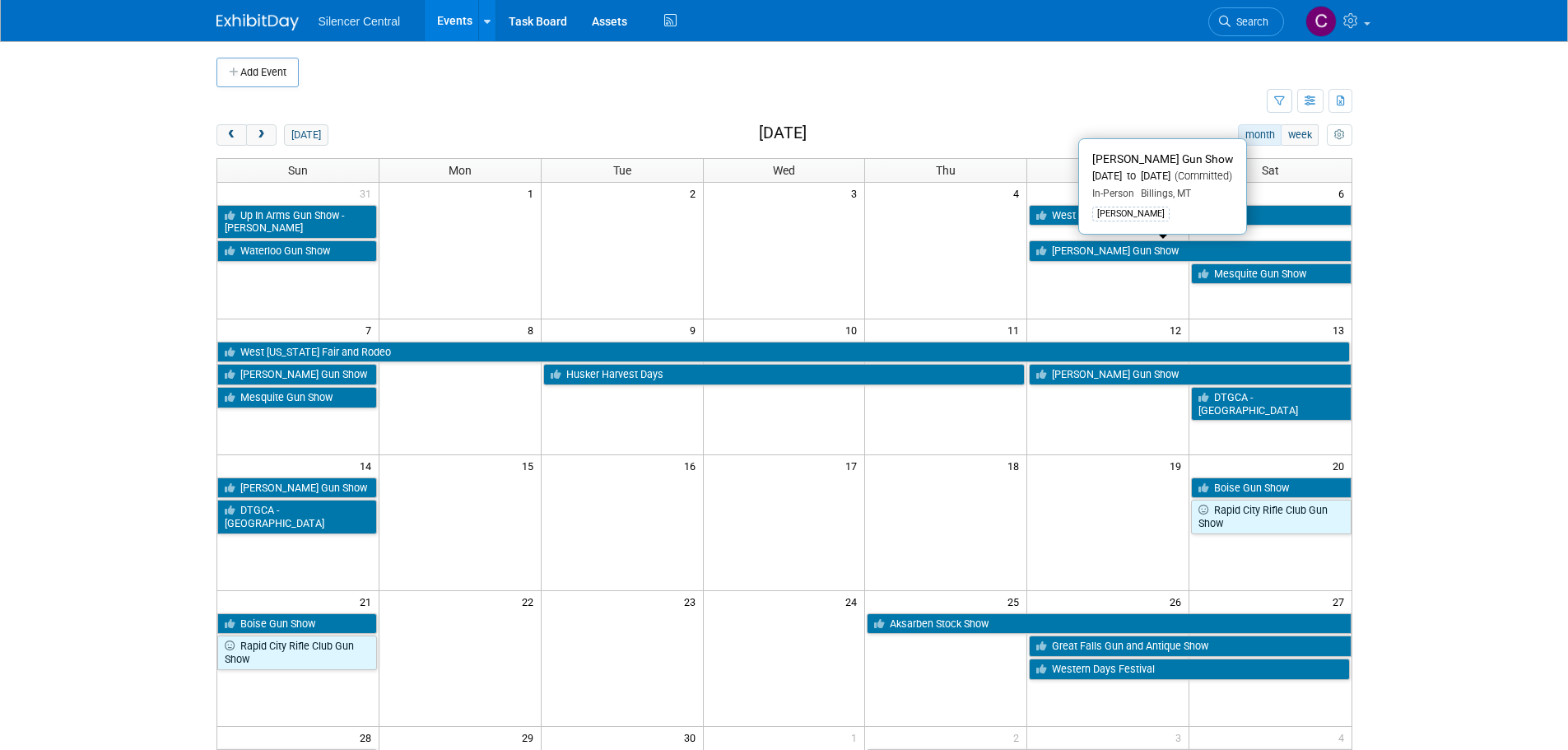
drag, startPoint x: 1124, startPoint y: 249, endPoint x: 988, endPoint y: 265, distance: 136.9
click at [876, 266] on td at bounding box center [945, 244] width 162 height 82
click at [1068, 249] on link "[PERSON_NAME] Gun Show" at bounding box center [1189, 251] width 322 height 22
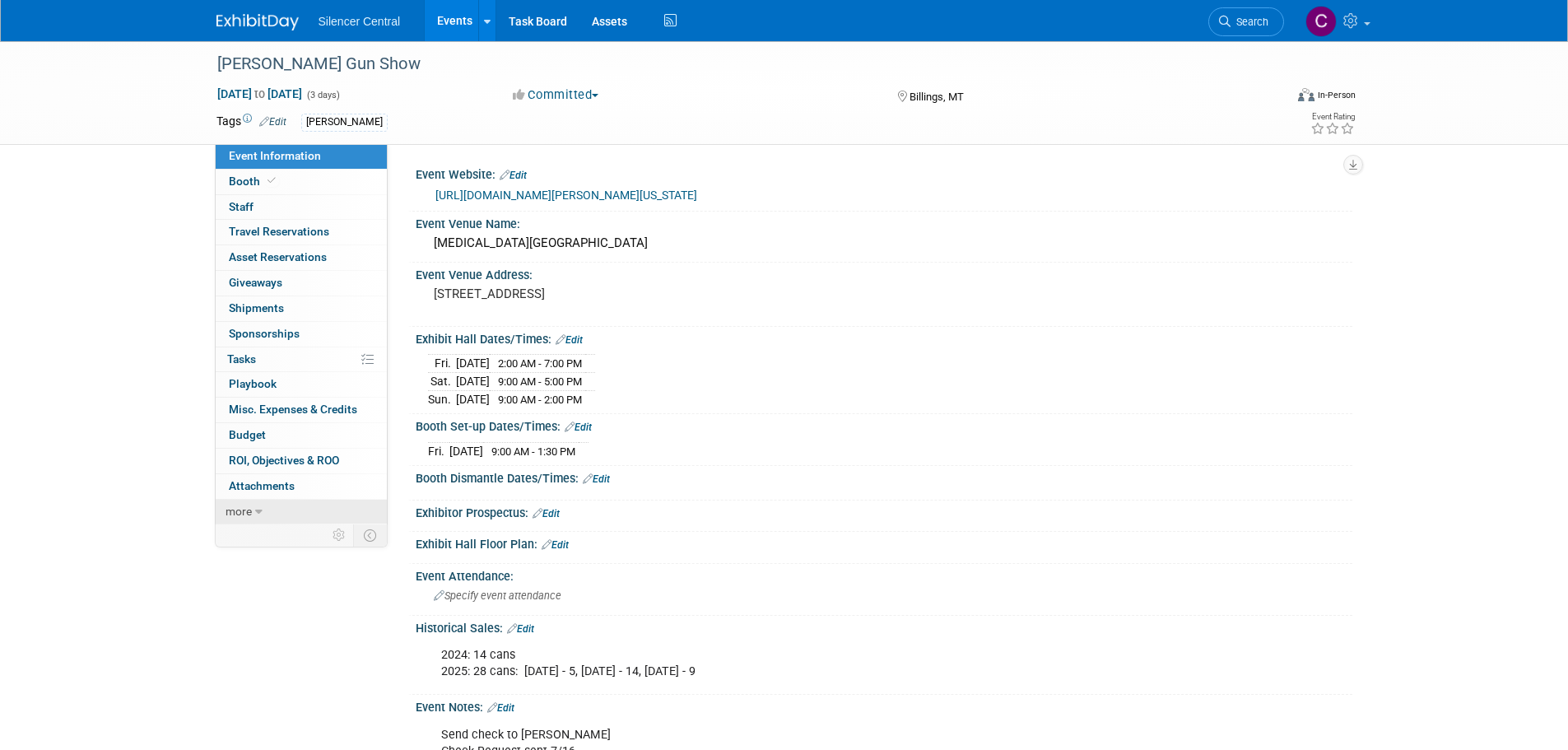
click at [266, 509] on link "more" at bounding box center [301, 512] width 171 height 25
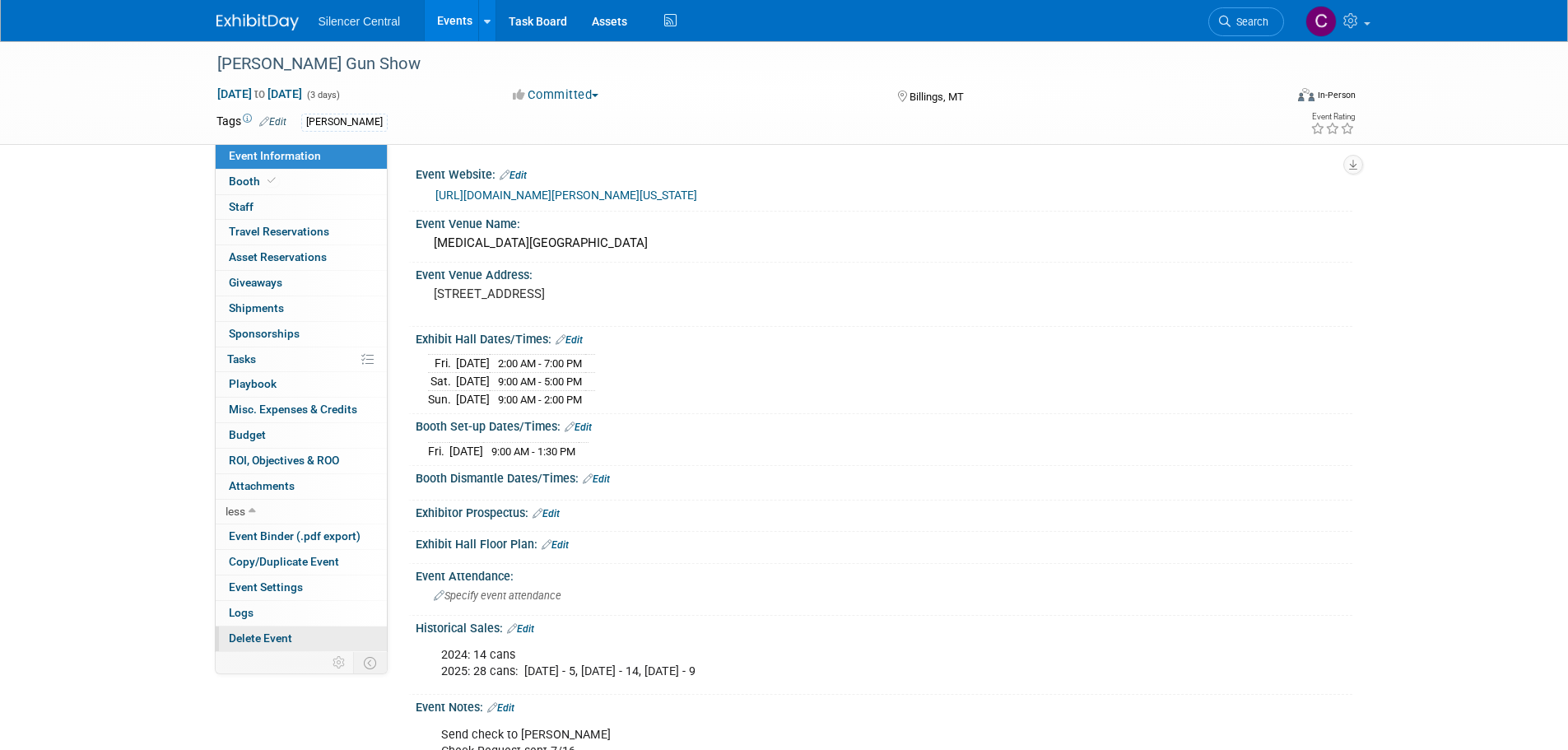
click at [274, 633] on span "Delete Event" at bounding box center [260, 638] width 64 height 13
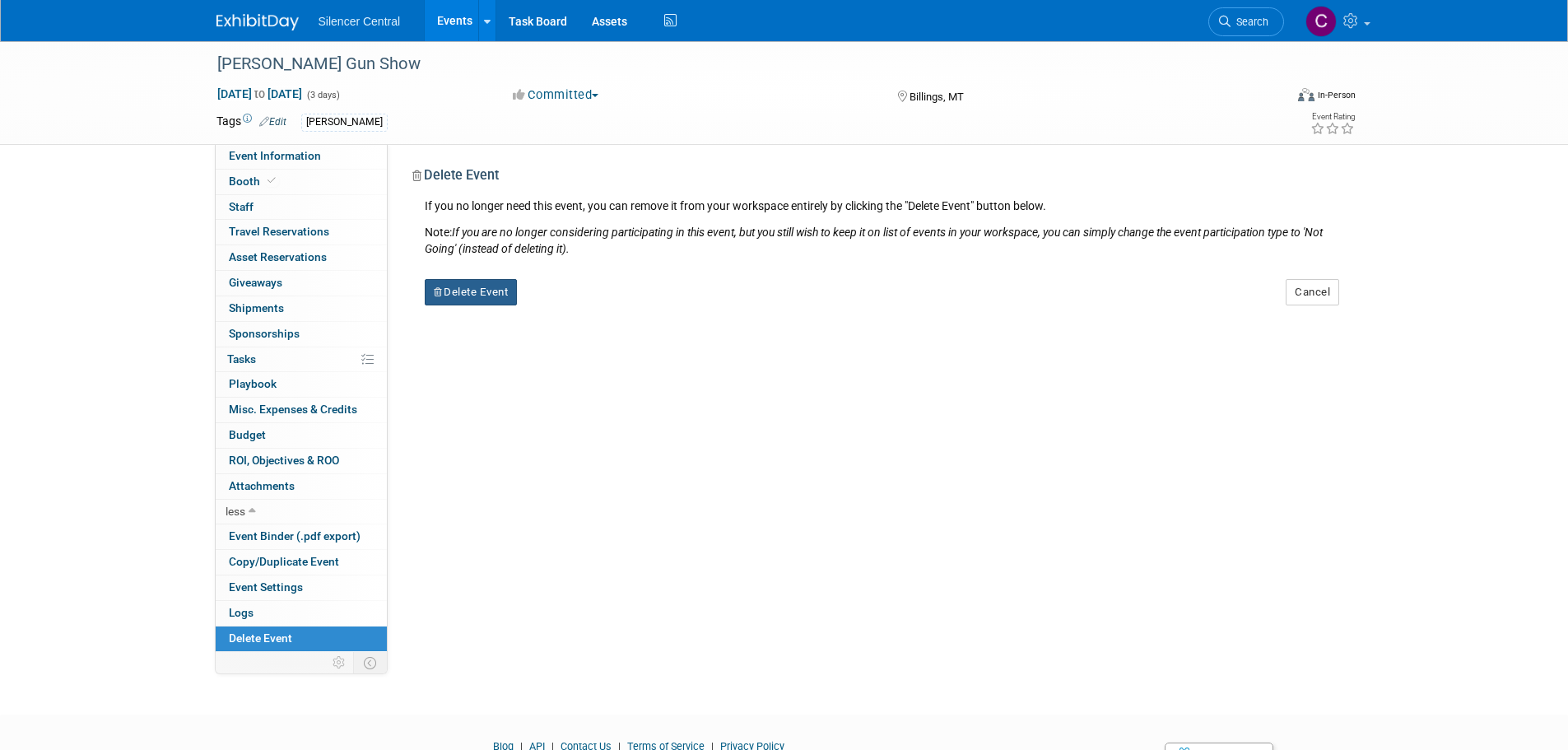
click at [484, 294] on button "Delete Event" at bounding box center [471, 292] width 93 height 26
click at [583, 305] on link "Yes" at bounding box center [574, 305] width 48 height 26
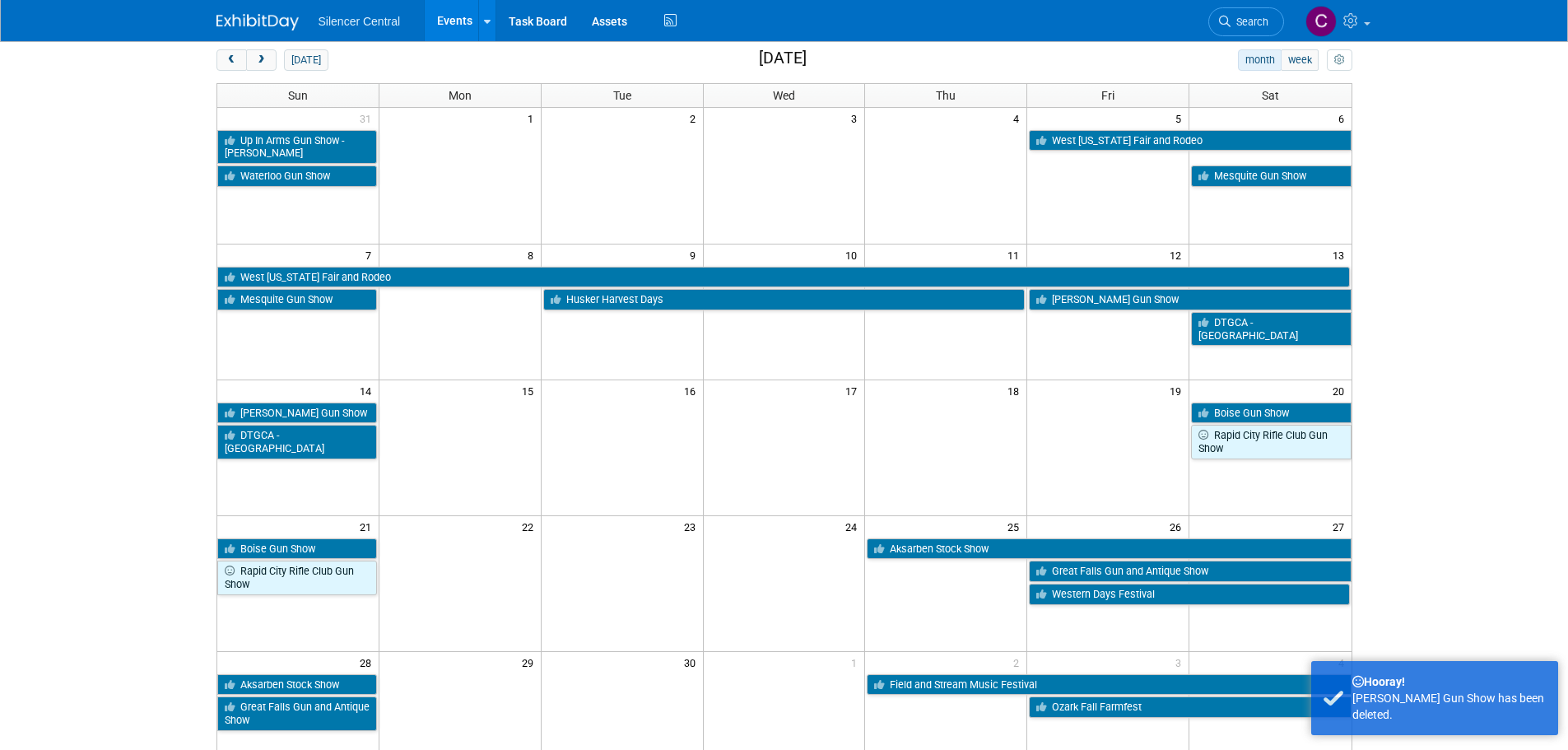
scroll to position [165, 0]
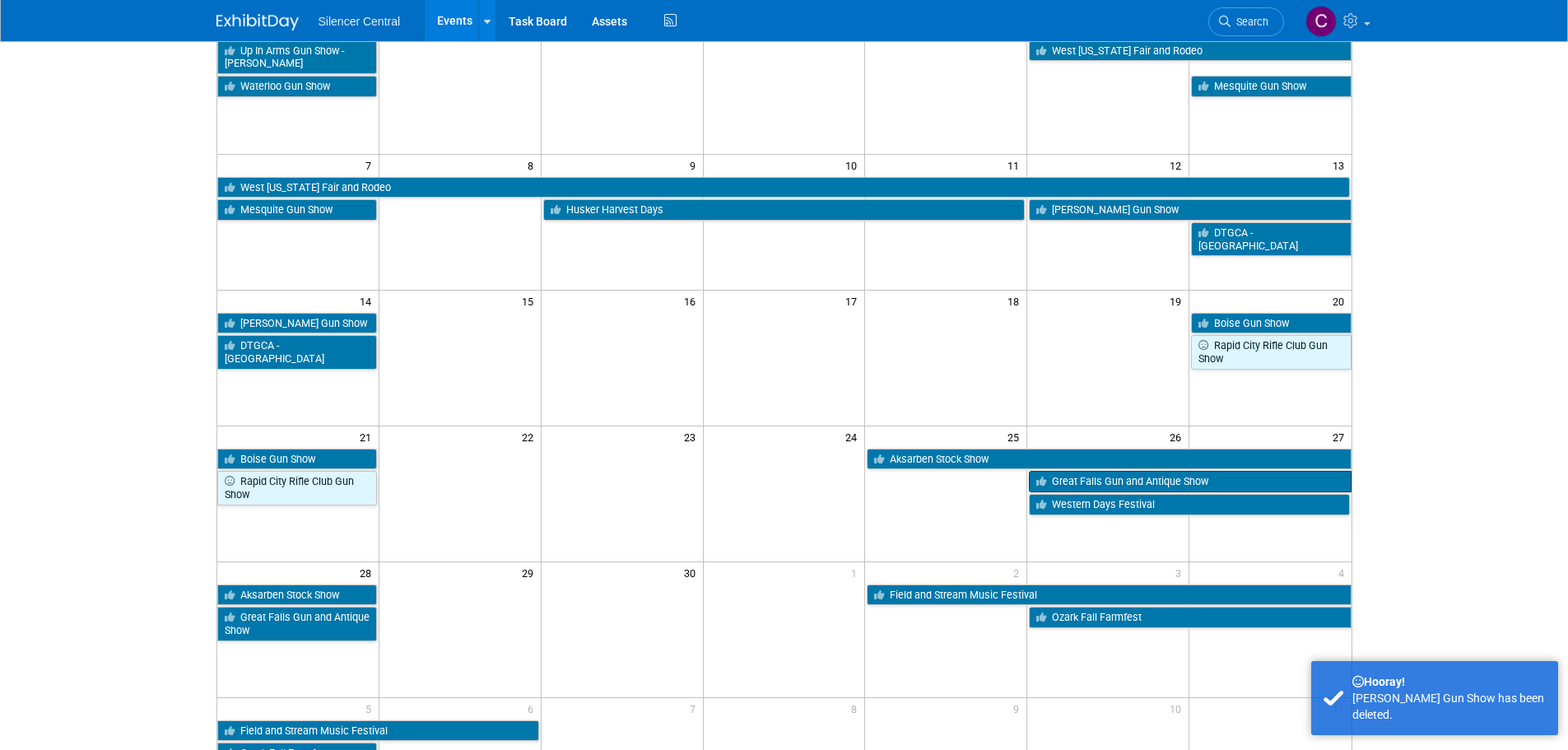
click at [1077, 480] on link "Great Falls Gun and Antique Show" at bounding box center [1189, 482] width 322 height 22
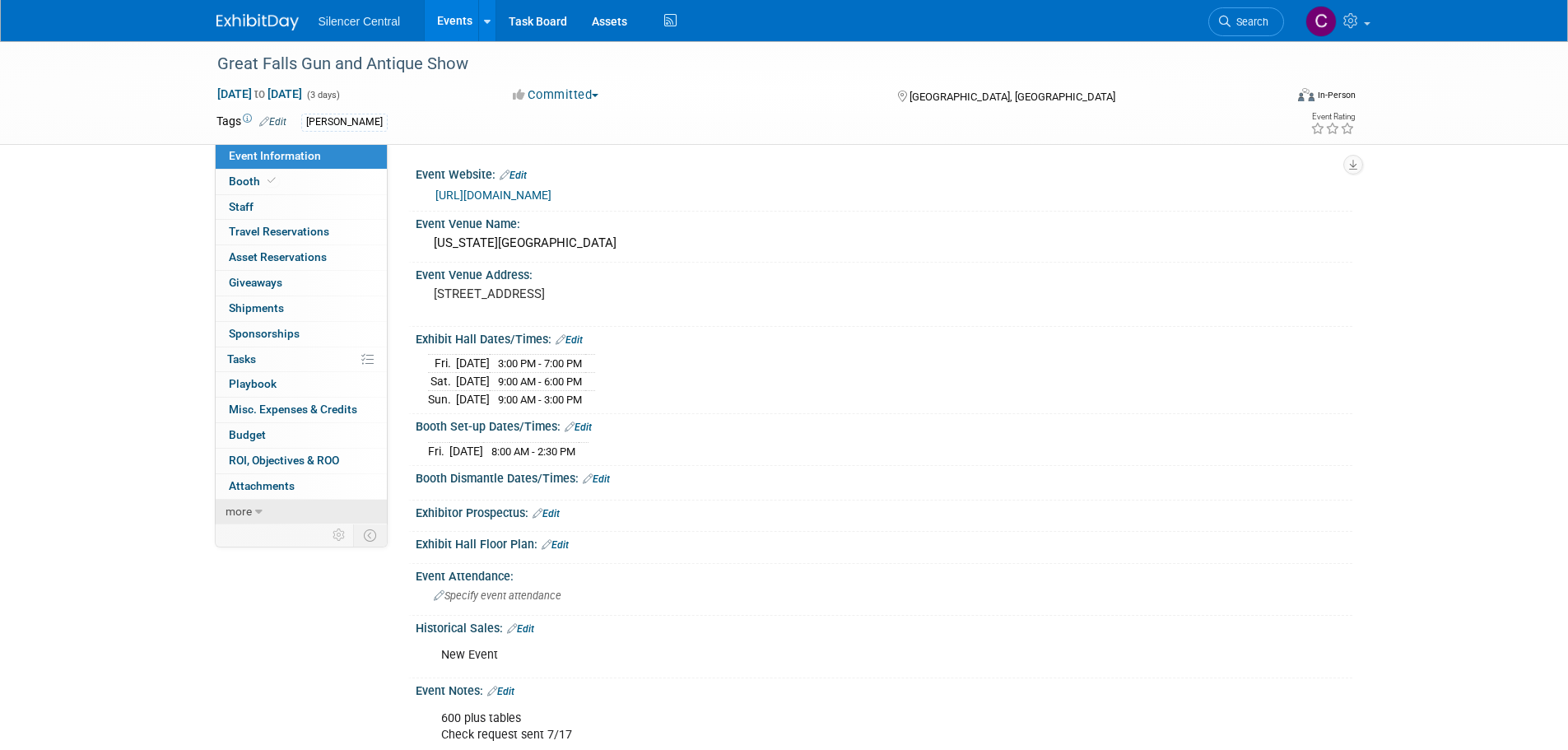
click at [284, 513] on link "more" at bounding box center [301, 512] width 171 height 25
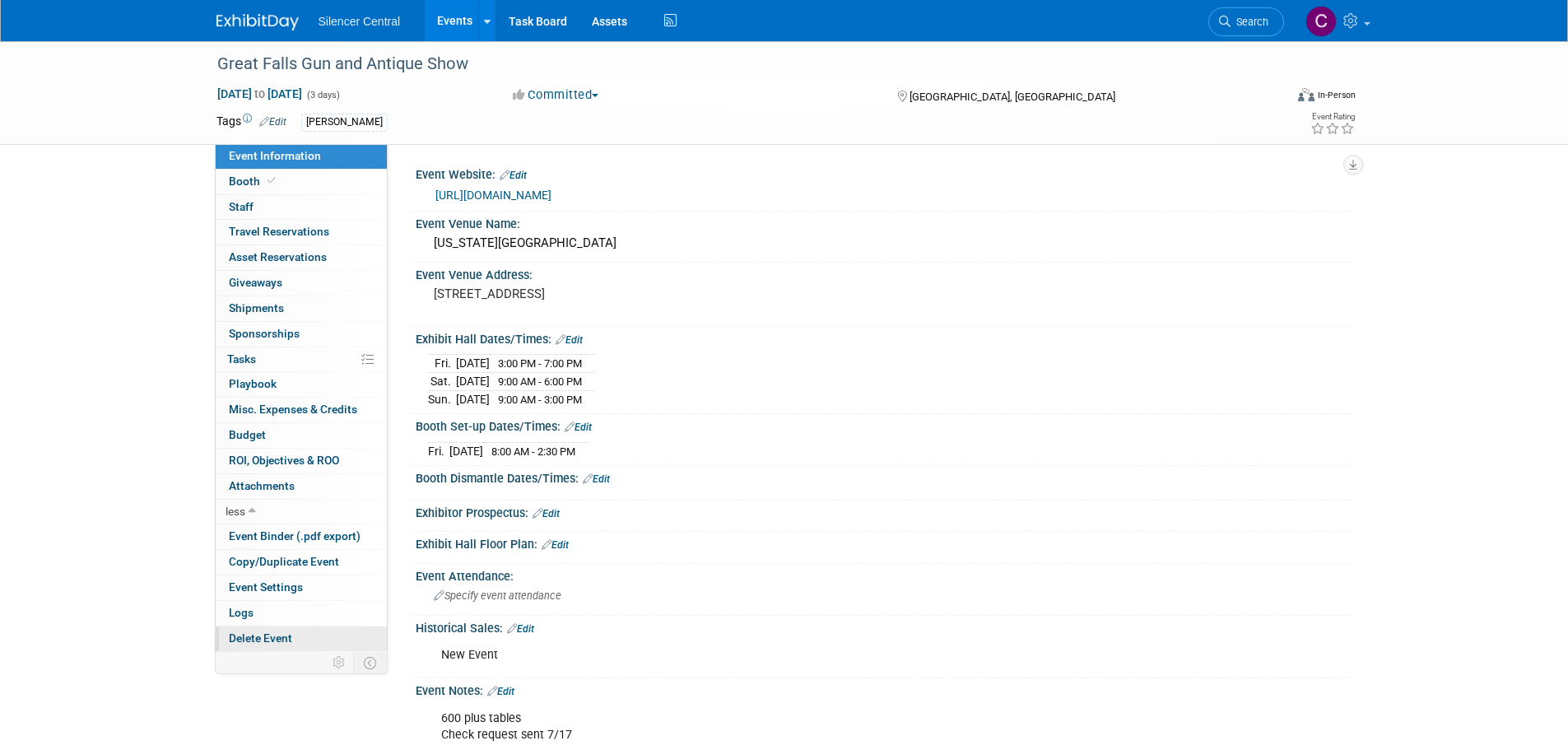
click at [267, 635] on span "Delete Event" at bounding box center [260, 638] width 64 height 13
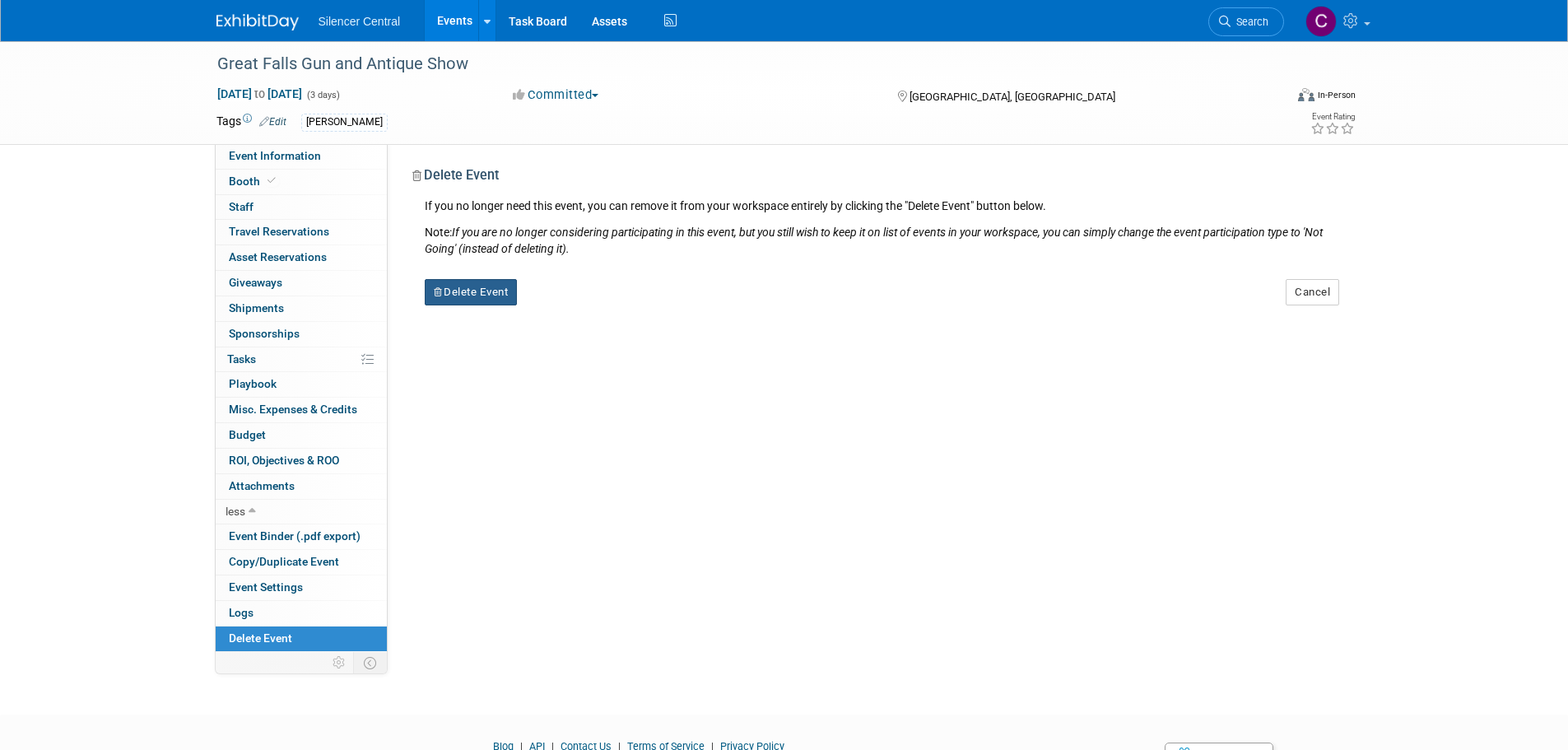
click at [475, 292] on button "Delete Event" at bounding box center [471, 292] width 93 height 26
click at [576, 305] on link "Yes" at bounding box center [574, 305] width 48 height 26
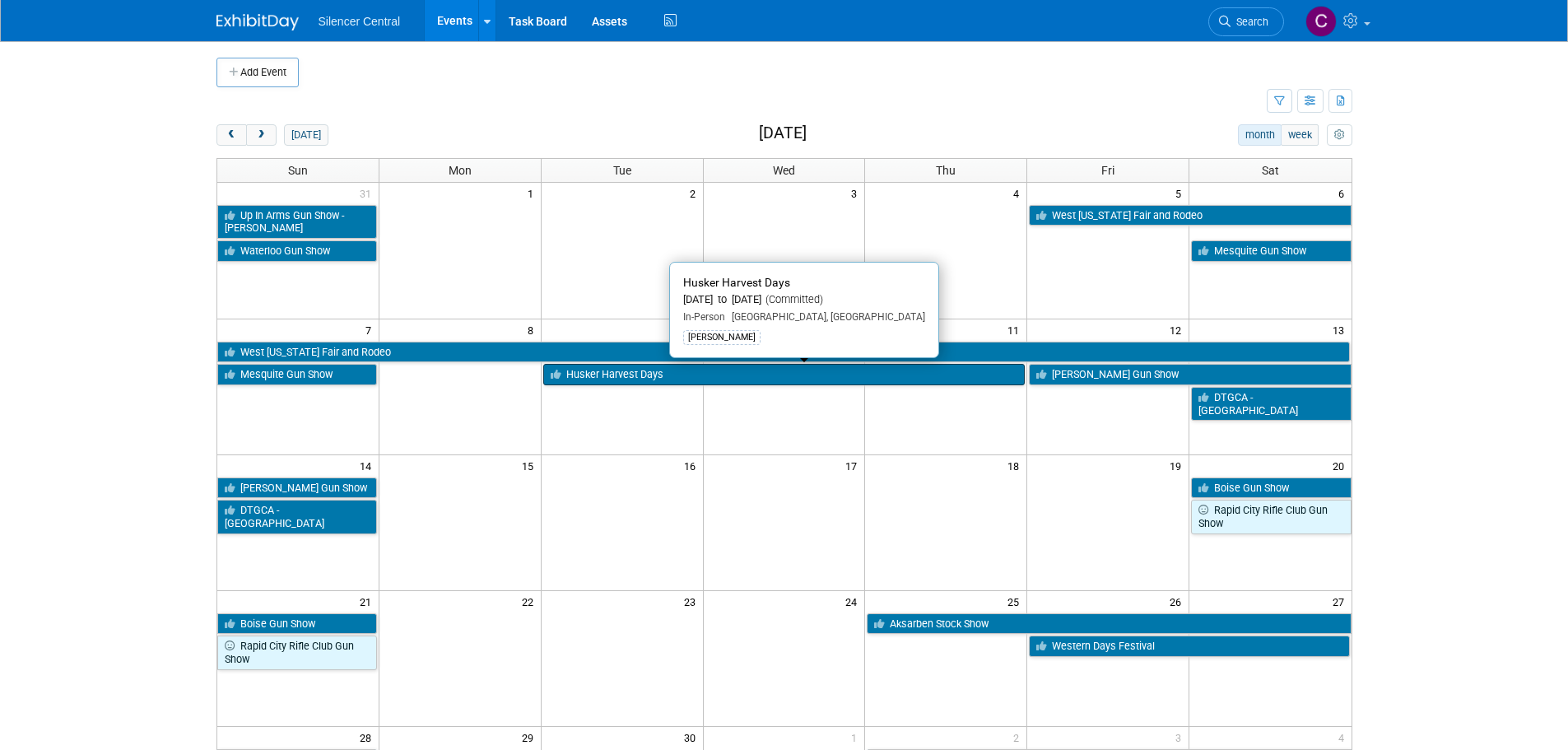
click at [617, 379] on link "Husker Harvest Days" at bounding box center [785, 375] width 483 height 22
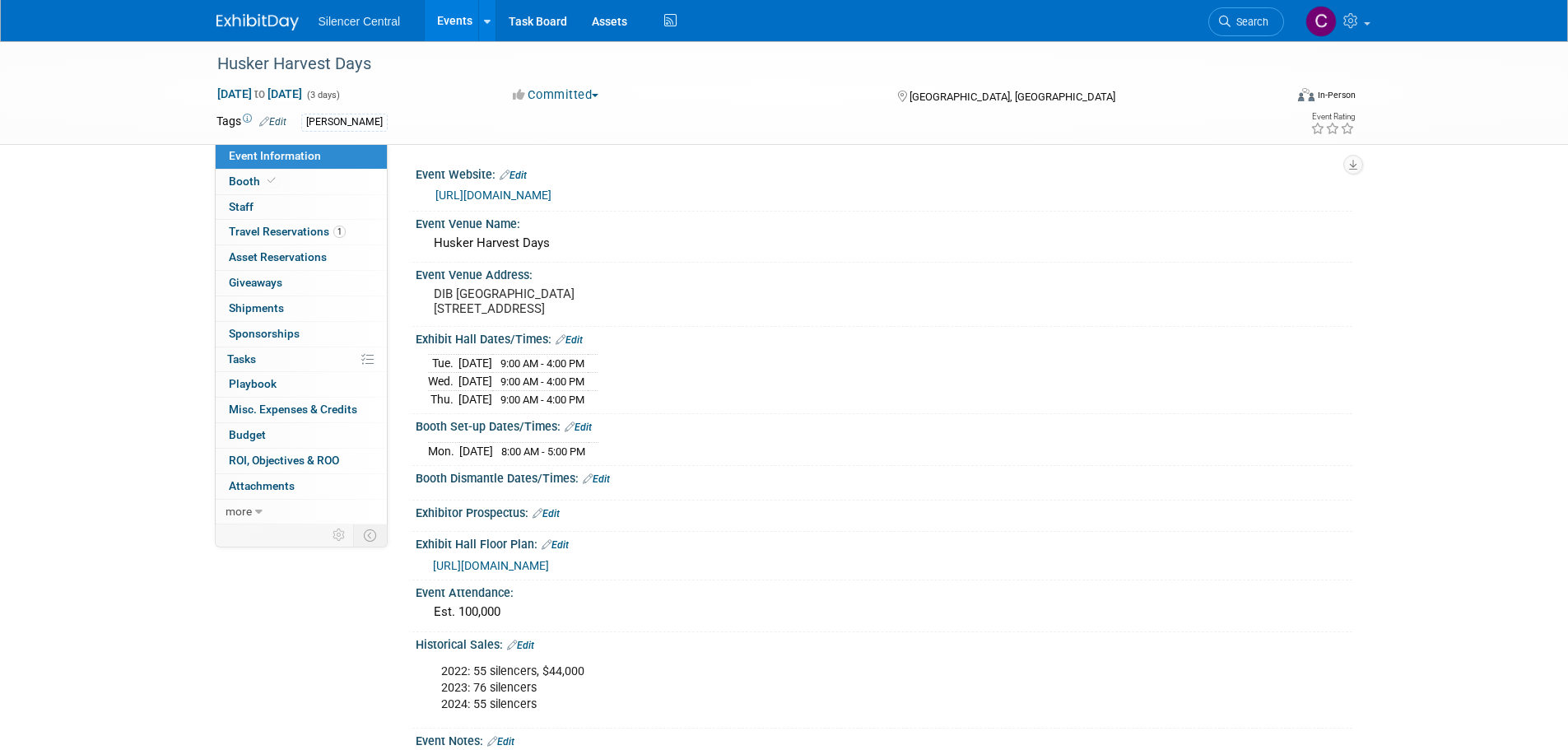
click at [264, 25] on img at bounding box center [257, 22] width 83 height 16
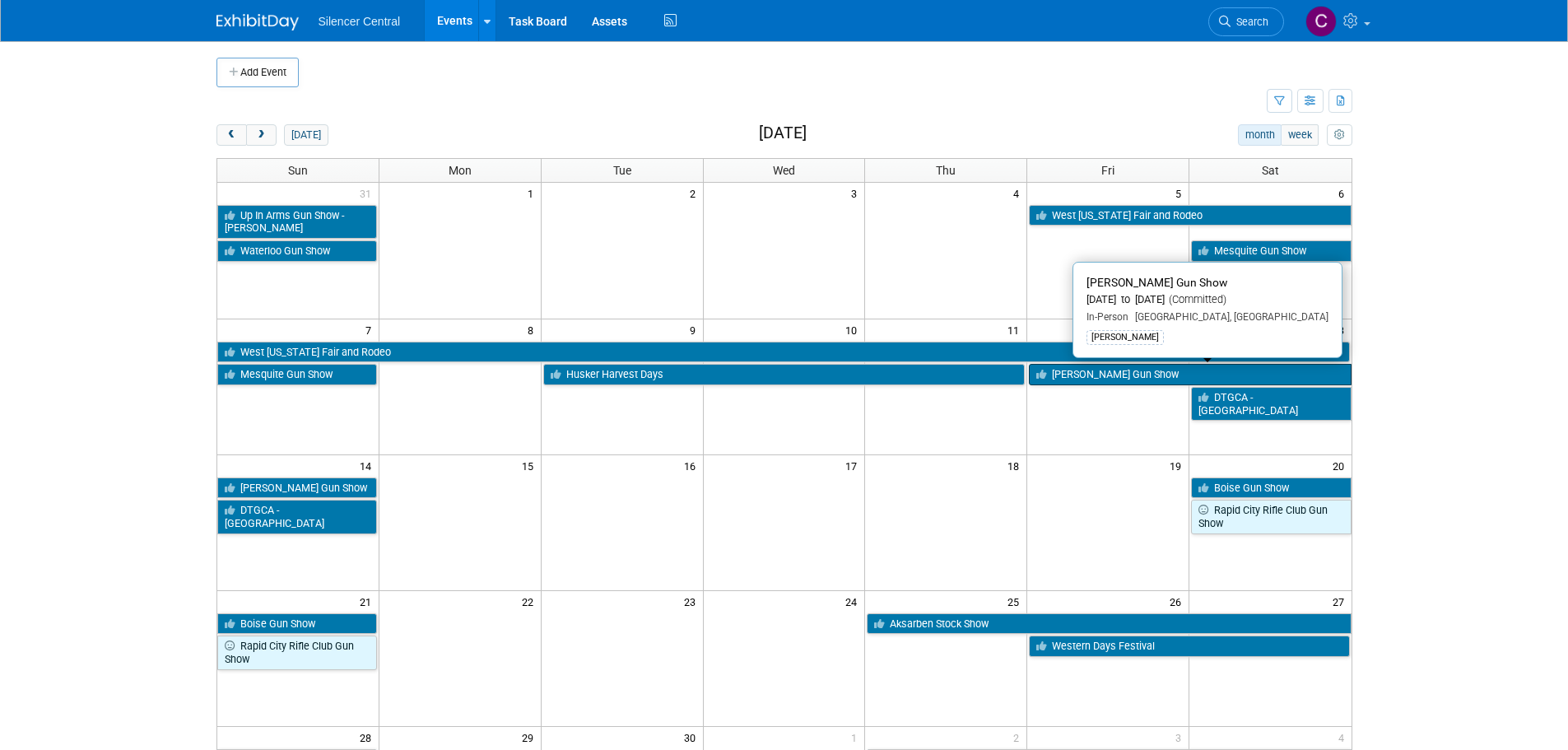
click at [1177, 375] on link "[PERSON_NAME] Gun Show" at bounding box center [1189, 375] width 322 height 22
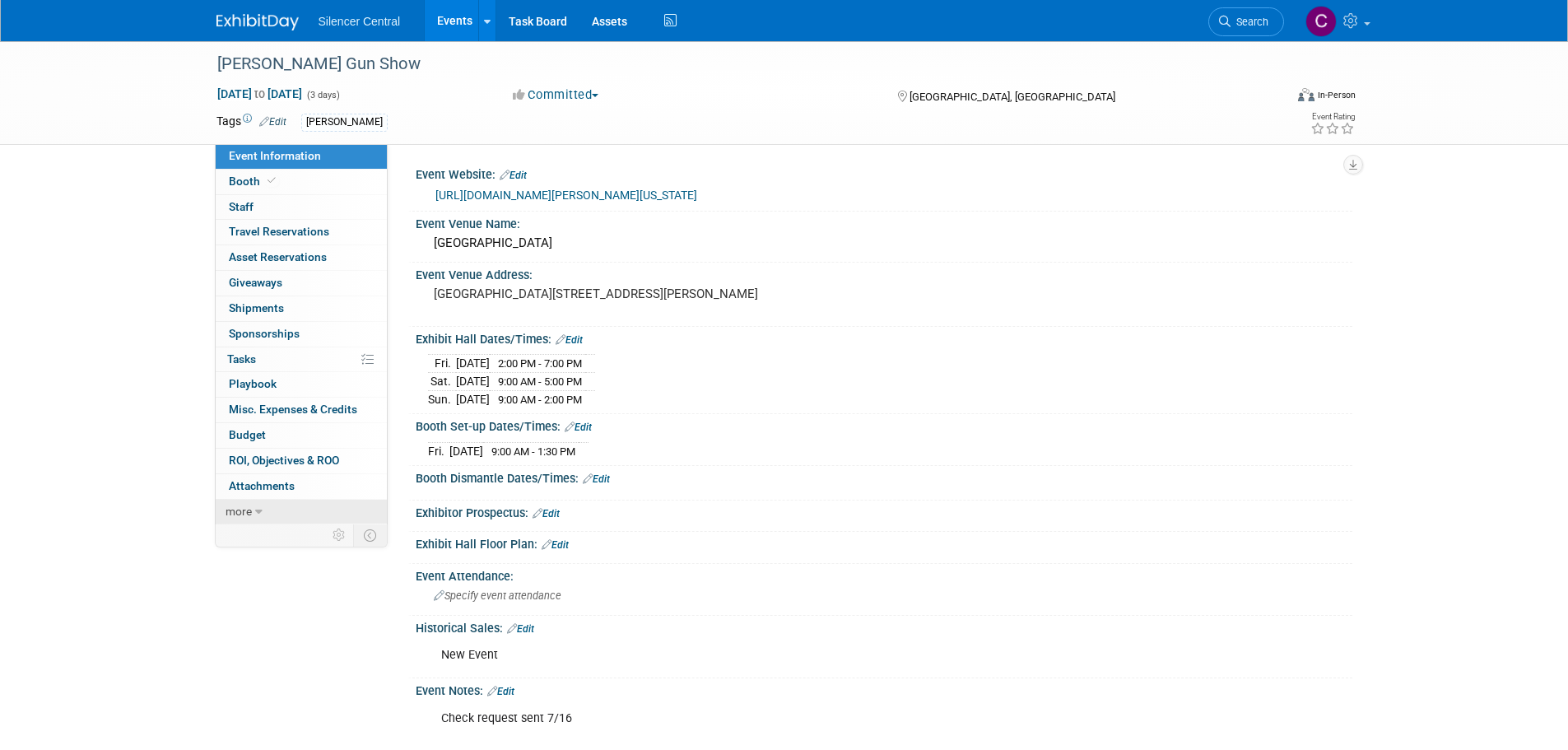
click at [278, 508] on link "more" at bounding box center [301, 512] width 171 height 25
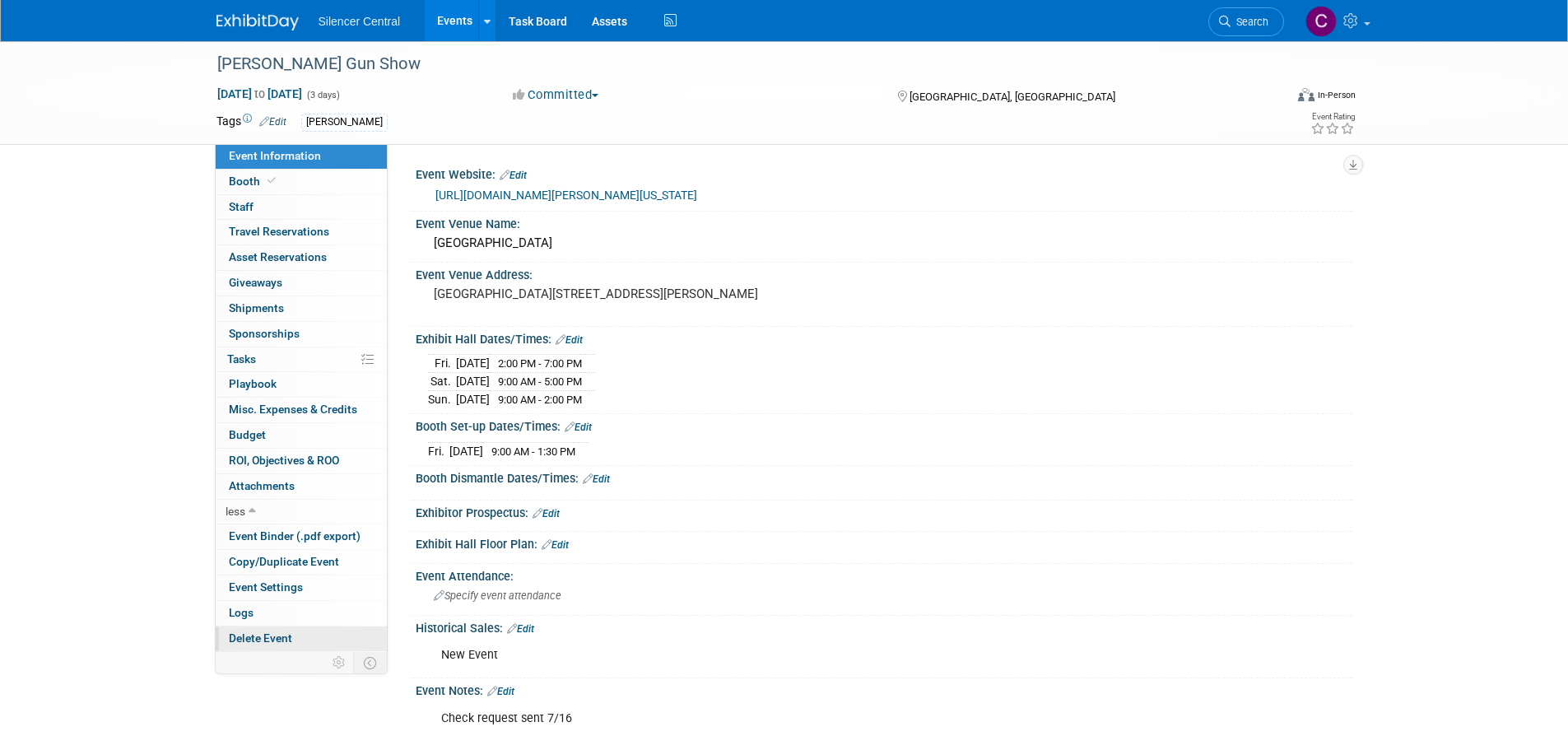
click at [274, 638] on span "Delete Event" at bounding box center [260, 638] width 64 height 13
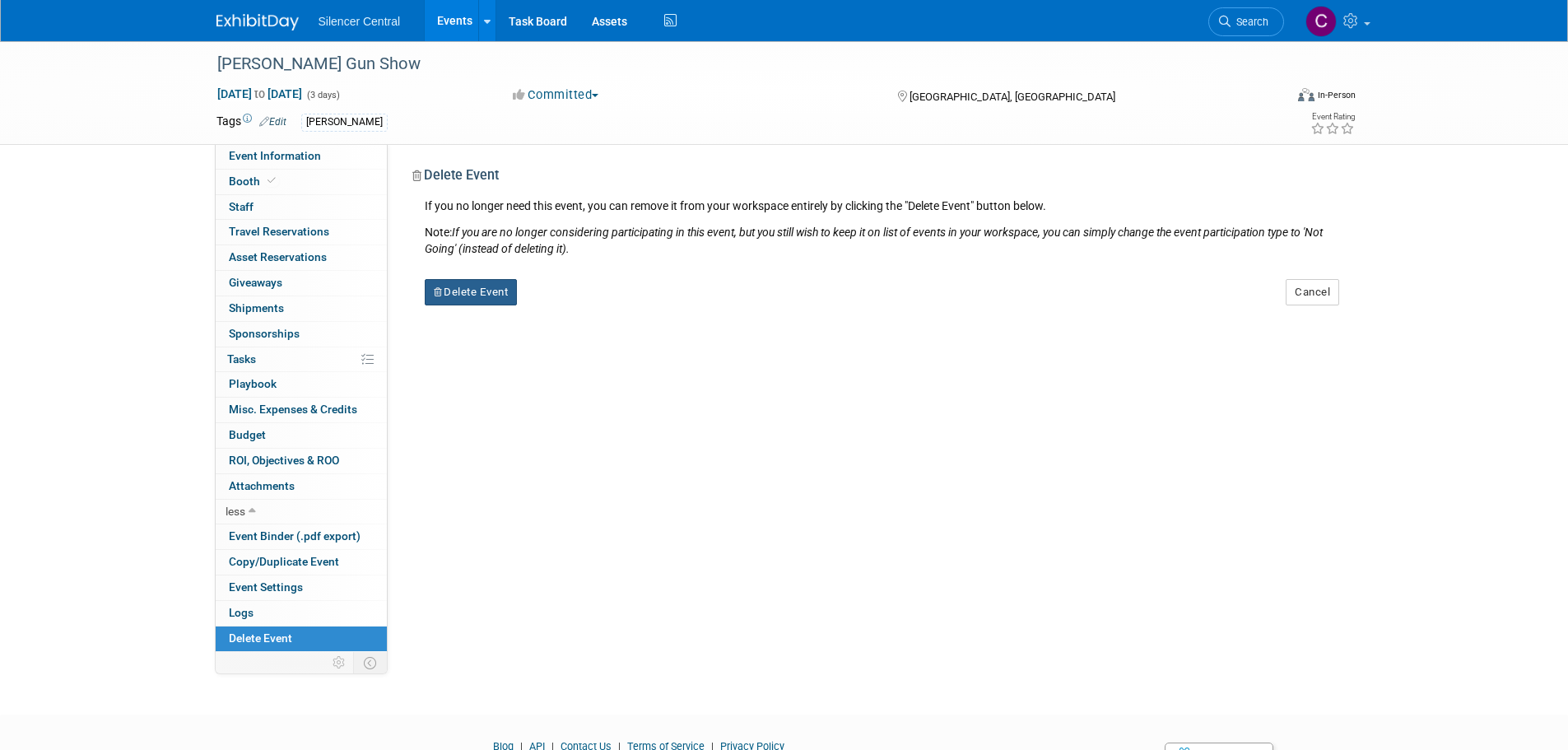
click at [460, 289] on button "Delete Event" at bounding box center [471, 292] width 93 height 26
click at [567, 305] on icon at bounding box center [562, 306] width 10 height 9
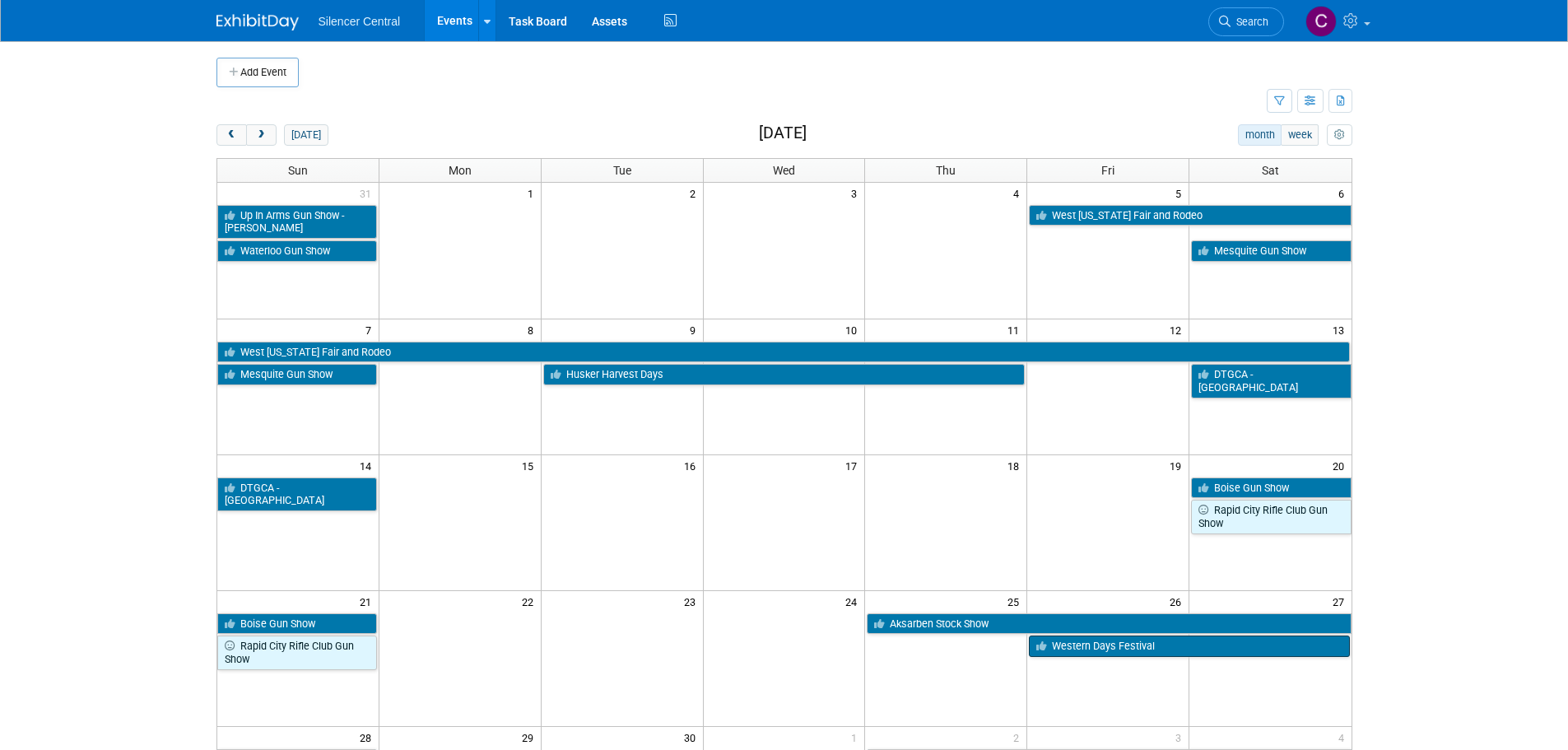
click at [1068, 652] on link "Western Days Festival" at bounding box center [1189, 646] width 320 height 22
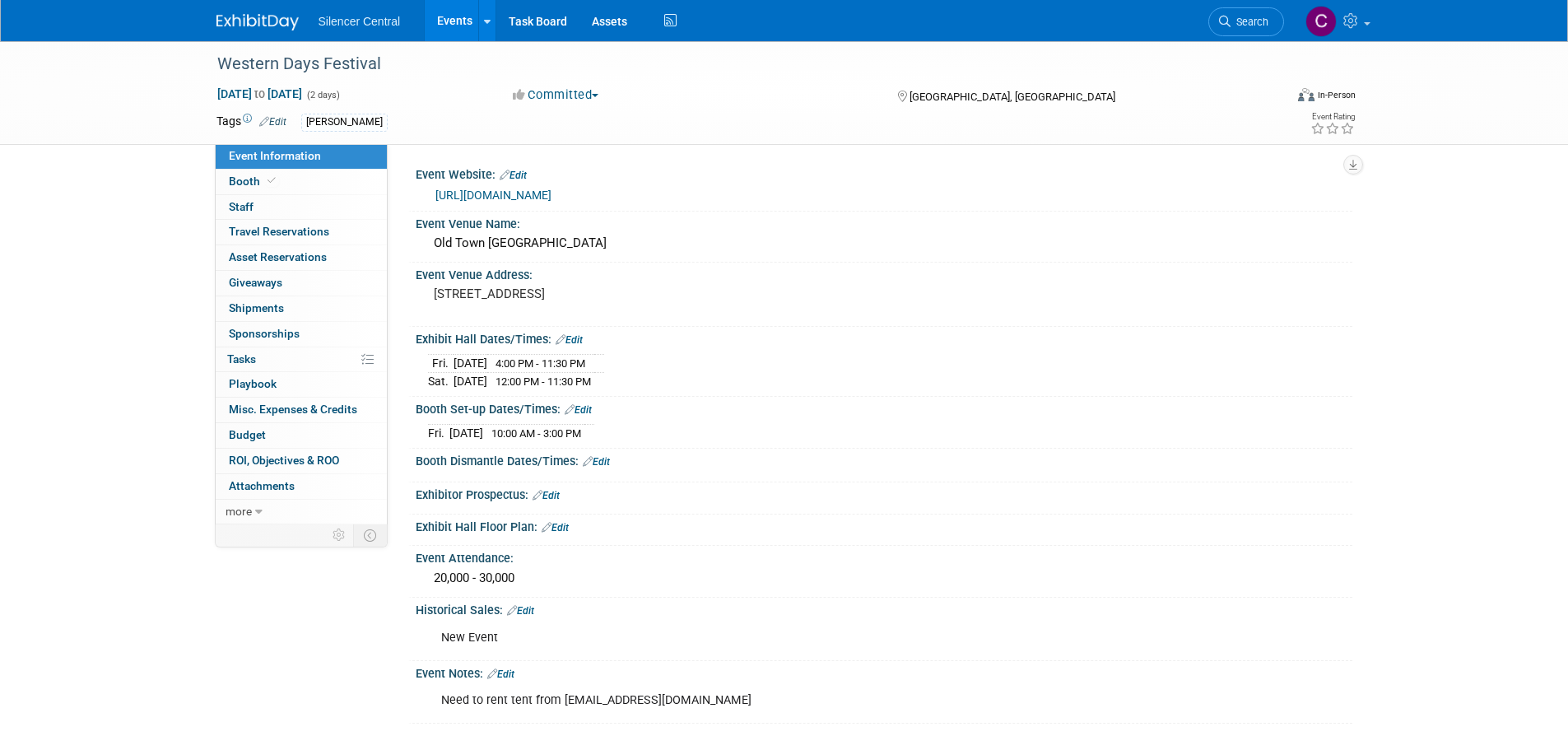
click at [259, 14] on img at bounding box center [257, 22] width 83 height 16
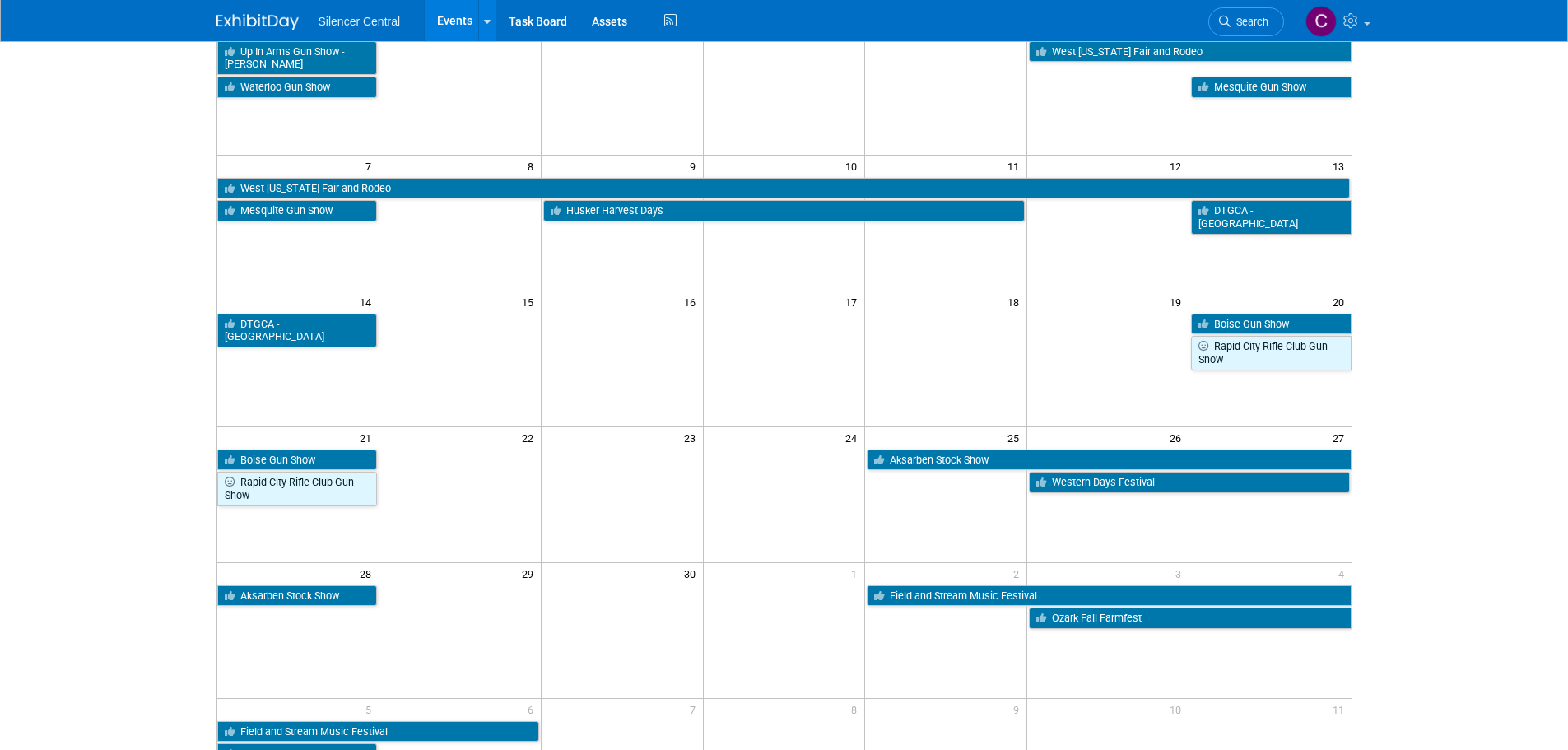
scroll to position [165, 0]
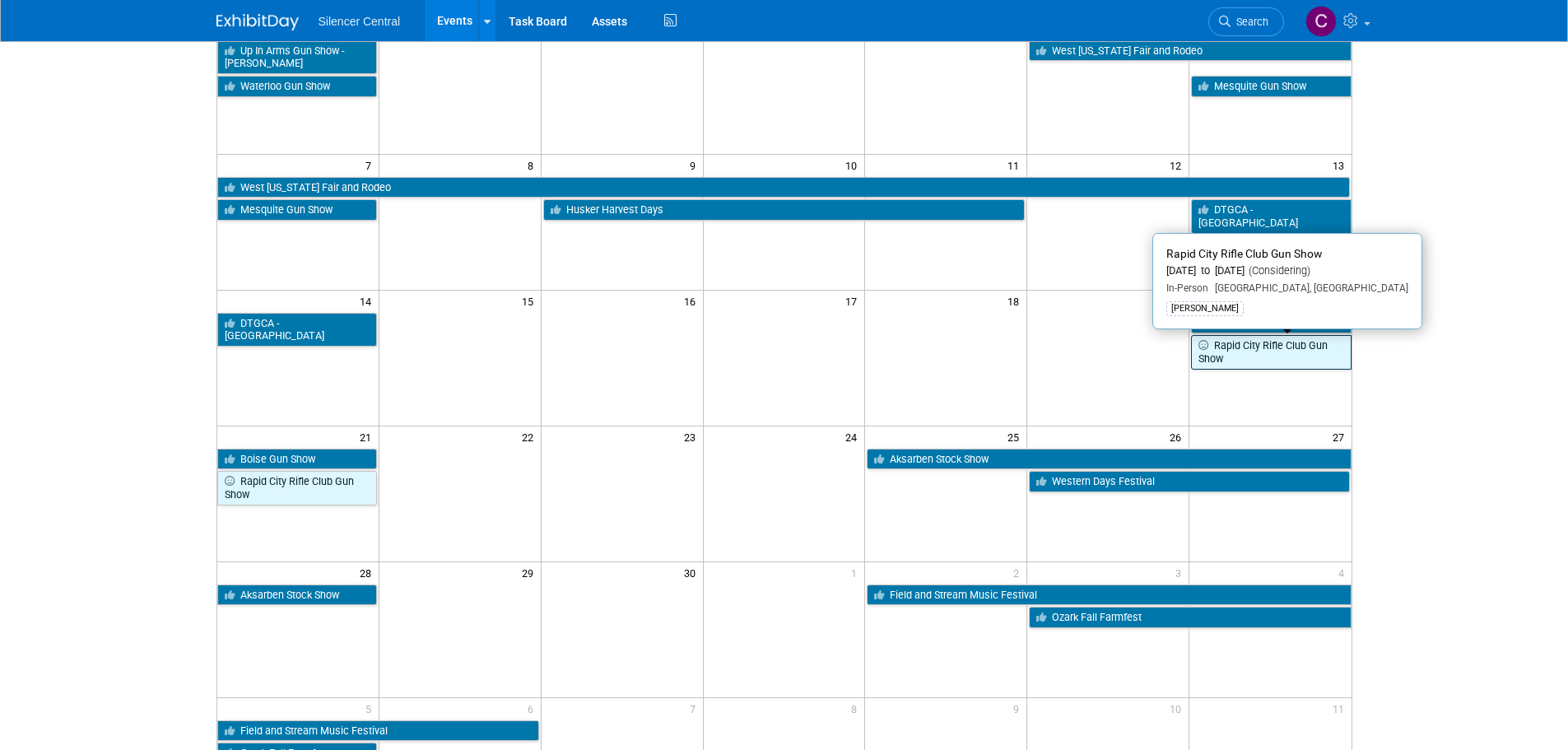
click at [1278, 353] on link "Rapid City Rifle Club Gun Show" at bounding box center [1271, 352] width 160 height 34
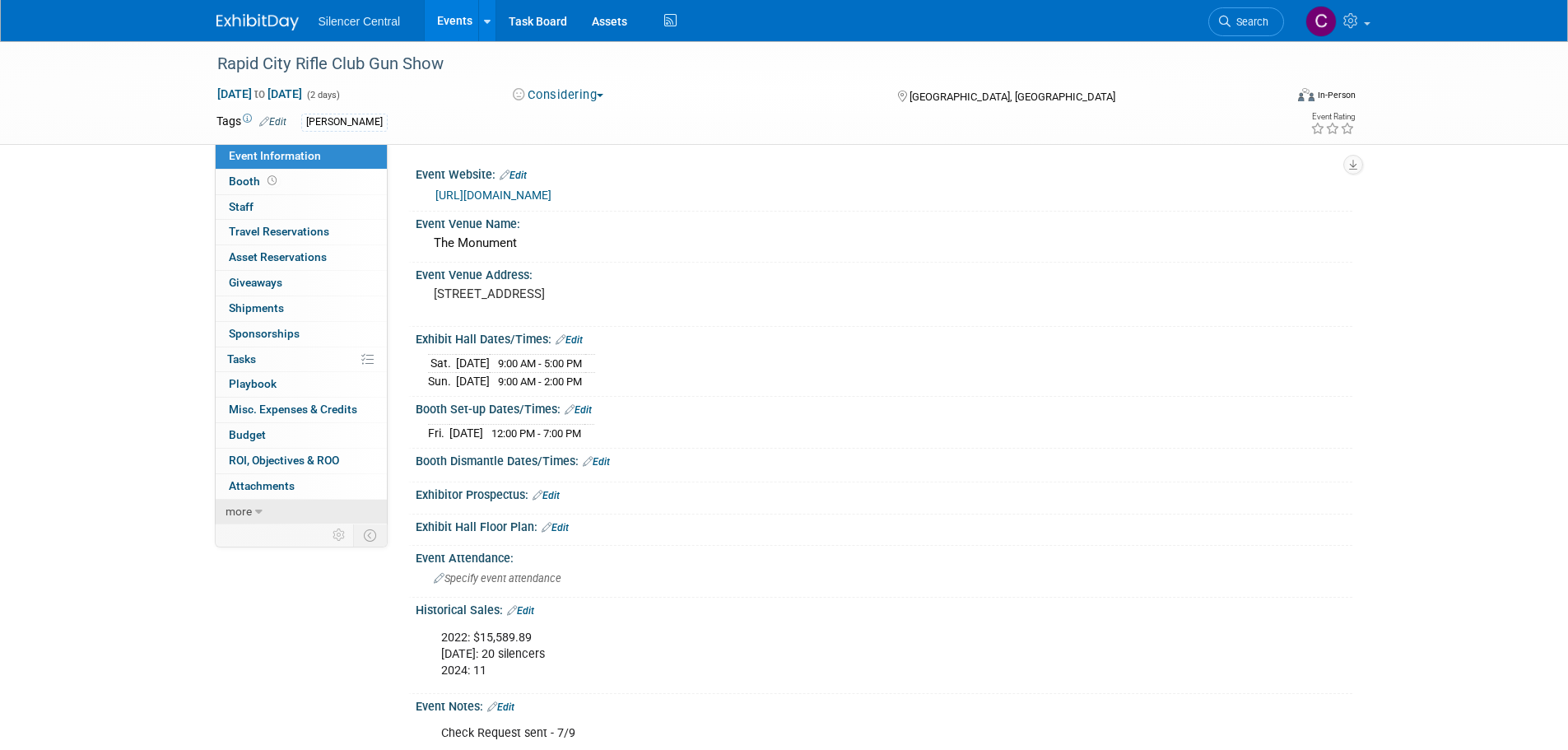
click at [253, 512] on link "more" at bounding box center [301, 512] width 171 height 25
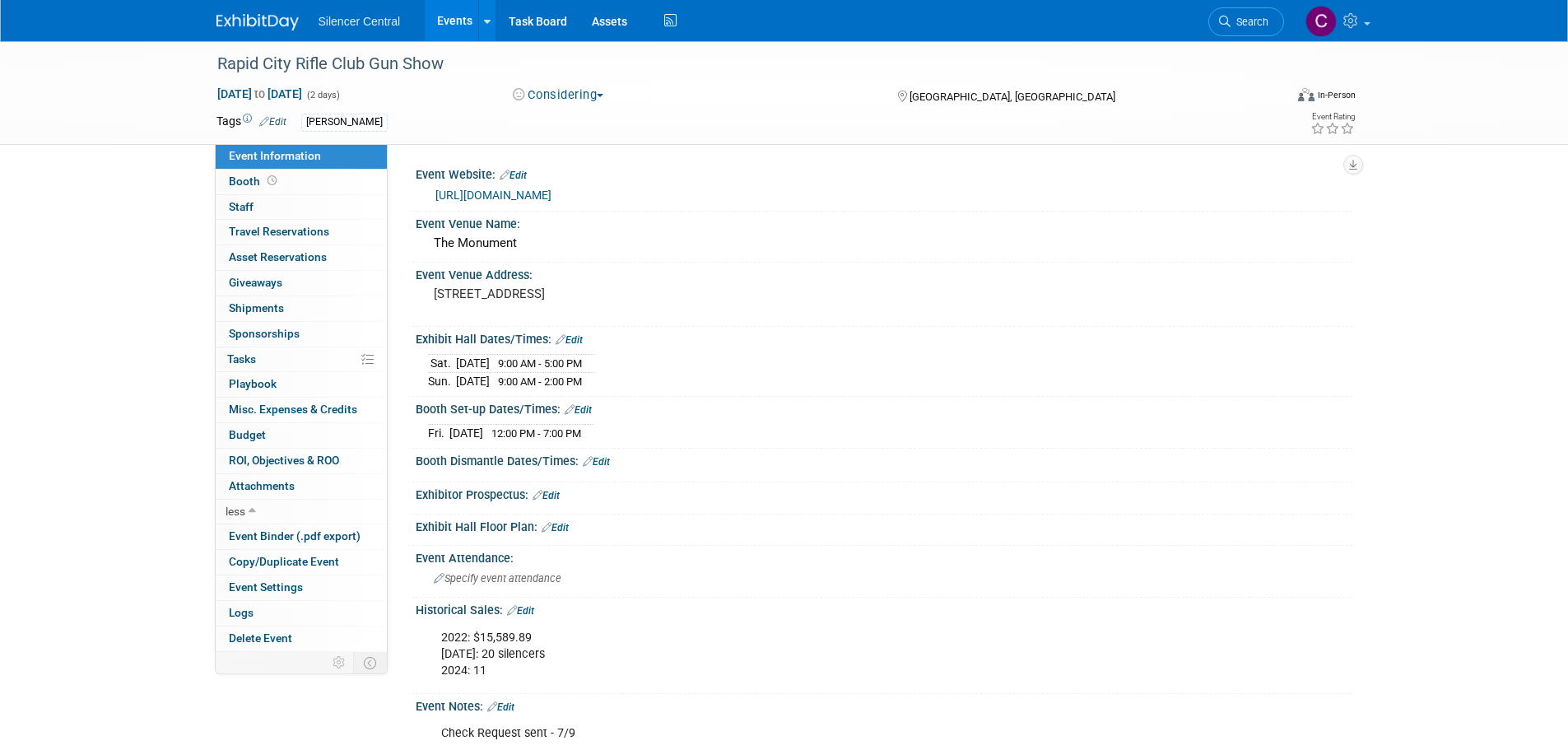
click at [48, 332] on div "Rapid City Rifle Club Gun Show Sep 20, 2025 to Sep 21, 2025 (2 days) Sep 20, 20…" at bounding box center [784, 457] width 1568 height 832
click at [262, 19] on img at bounding box center [257, 22] width 83 height 16
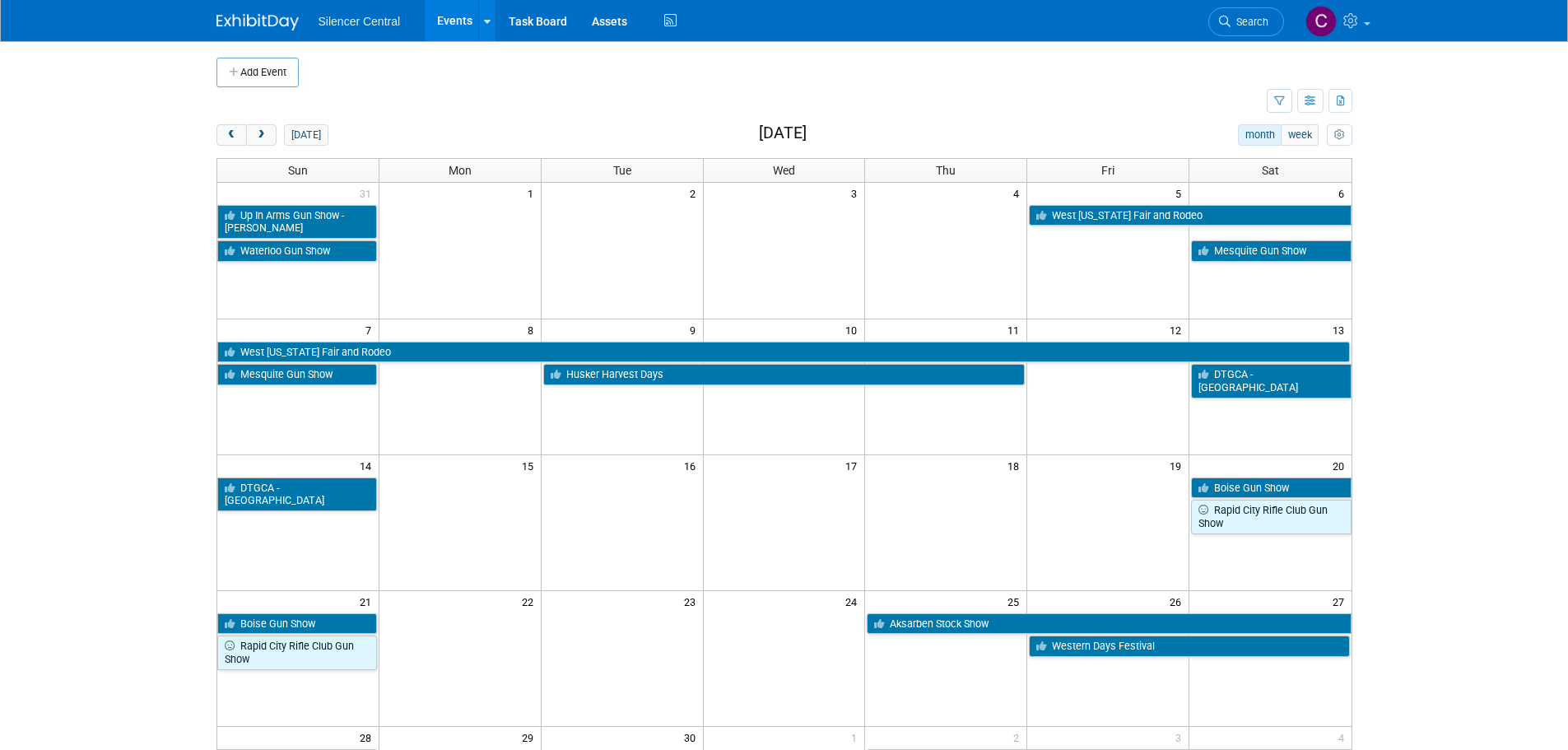
click at [1219, 25] on icon at bounding box center [1224, 21] width 12 height 12
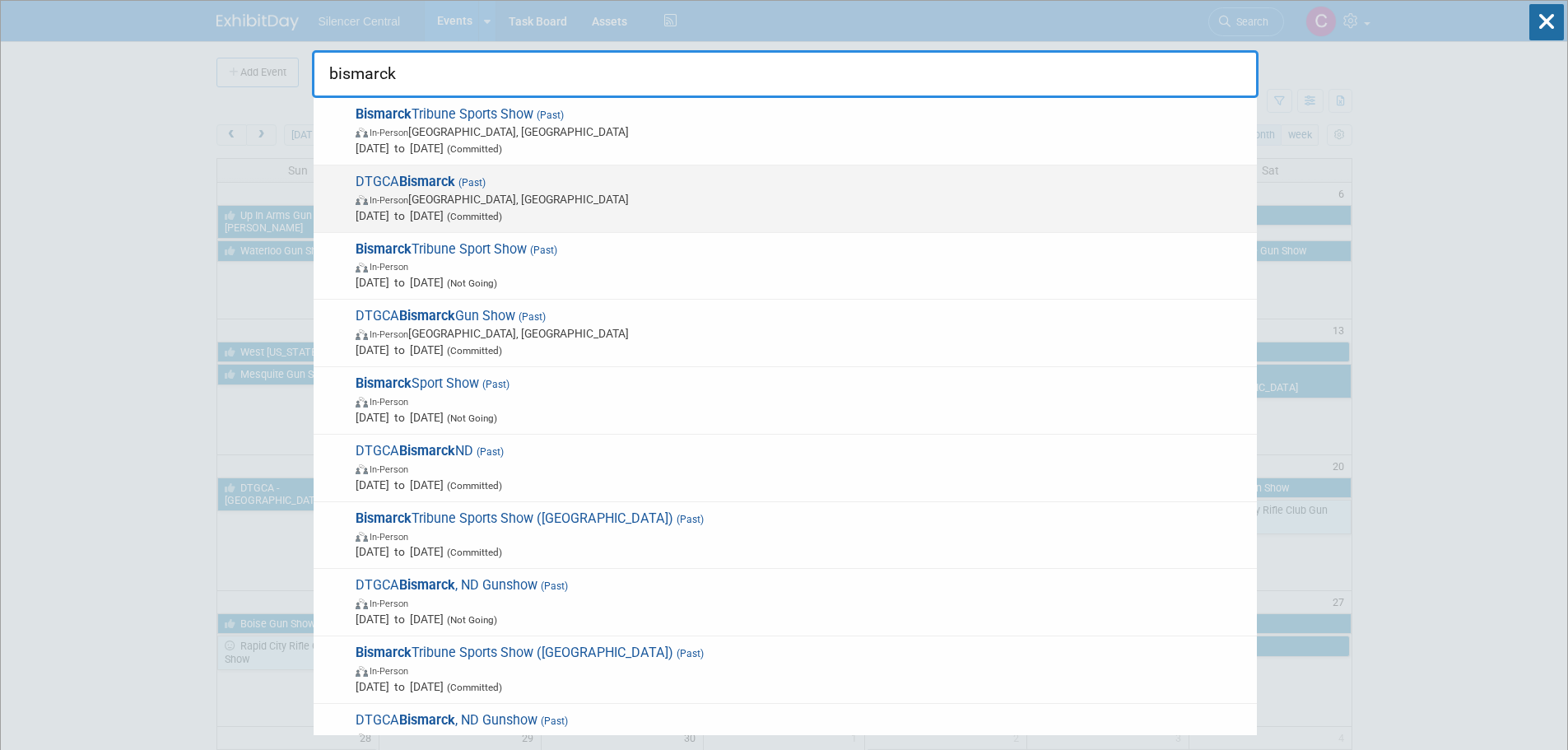
type input "bismarck"
click at [680, 194] on span "In-Person [GEOGRAPHIC_DATA], [GEOGRAPHIC_DATA]" at bounding box center [802, 199] width 893 height 16
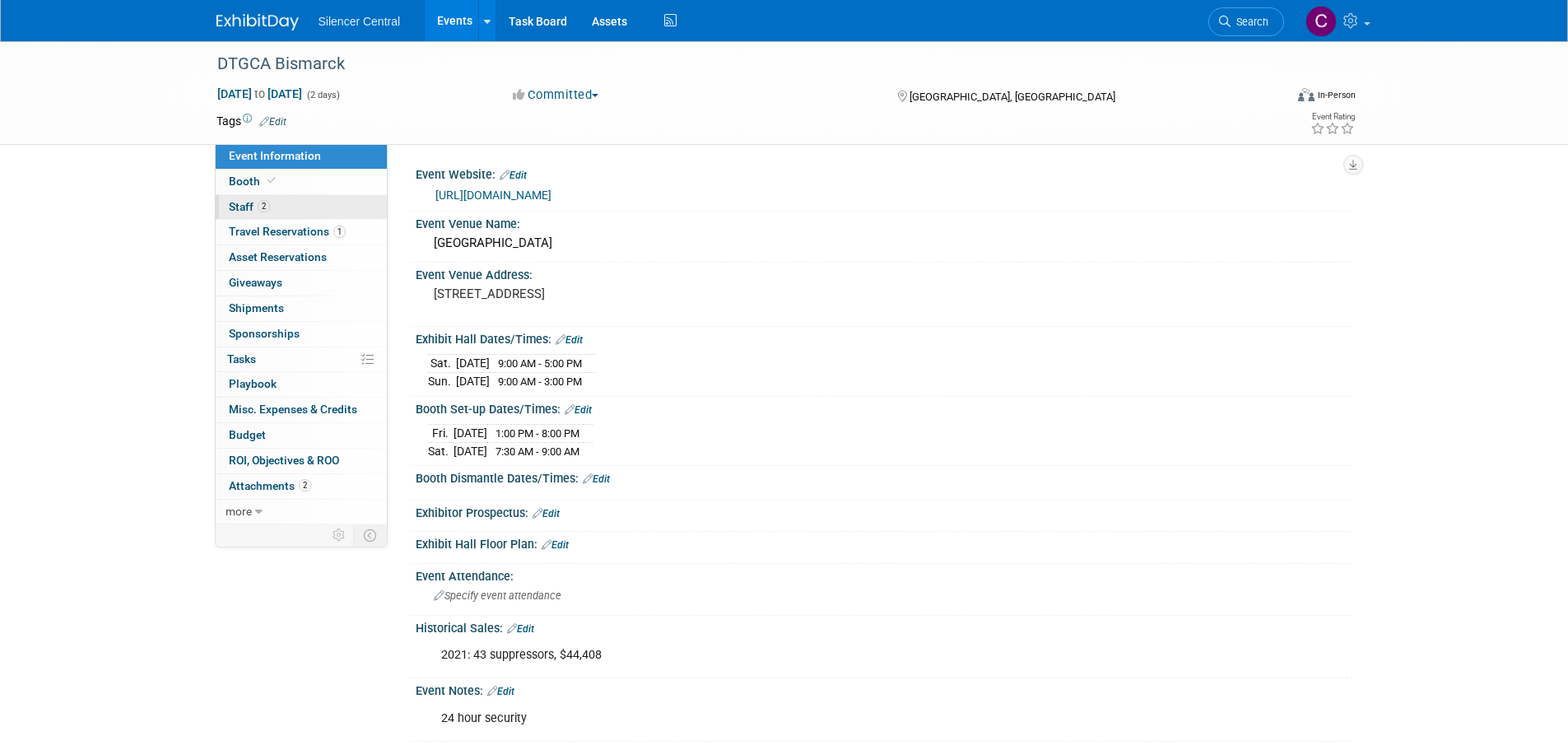
click at [262, 213] on span "Staff 2" at bounding box center [249, 206] width 41 height 13
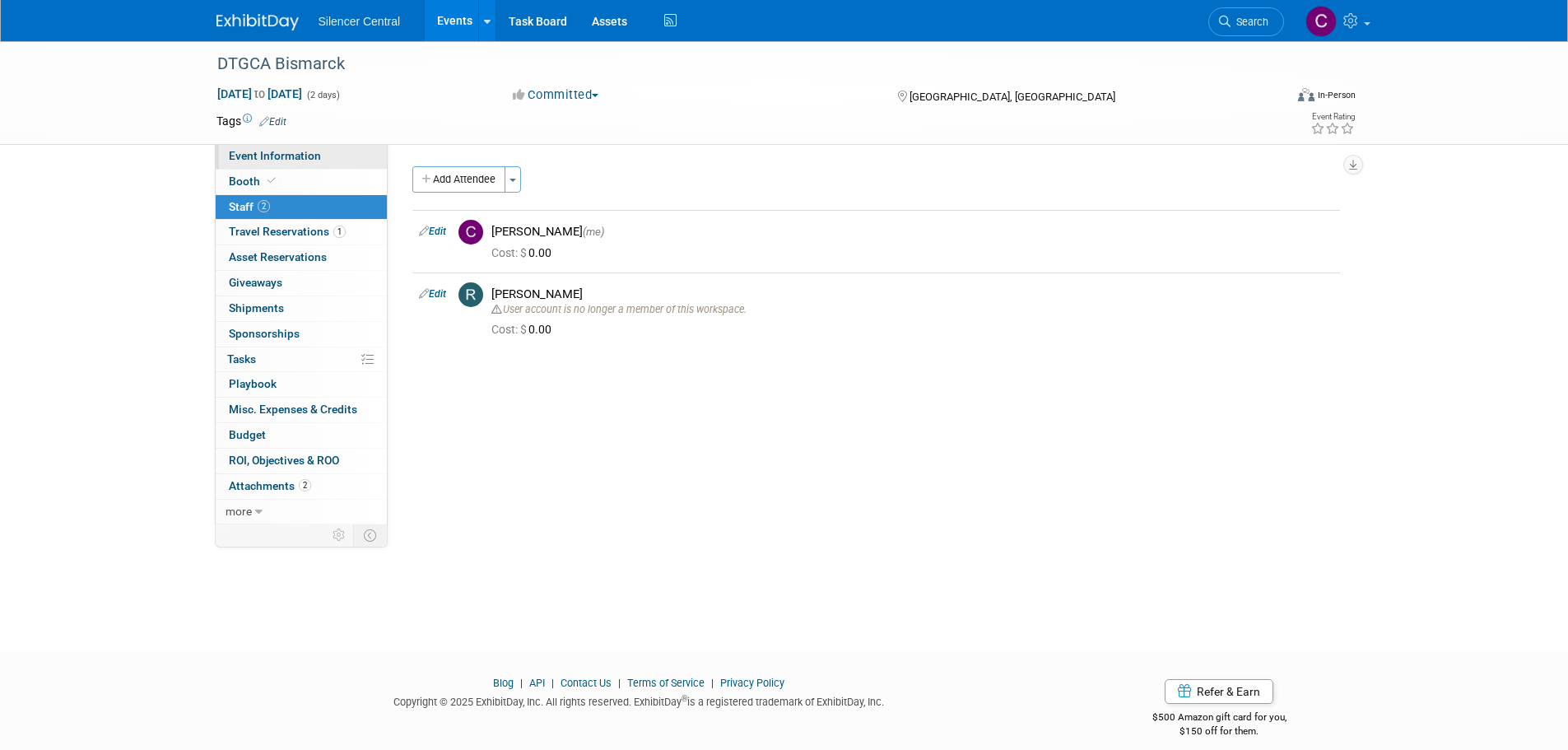
click at [309, 159] on span "Event Information" at bounding box center [274, 155] width 92 height 13
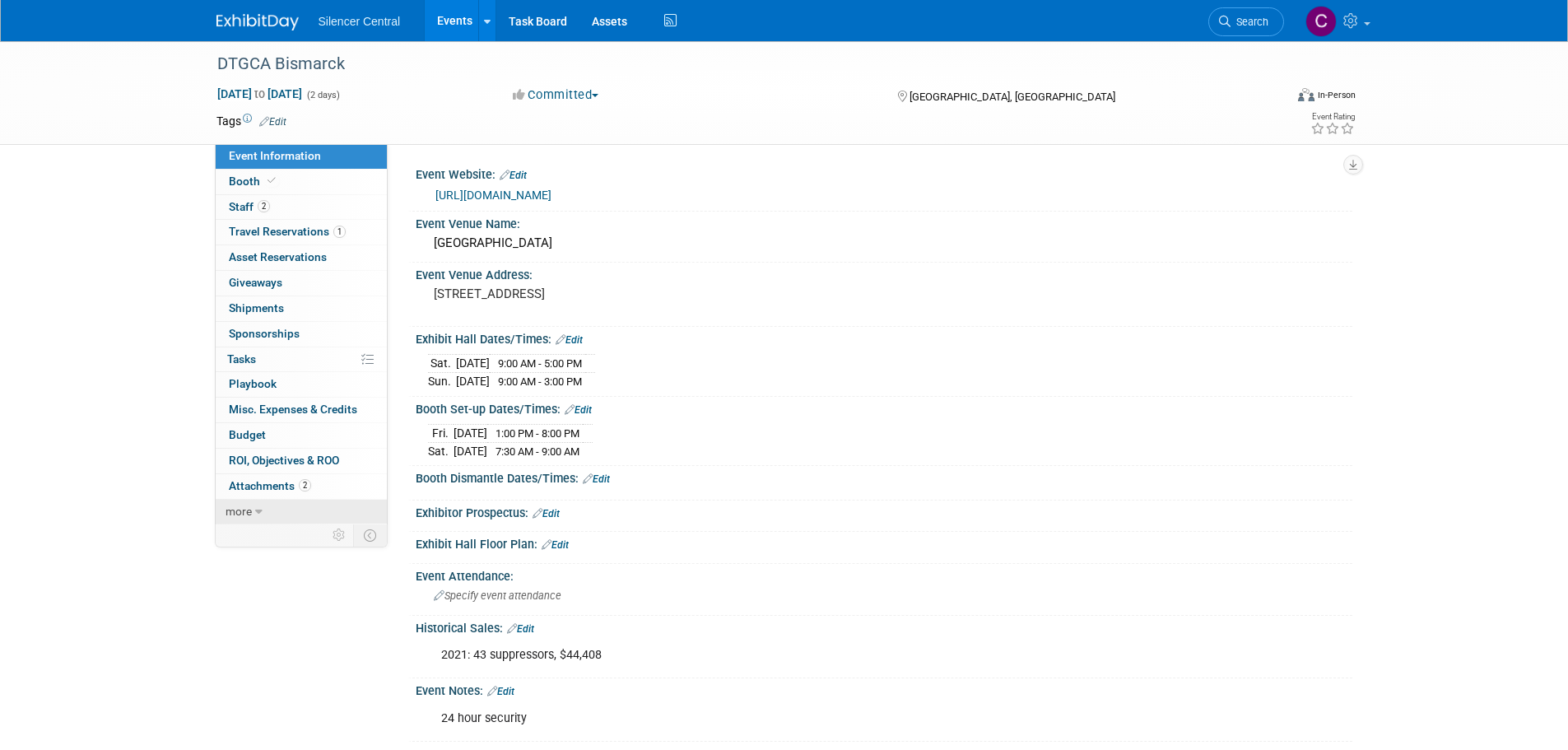
click at [260, 515] on icon at bounding box center [258, 511] width 7 height 12
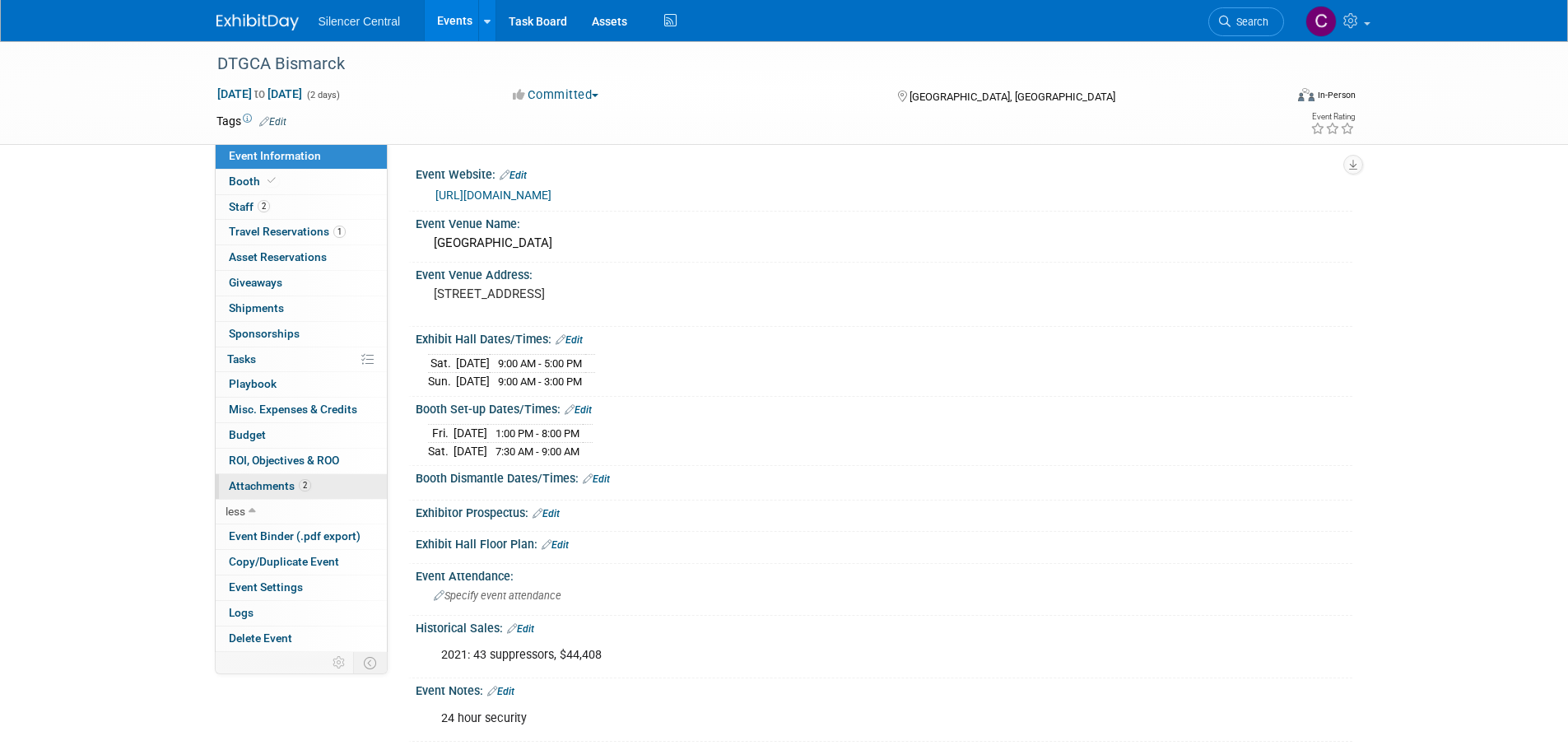
click at [258, 491] on span "Attachments 2" at bounding box center [270, 485] width 83 height 13
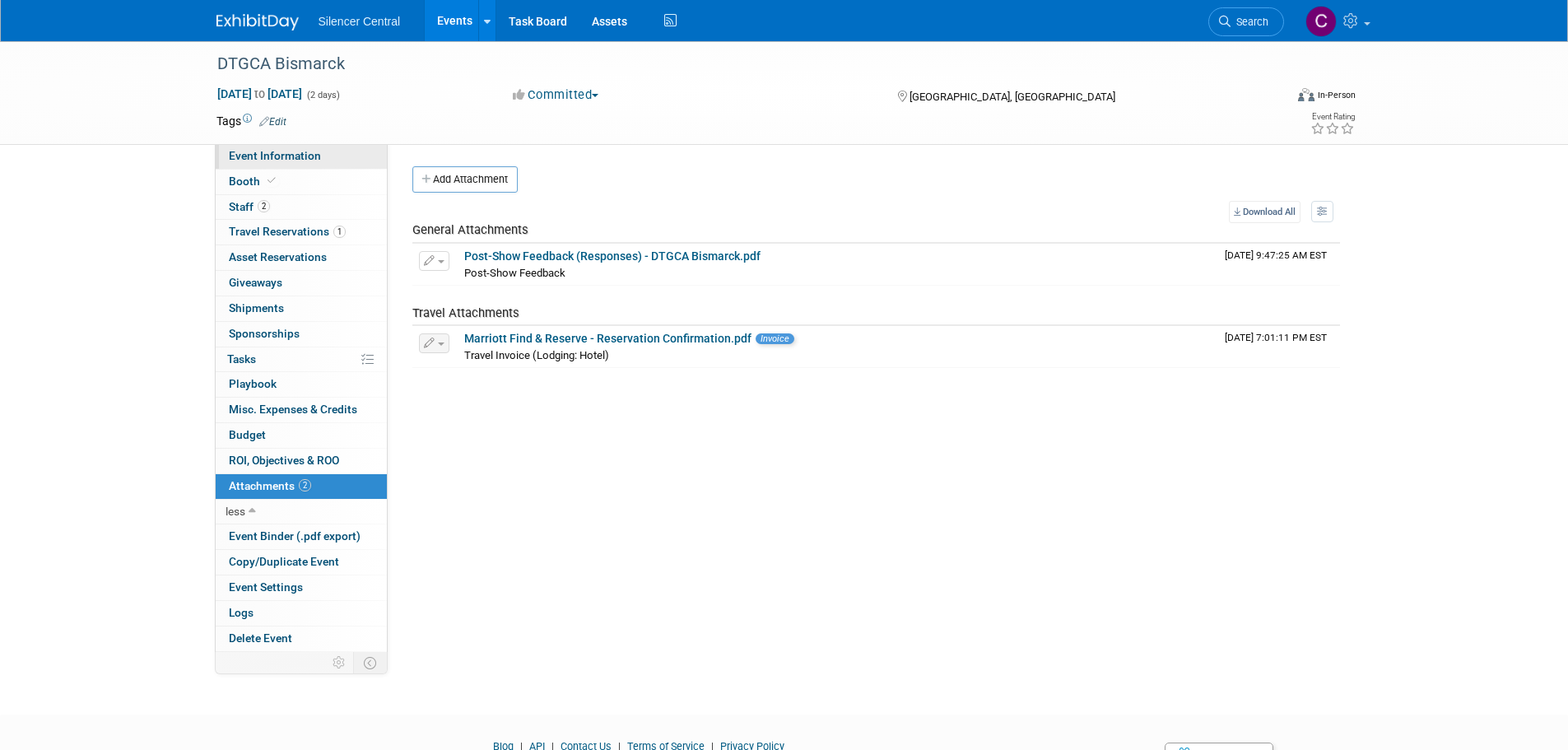
click at [283, 153] on span "Event Information" at bounding box center [274, 155] width 92 height 13
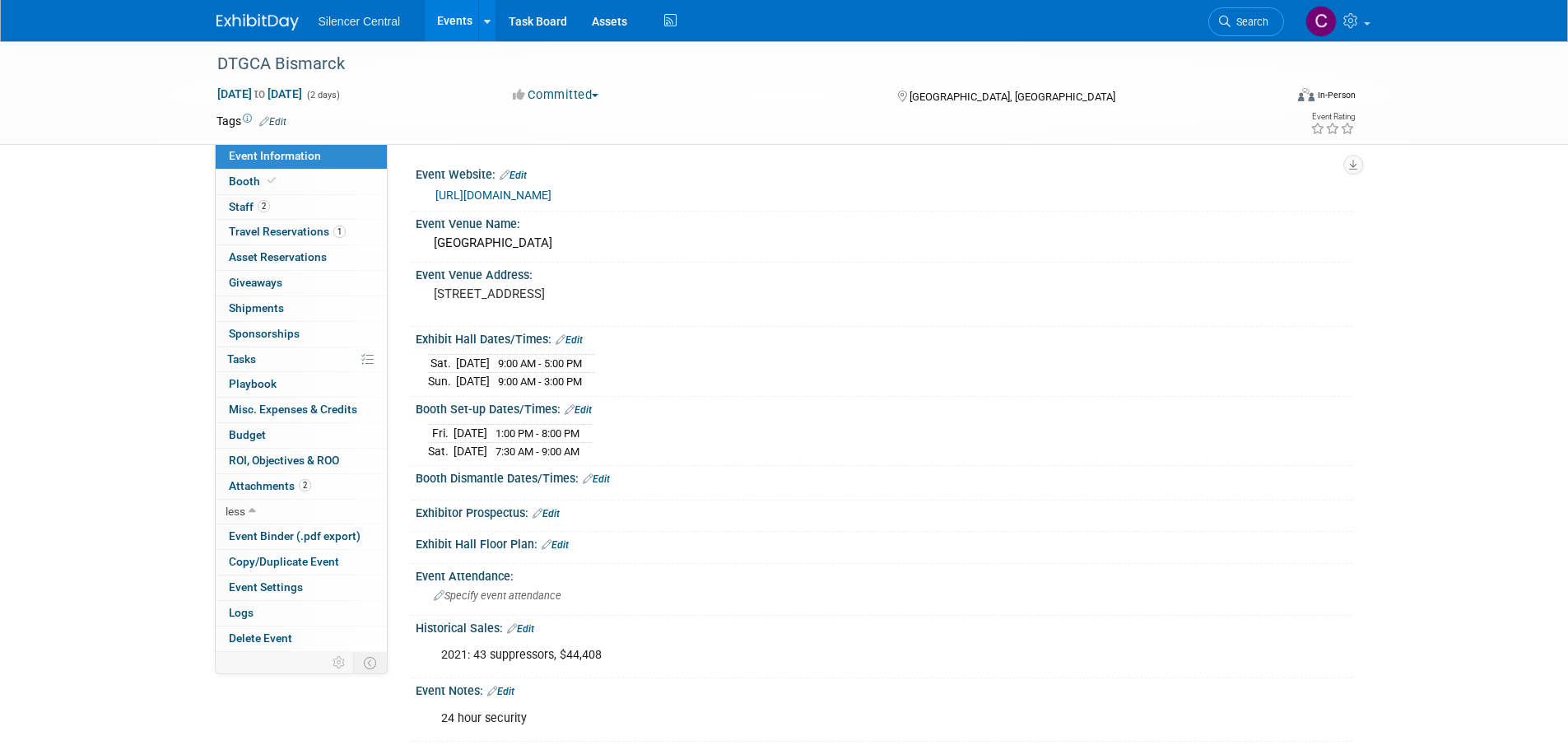
click at [91, 214] on div "DTGCA Bismarck [DATE] to [DATE] (2 days) [DATE] to [DATE] Committed Committed C…" at bounding box center [784, 408] width 1568 height 734
click at [260, 518] on link "less" at bounding box center [301, 512] width 171 height 25
click at [257, 13] on link at bounding box center [267, 13] width 102 height 13
